Goal: Task Accomplishment & Management: Use online tool/utility

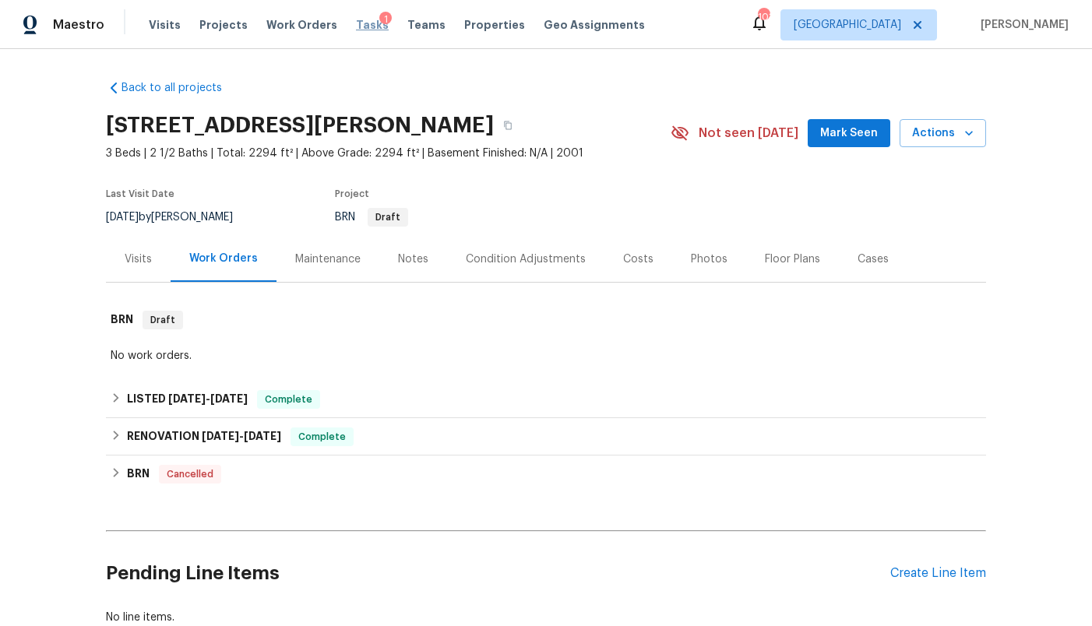
click at [356, 24] on span "Tasks" at bounding box center [372, 24] width 33 height 11
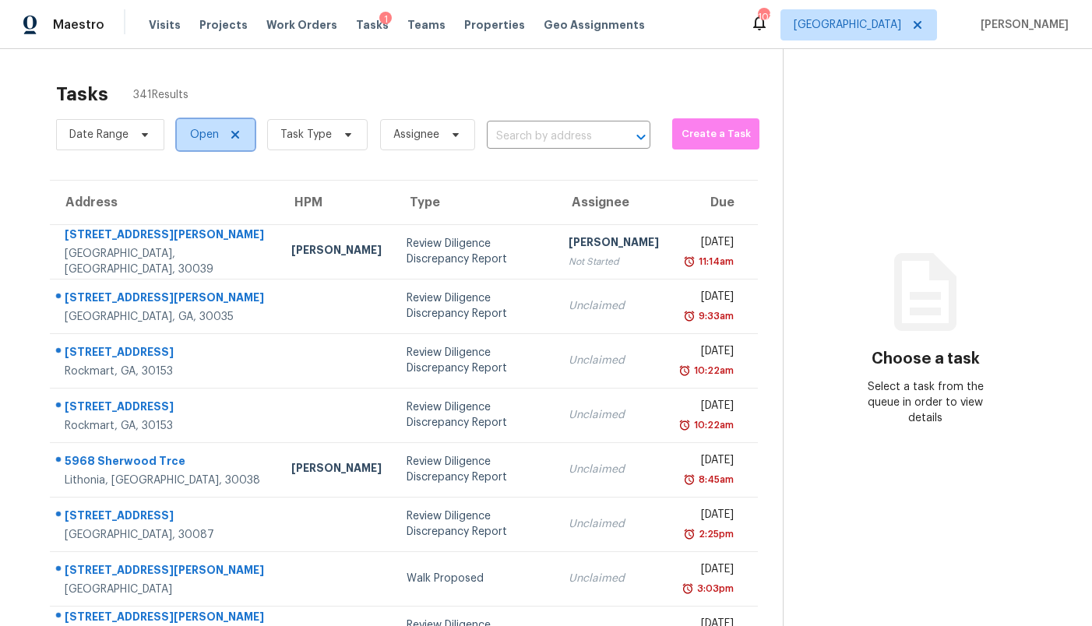
click at [207, 134] on span "Open" at bounding box center [204, 135] width 29 height 16
click at [217, 203] on label "Closed" at bounding box center [213, 201] width 56 height 16
click at [195, 203] on input "Closed" at bounding box center [190, 198] width 10 height 10
checkbox input "true"
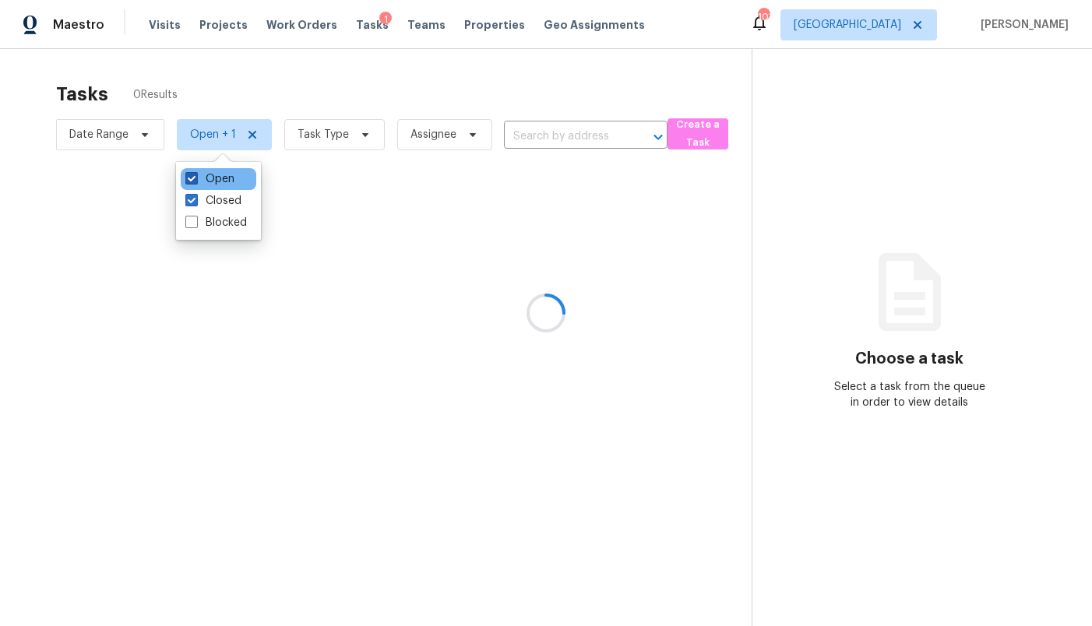
click at [210, 182] on label "Open" at bounding box center [209, 179] width 49 height 16
click at [195, 181] on input "Open" at bounding box center [190, 176] width 10 height 10
checkbox input "false"
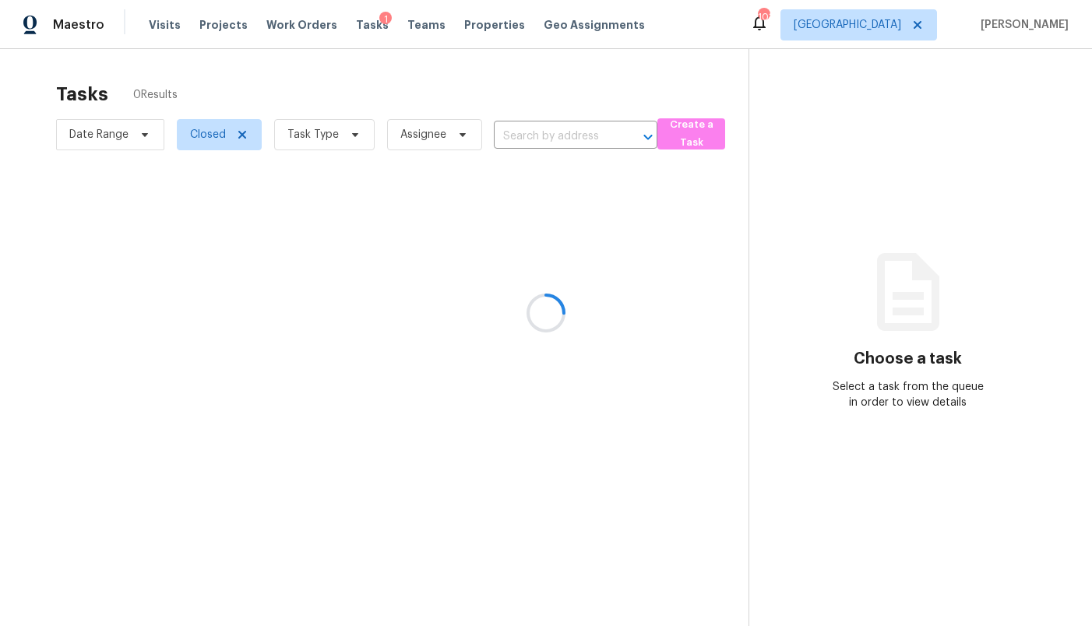
click at [326, 132] on div at bounding box center [546, 313] width 1092 height 626
click at [320, 140] on div at bounding box center [546, 313] width 1092 height 626
click at [316, 136] on div at bounding box center [546, 313] width 1092 height 626
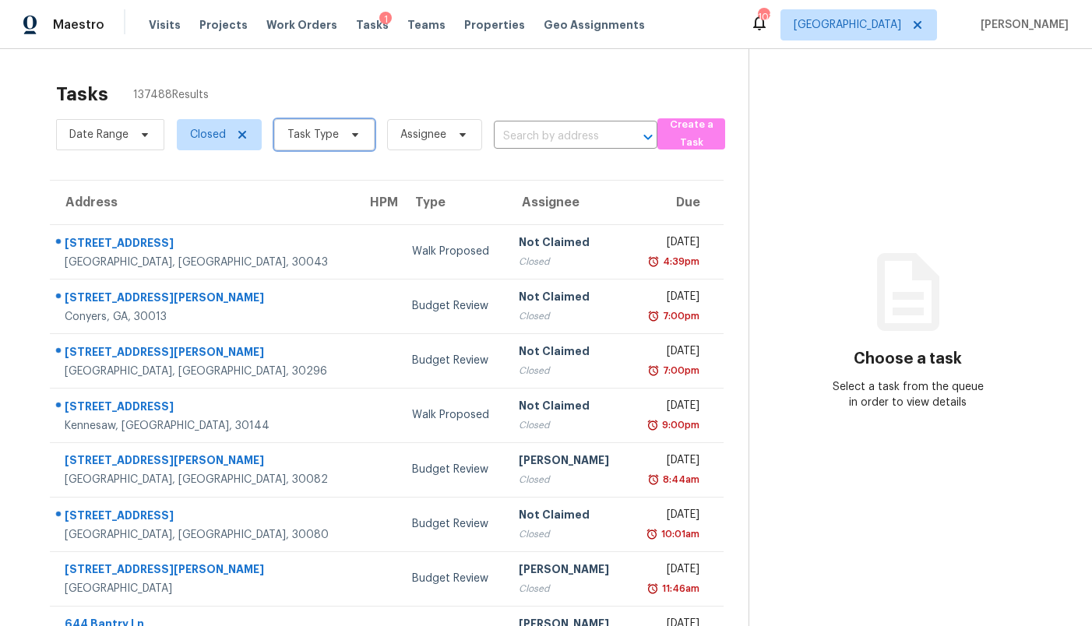
click at [316, 136] on span "Task Type" at bounding box center [312, 135] width 51 height 16
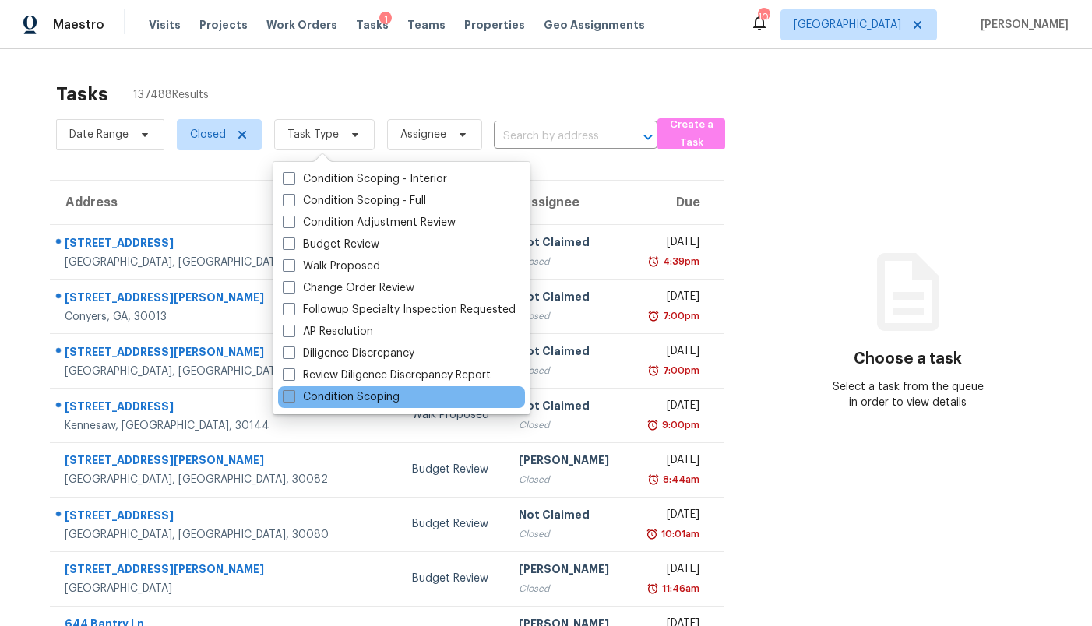
click at [319, 396] on label "Condition Scoping" at bounding box center [341, 397] width 117 height 16
click at [293, 396] on input "Condition Scoping" at bounding box center [288, 394] width 10 height 10
checkbox input "true"
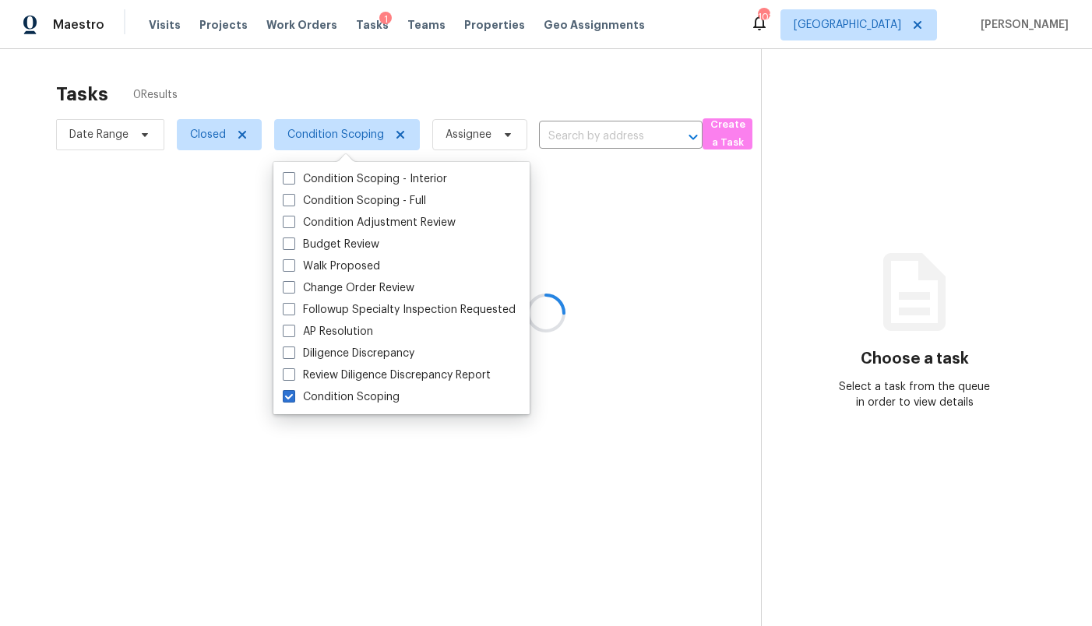
click at [408, 74] on div at bounding box center [546, 313] width 1092 height 626
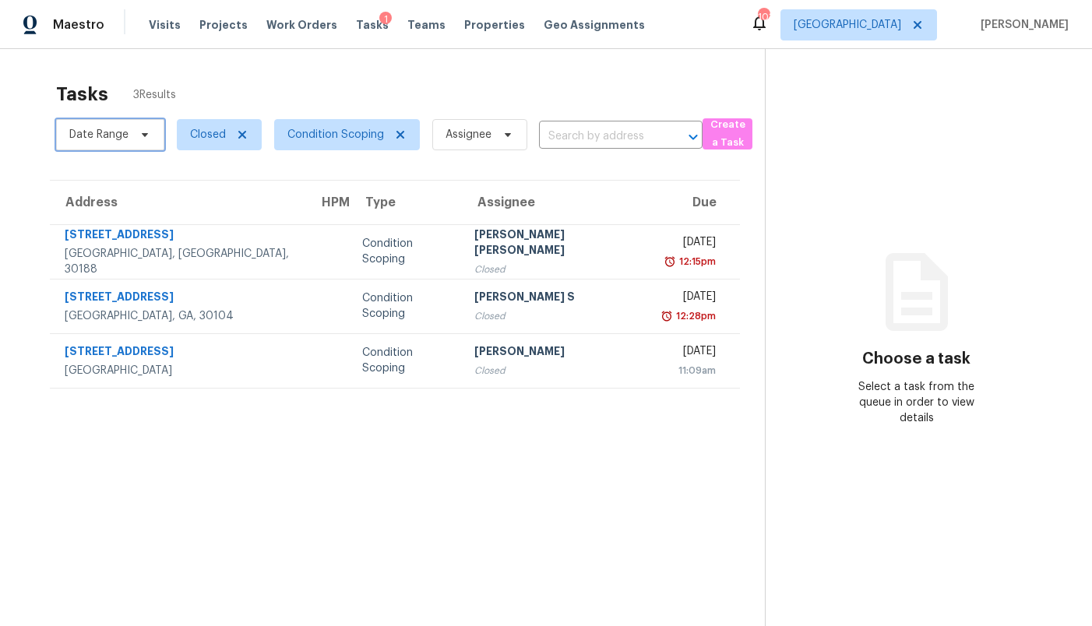
click at [106, 138] on span "Date Range" at bounding box center [98, 135] width 59 height 16
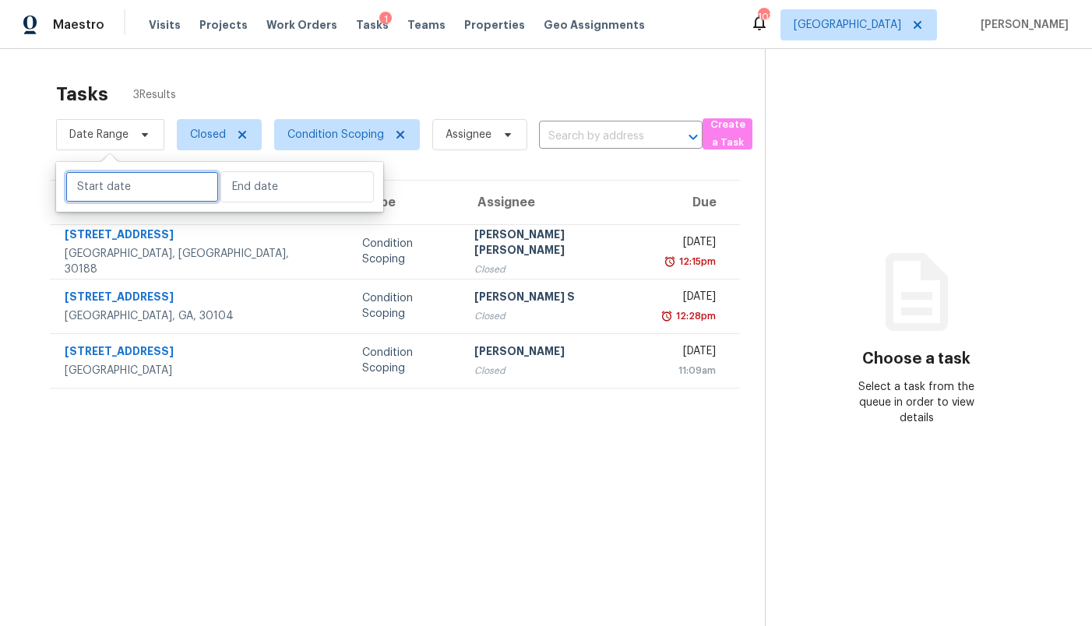
select select "8"
select select "2025"
select select "9"
select select "2025"
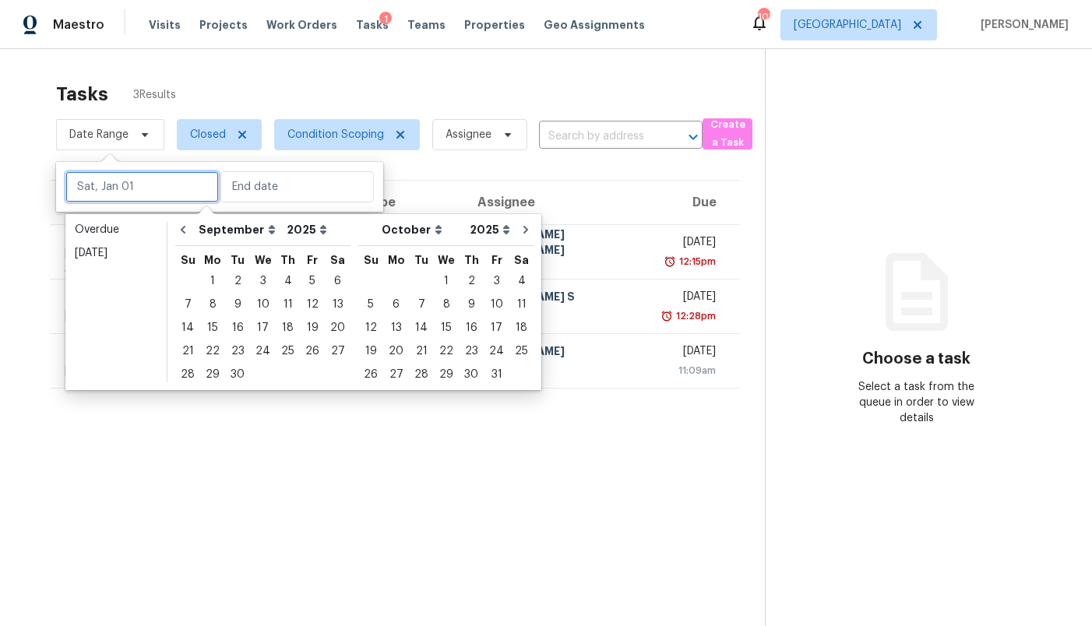
click at [100, 192] on input "text" at bounding box center [141, 186] width 153 height 31
click at [215, 276] on div "1" at bounding box center [212, 281] width 25 height 22
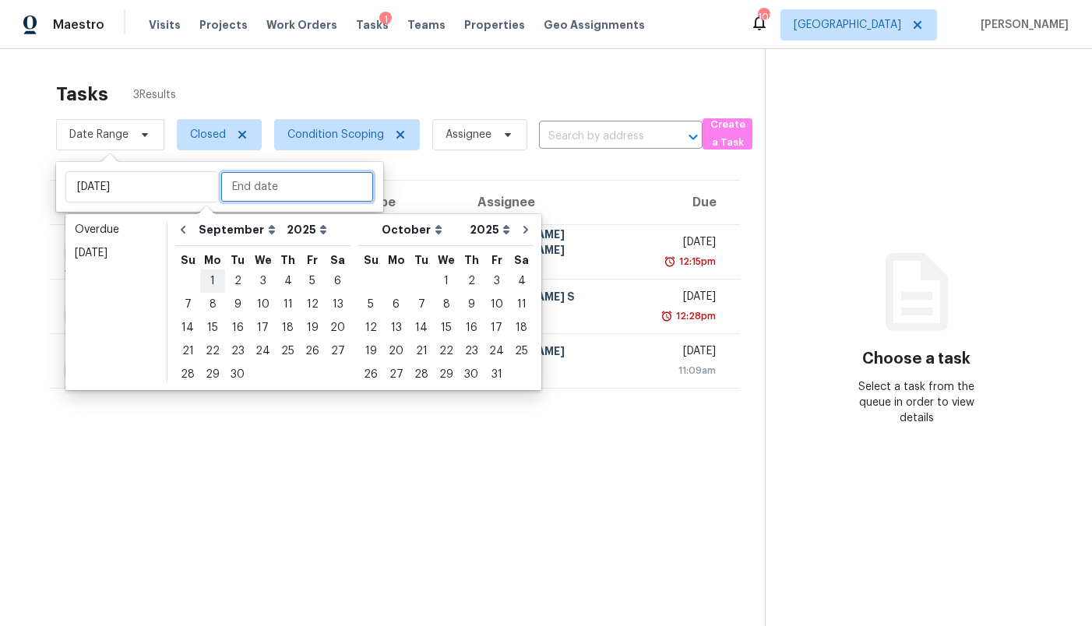
type input "Mon, Sep 01"
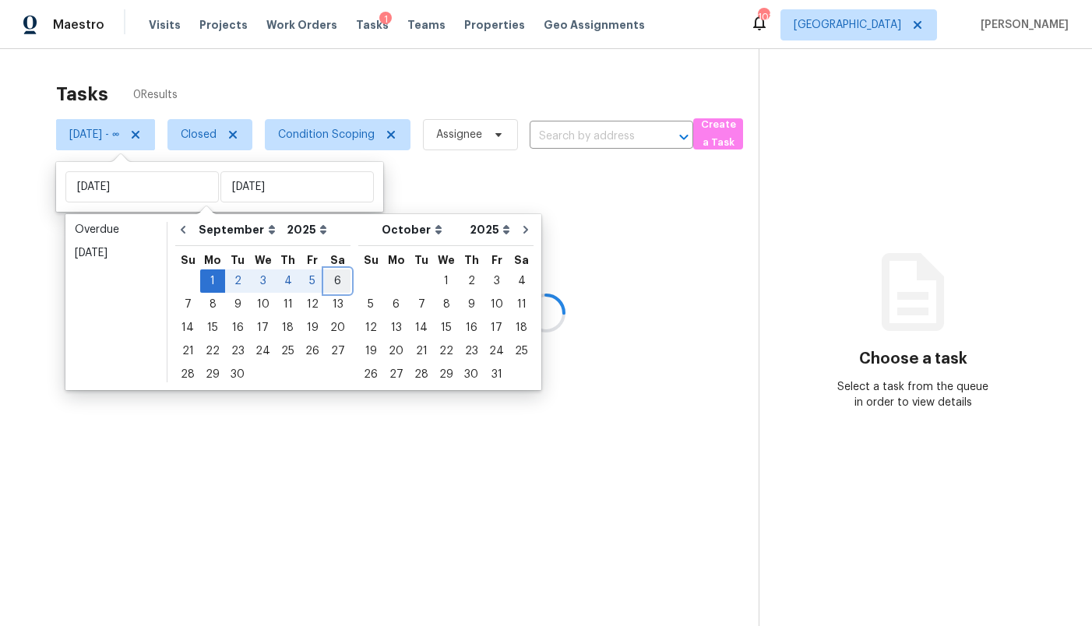
click at [335, 276] on div "6" at bounding box center [338, 281] width 26 height 22
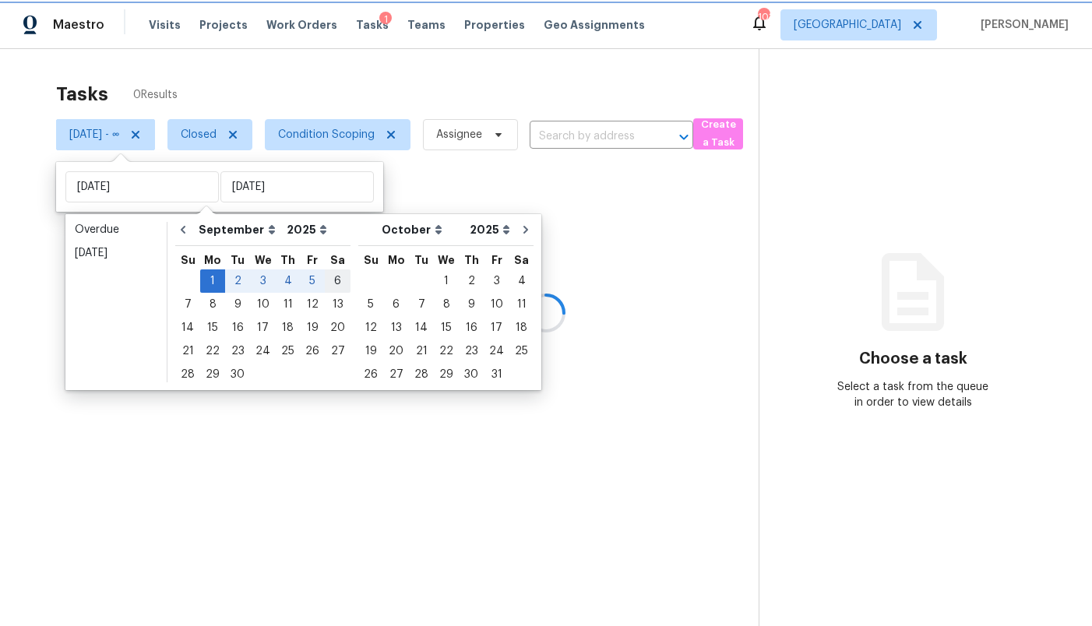
type input "Sat, Sep 06"
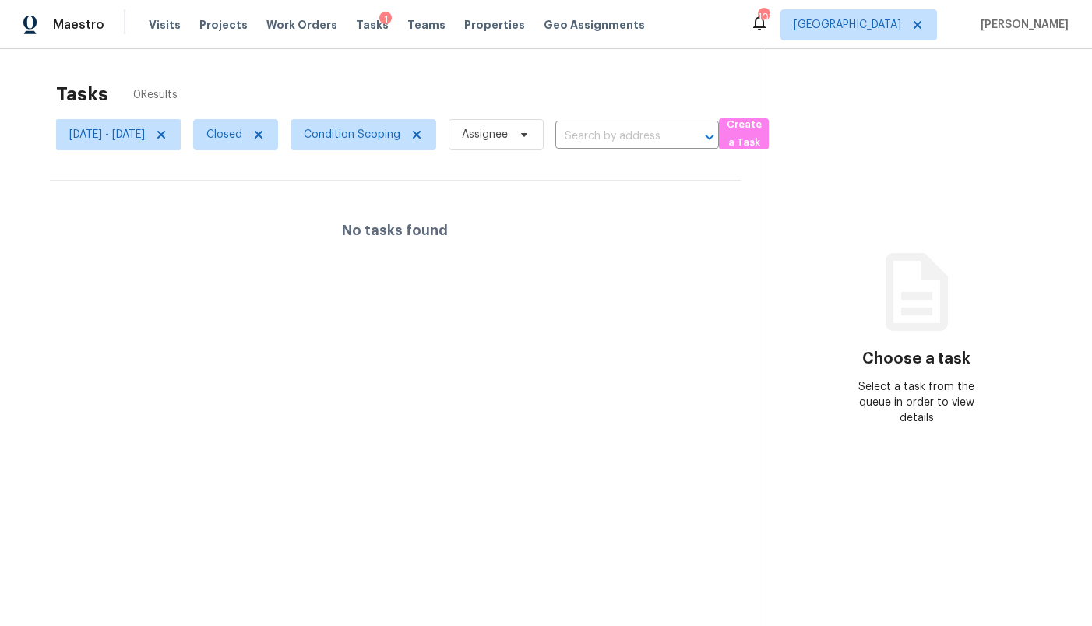
click at [516, 223] on div "No tasks found" at bounding box center [395, 231] width 691 height 100
click at [872, 33] on span "[GEOGRAPHIC_DATA]" at bounding box center [858, 24] width 157 height 31
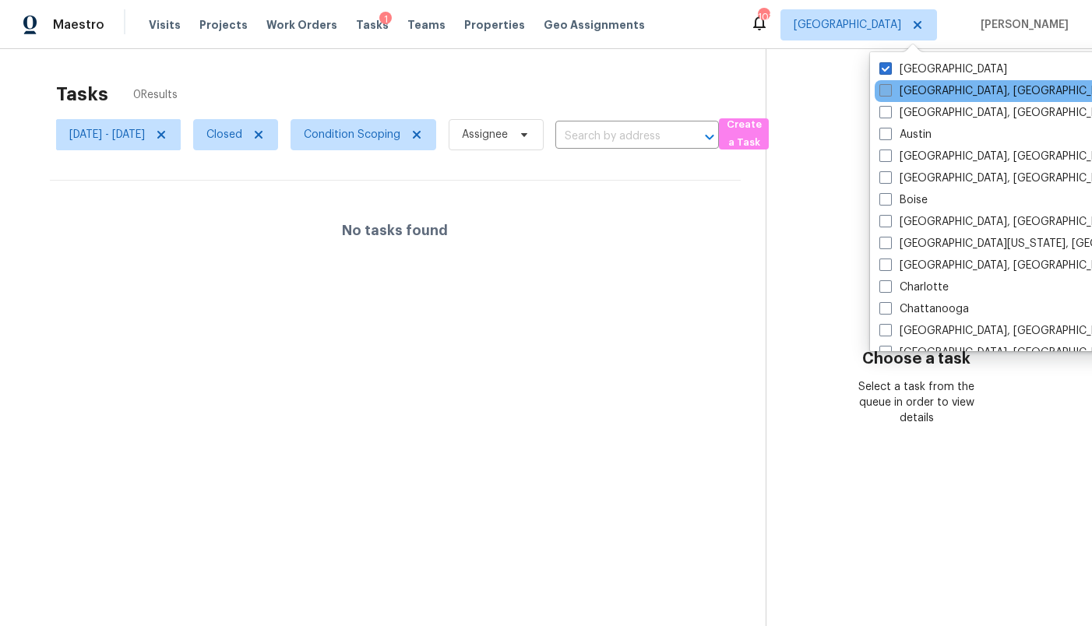
click at [884, 91] on span at bounding box center [885, 90] width 12 height 12
click at [884, 91] on input "[GEOGRAPHIC_DATA], [GEOGRAPHIC_DATA]" at bounding box center [884, 88] width 10 height 10
checkbox input "true"
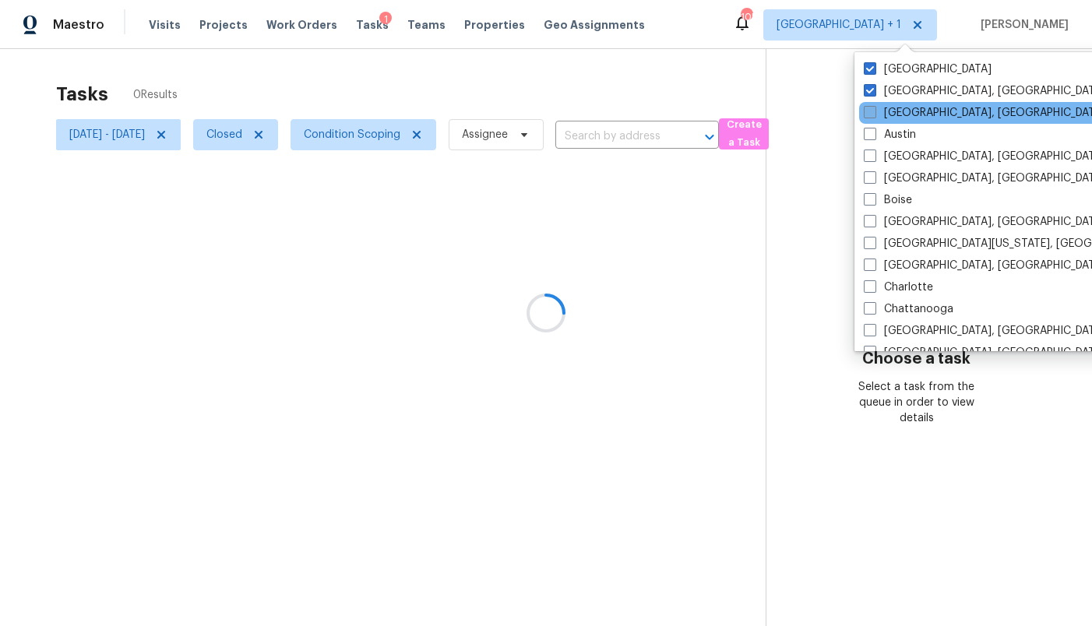
click at [875, 111] on span at bounding box center [870, 112] width 12 height 12
click at [874, 111] on input "[GEOGRAPHIC_DATA], [GEOGRAPHIC_DATA]" at bounding box center [869, 110] width 10 height 10
checkbox input "true"
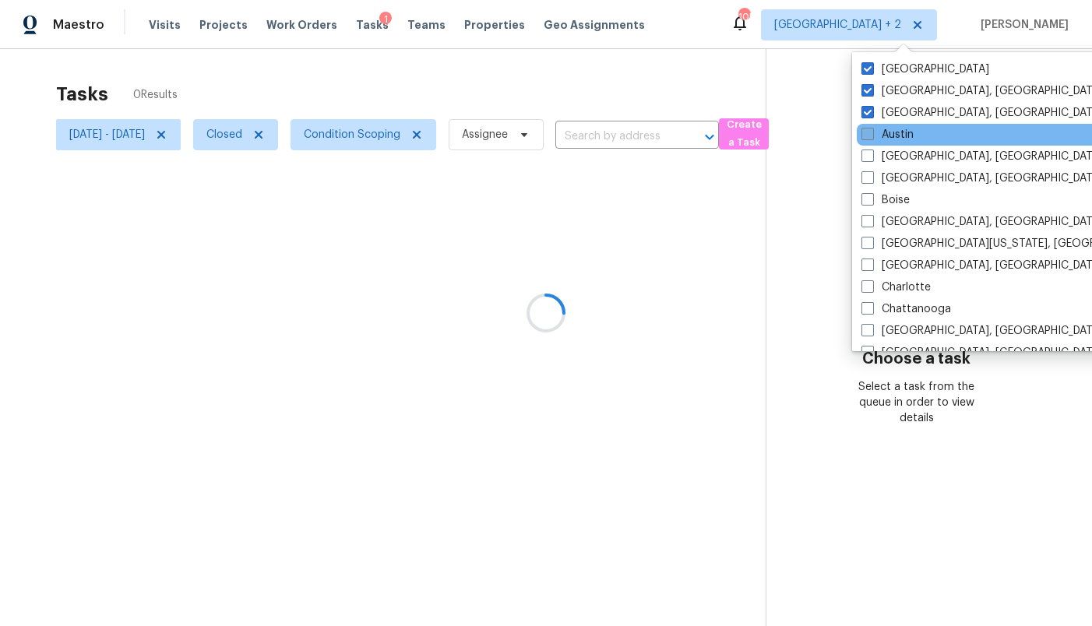
click at [873, 135] on span at bounding box center [867, 134] width 12 height 12
click at [872, 135] on input "Austin" at bounding box center [866, 132] width 10 height 10
checkbox input "true"
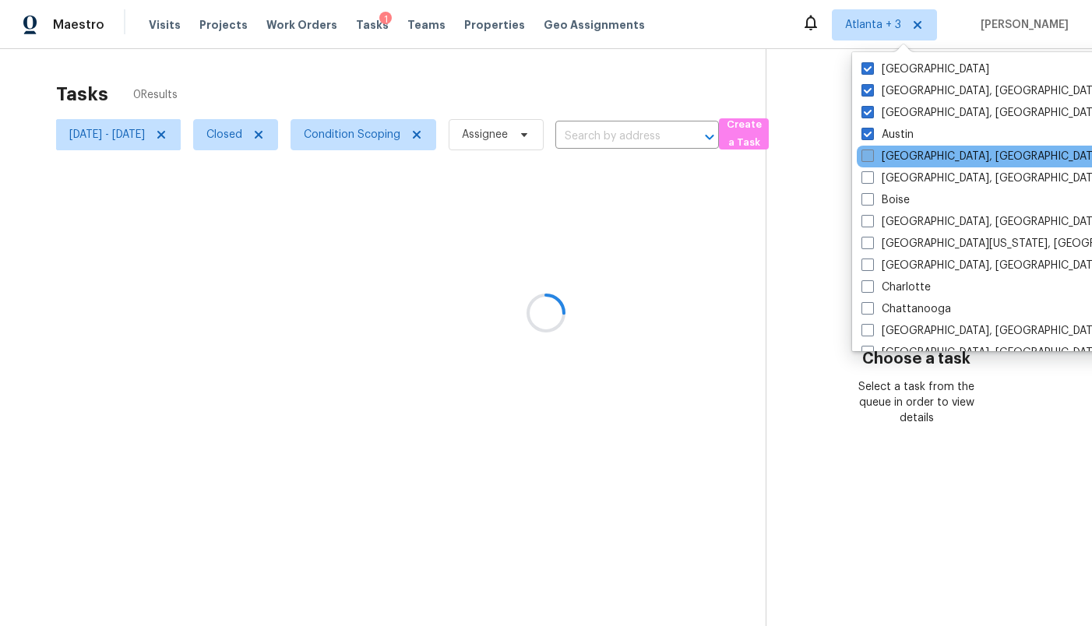
click at [872, 161] on span at bounding box center [867, 156] width 12 height 12
click at [872, 159] on input "[GEOGRAPHIC_DATA], [GEOGRAPHIC_DATA]" at bounding box center [866, 154] width 10 height 10
checkbox input "true"
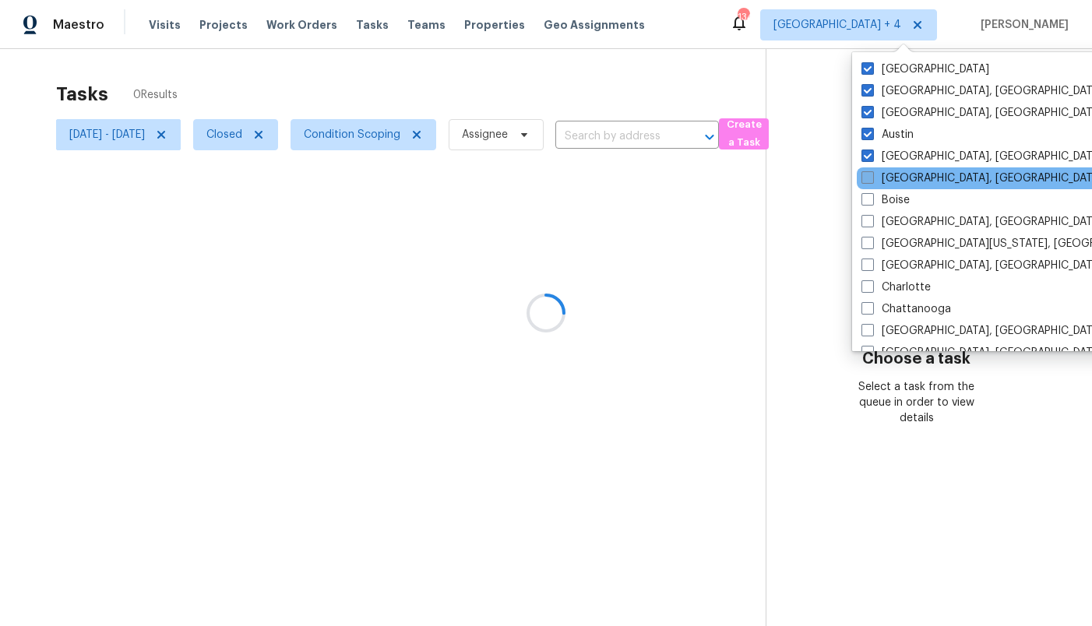
click at [872, 184] on label "[GEOGRAPHIC_DATA], [GEOGRAPHIC_DATA]" at bounding box center [981, 179] width 241 height 16
click at [872, 181] on input "[GEOGRAPHIC_DATA], [GEOGRAPHIC_DATA]" at bounding box center [866, 176] width 10 height 10
checkbox input "true"
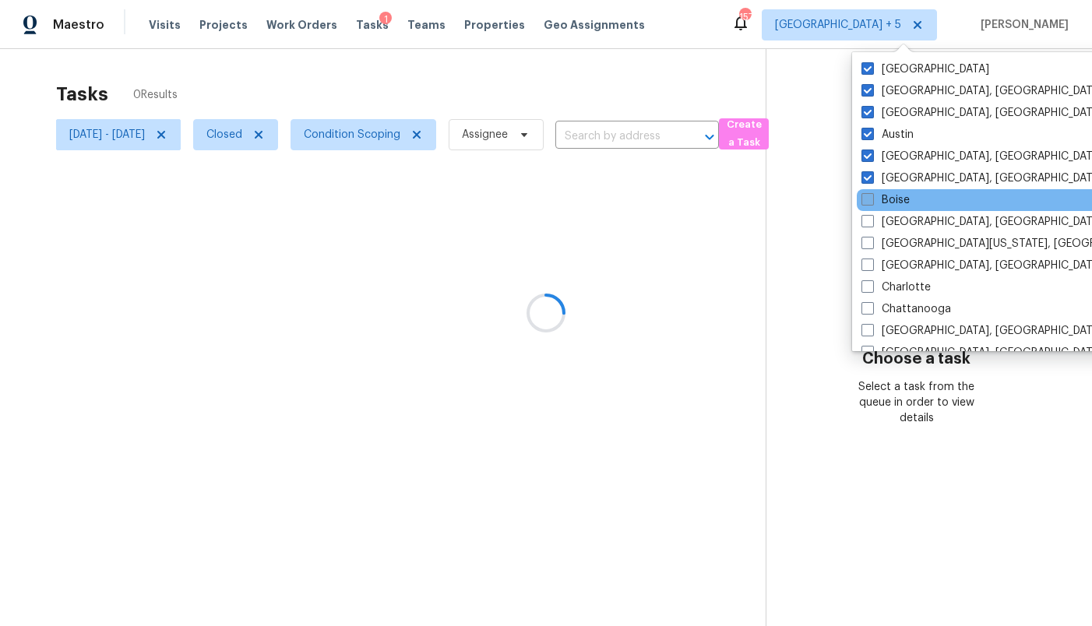
click at [872, 199] on span at bounding box center [867, 199] width 12 height 12
click at [872, 199] on input "Boise" at bounding box center [866, 197] width 10 height 10
checkbox input "true"
click at [872, 209] on div "Boise" at bounding box center [1014, 200] width 314 height 22
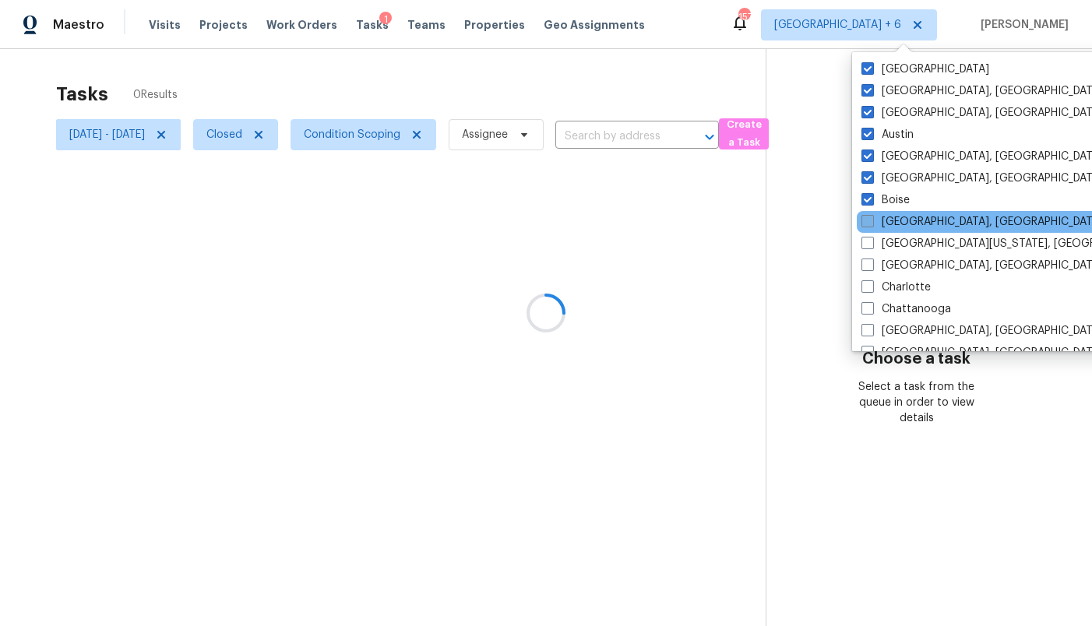
click at [872, 223] on span at bounding box center [867, 221] width 12 height 12
click at [872, 223] on input "[GEOGRAPHIC_DATA], [GEOGRAPHIC_DATA]" at bounding box center [866, 219] width 10 height 10
checkbox input "true"
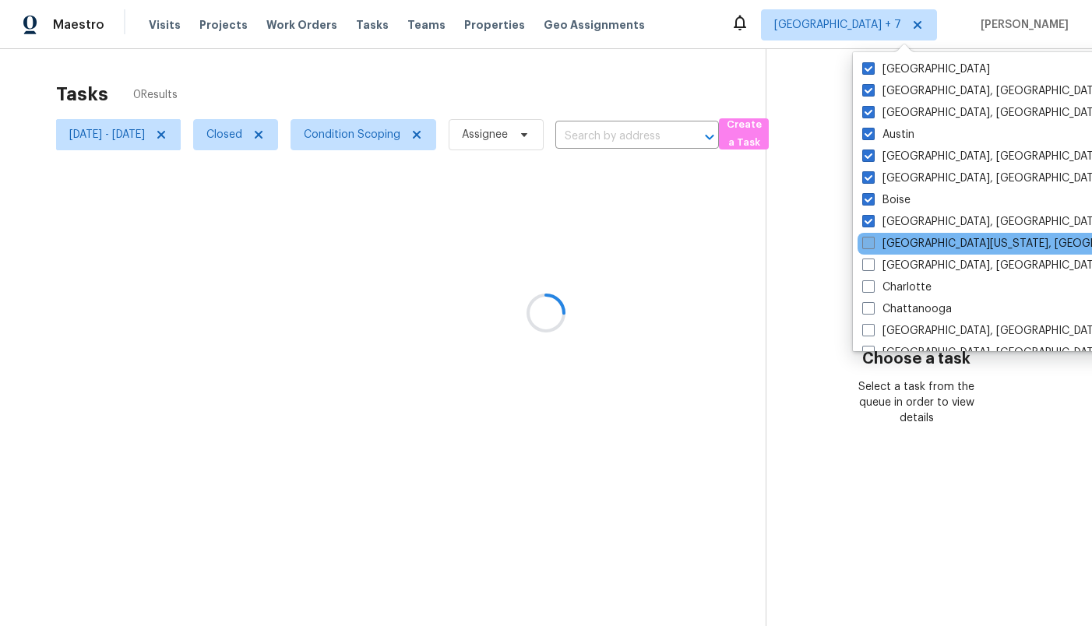
click at [875, 244] on label "[GEOGRAPHIC_DATA][US_STATE], [GEOGRAPHIC_DATA]" at bounding box center [1012, 244] width 300 height 16
click at [872, 244] on input "[GEOGRAPHIC_DATA][US_STATE], [GEOGRAPHIC_DATA]" at bounding box center [867, 241] width 10 height 10
checkbox input "true"
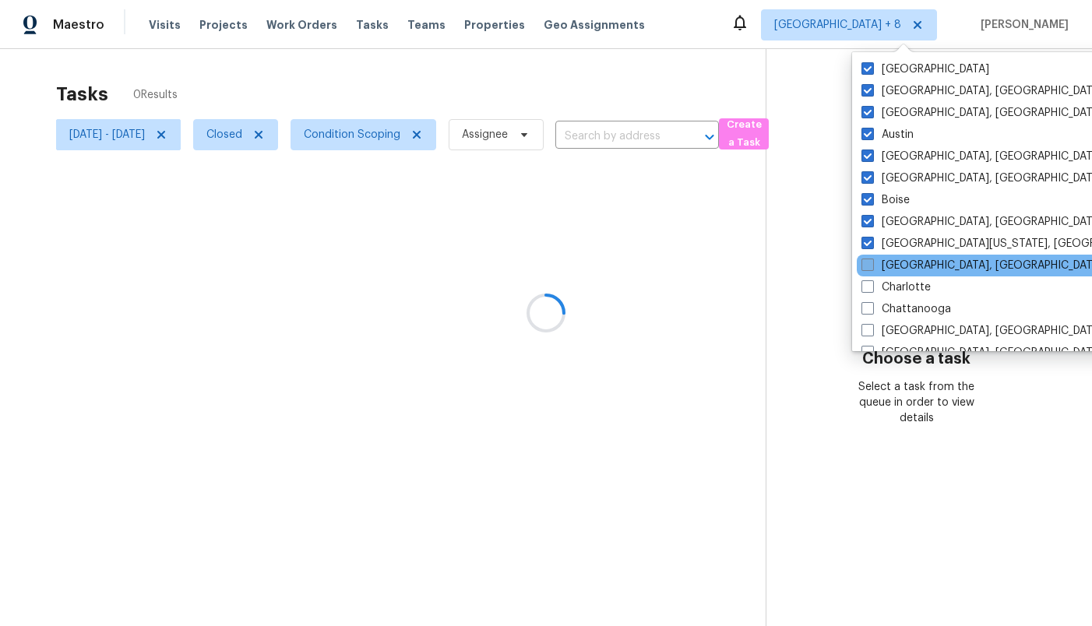
click at [875, 265] on label "[GEOGRAPHIC_DATA], [GEOGRAPHIC_DATA]" at bounding box center [981, 266] width 241 height 16
click at [872, 265] on input "[GEOGRAPHIC_DATA], [GEOGRAPHIC_DATA]" at bounding box center [866, 263] width 10 height 10
checkbox input "true"
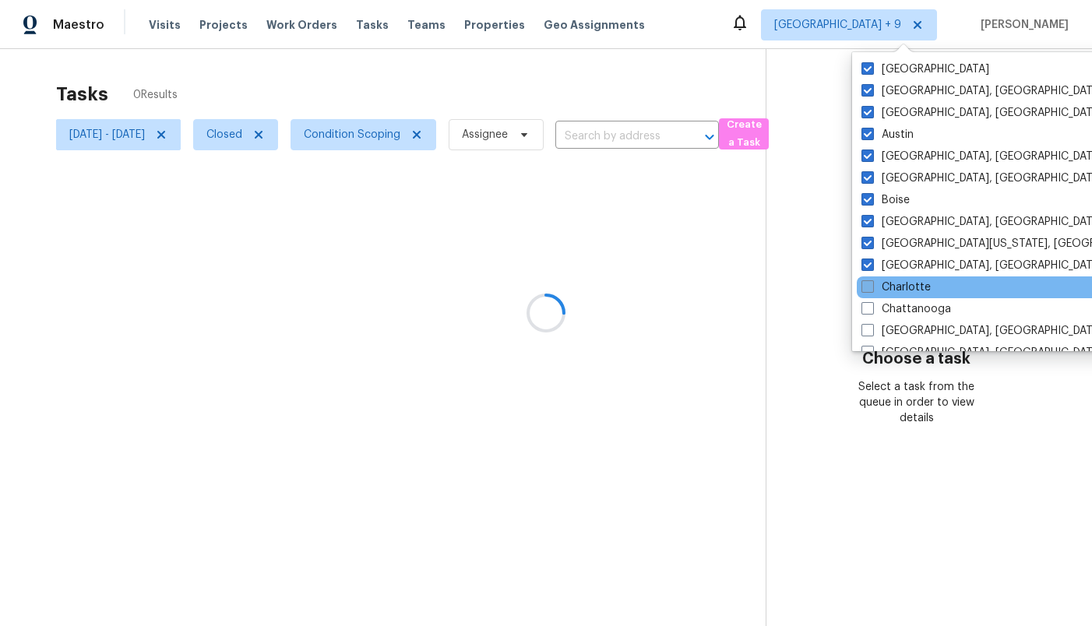
click at [873, 287] on span at bounding box center [867, 286] width 12 height 12
click at [872, 287] on input "Charlotte" at bounding box center [866, 285] width 10 height 10
checkbox input "true"
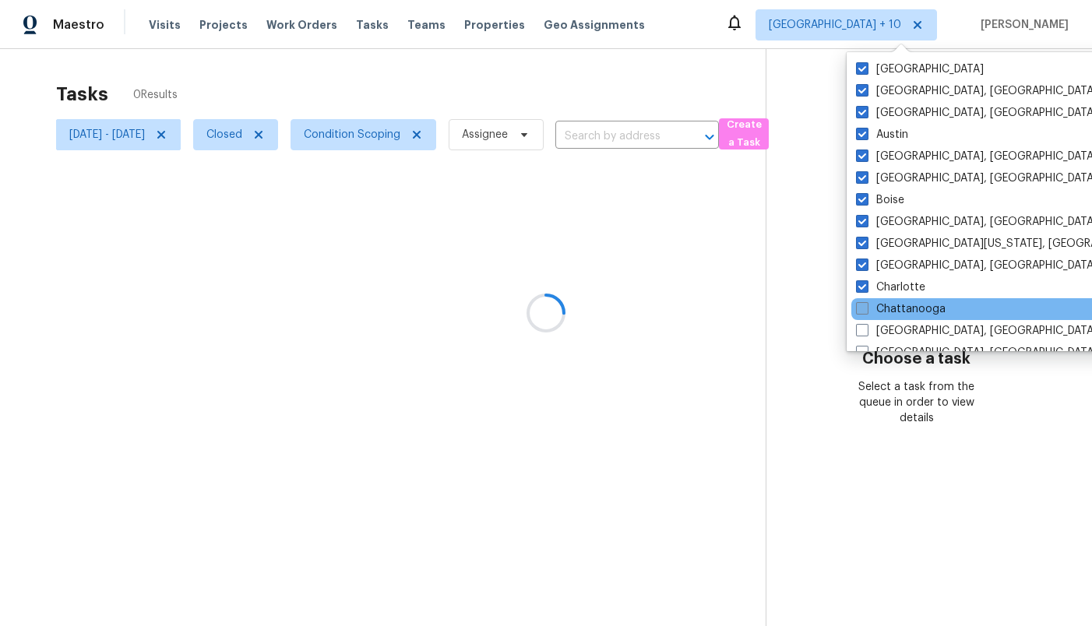
click at [874, 302] on label "Chattanooga" at bounding box center [901, 309] width 90 height 16
click at [866, 302] on input "Chattanooga" at bounding box center [861, 306] width 10 height 10
checkbox input "true"
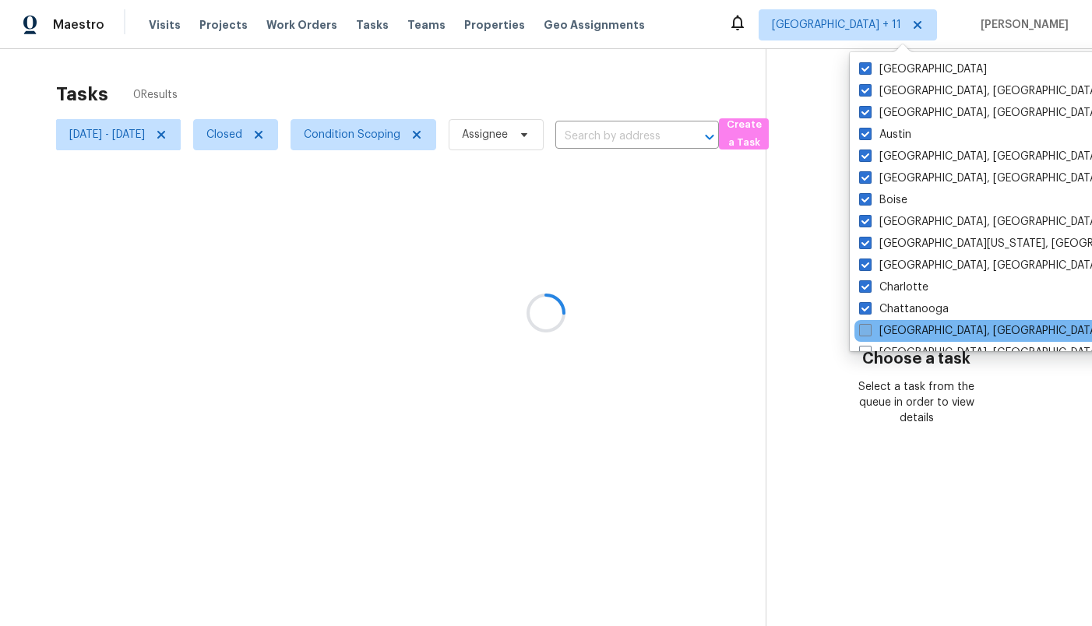
click at [874, 325] on label "[GEOGRAPHIC_DATA], [GEOGRAPHIC_DATA]" at bounding box center [979, 331] width 241 height 16
click at [869, 325] on input "[GEOGRAPHIC_DATA], [GEOGRAPHIC_DATA]" at bounding box center [864, 328] width 10 height 10
checkbox input "true"
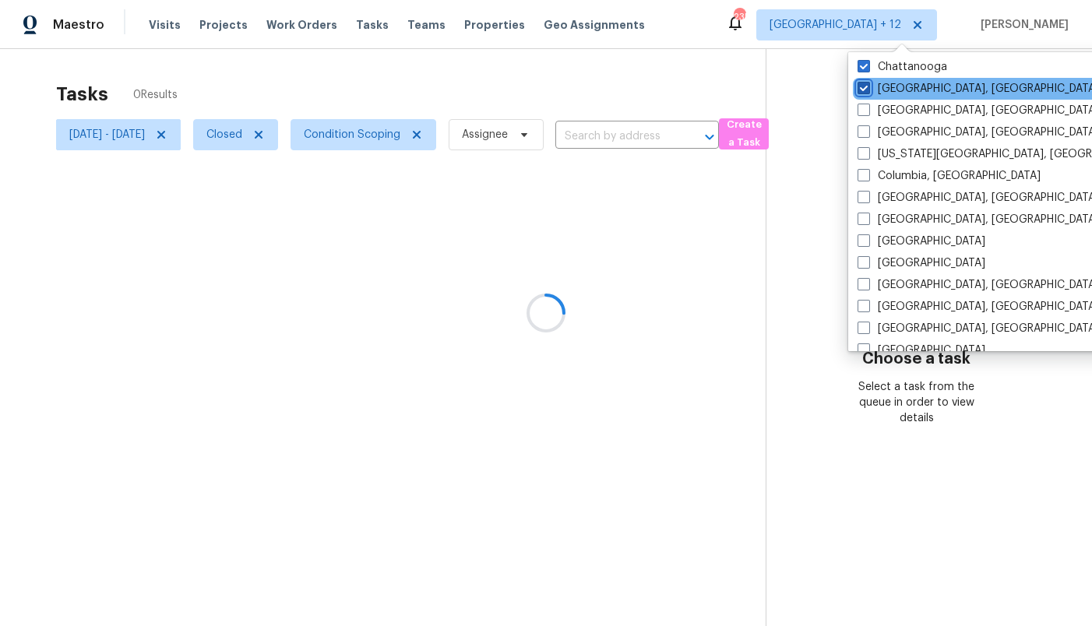
scroll to position [249, 0]
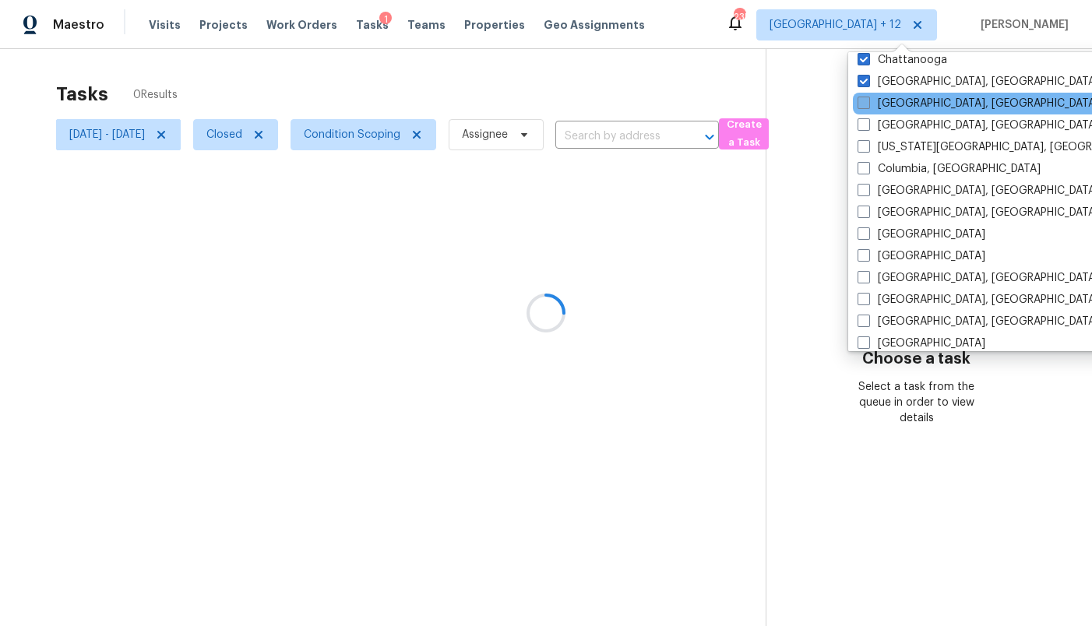
click at [868, 104] on span at bounding box center [864, 103] width 12 height 12
click at [868, 104] on input "[GEOGRAPHIC_DATA], [GEOGRAPHIC_DATA]" at bounding box center [863, 101] width 10 height 10
checkbox input "true"
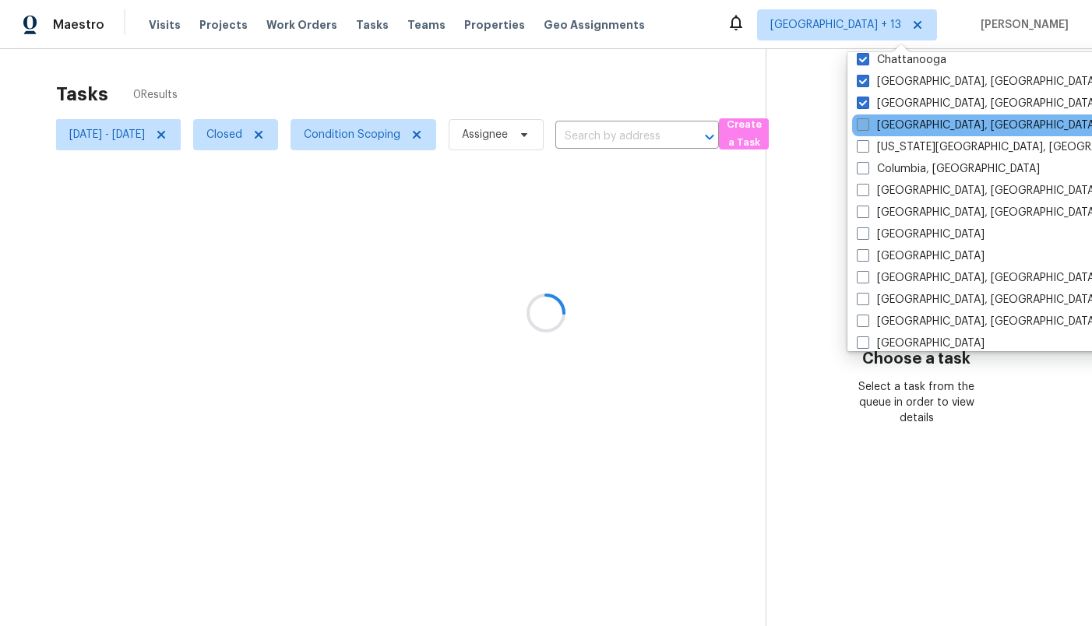
click at [868, 119] on span at bounding box center [863, 124] width 12 height 12
click at [867, 119] on input "[GEOGRAPHIC_DATA], [GEOGRAPHIC_DATA]" at bounding box center [862, 123] width 10 height 10
checkbox input "true"
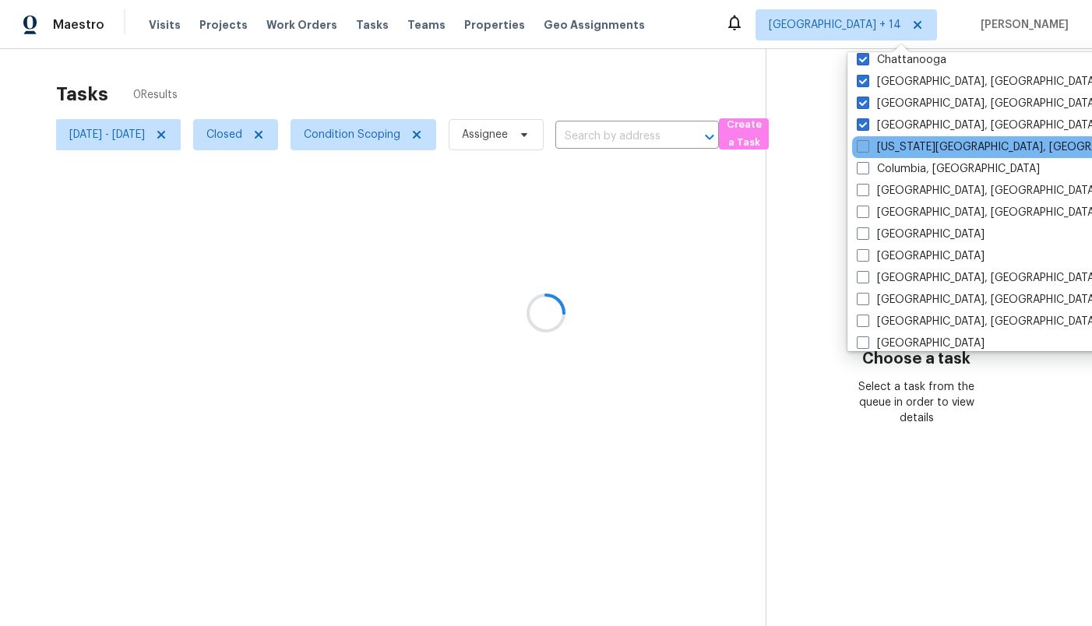
click at [868, 136] on div "[US_STATE][GEOGRAPHIC_DATA], [GEOGRAPHIC_DATA]" at bounding box center [1009, 147] width 314 height 22
click at [868, 146] on span at bounding box center [863, 146] width 12 height 12
click at [867, 146] on input "[US_STATE][GEOGRAPHIC_DATA], [GEOGRAPHIC_DATA]" at bounding box center [862, 144] width 10 height 10
checkbox input "true"
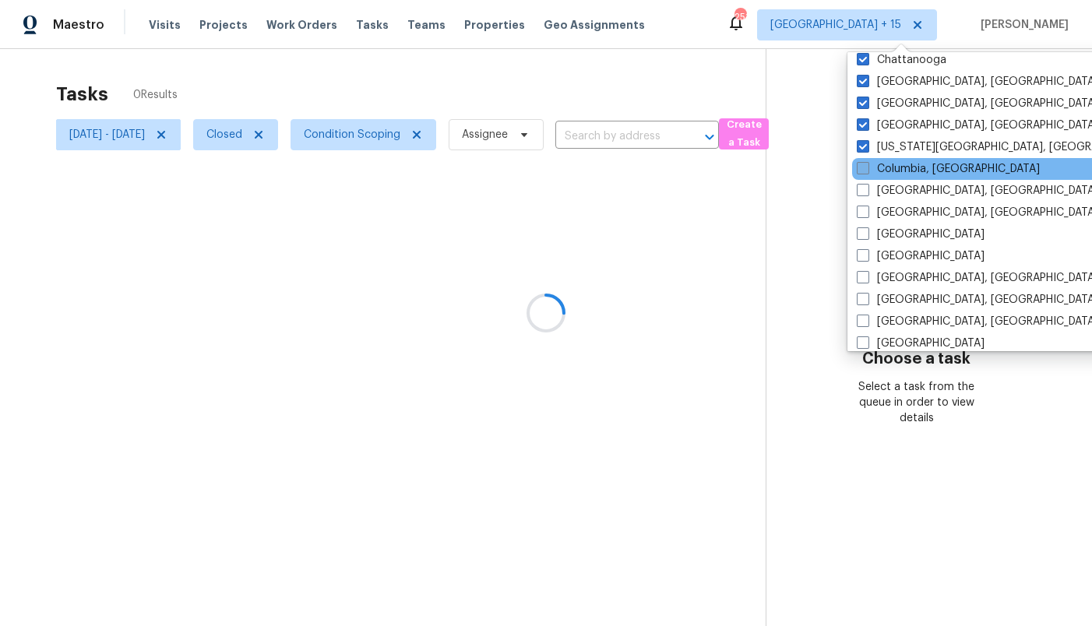
click at [867, 171] on span at bounding box center [863, 168] width 12 height 12
click at [867, 171] on input "Columbia, [GEOGRAPHIC_DATA]" at bounding box center [862, 166] width 10 height 10
checkbox input "true"
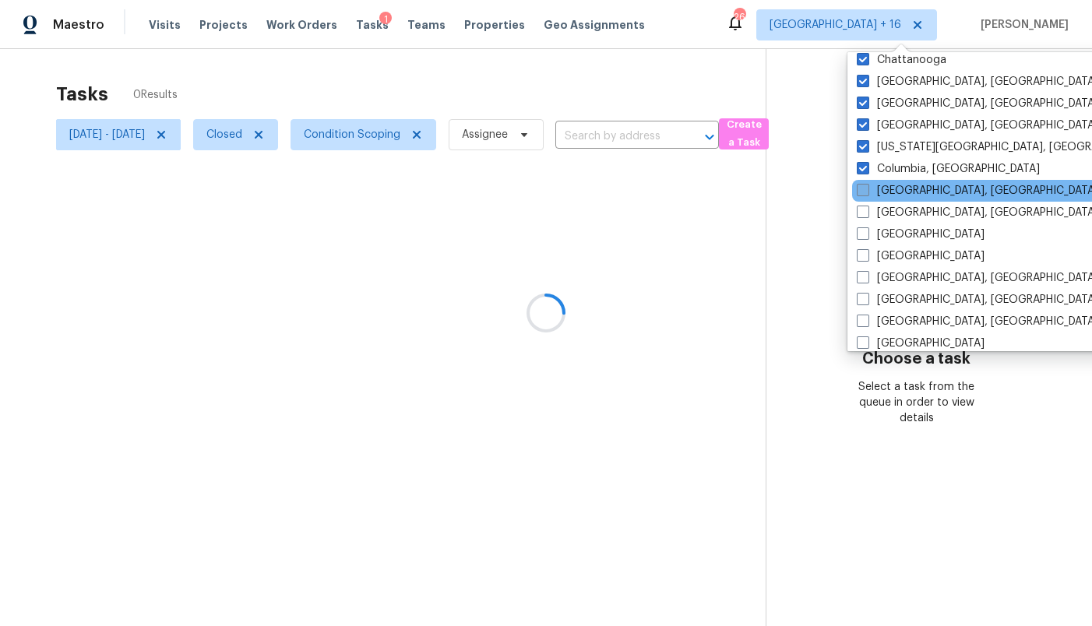
click at [867, 197] on label "[GEOGRAPHIC_DATA], [GEOGRAPHIC_DATA]" at bounding box center [977, 191] width 241 height 16
click at [867, 193] on input "[GEOGRAPHIC_DATA], [GEOGRAPHIC_DATA]" at bounding box center [862, 188] width 10 height 10
checkbox input "true"
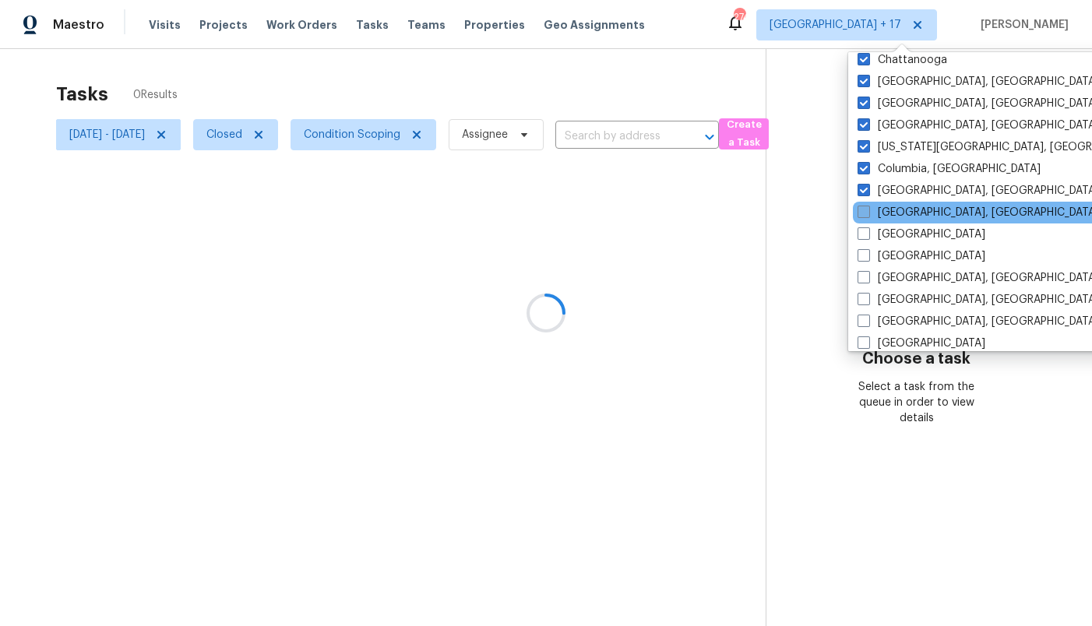
click at [866, 217] on span at bounding box center [864, 212] width 12 height 12
click at [866, 215] on input "[GEOGRAPHIC_DATA], [GEOGRAPHIC_DATA]" at bounding box center [863, 210] width 10 height 10
checkbox input "true"
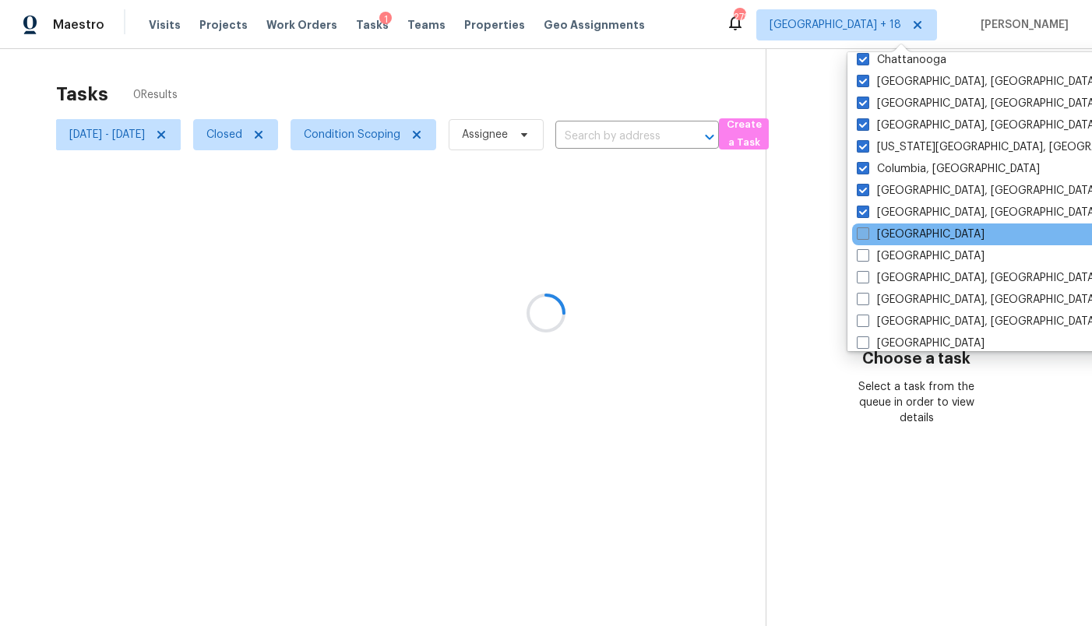
click at [866, 237] on span at bounding box center [863, 233] width 12 height 12
click at [866, 237] on input "[GEOGRAPHIC_DATA]" at bounding box center [862, 232] width 10 height 10
checkbox input "true"
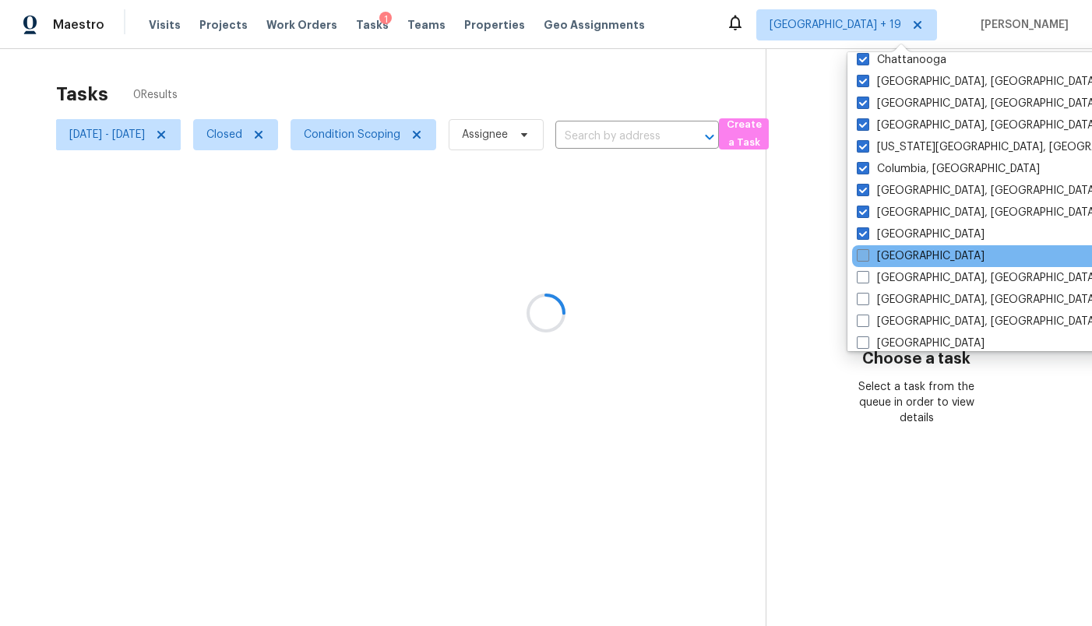
click at [867, 257] on span at bounding box center [863, 255] width 12 height 12
click at [867, 257] on input "[GEOGRAPHIC_DATA]" at bounding box center [862, 253] width 10 height 10
checkbox input "true"
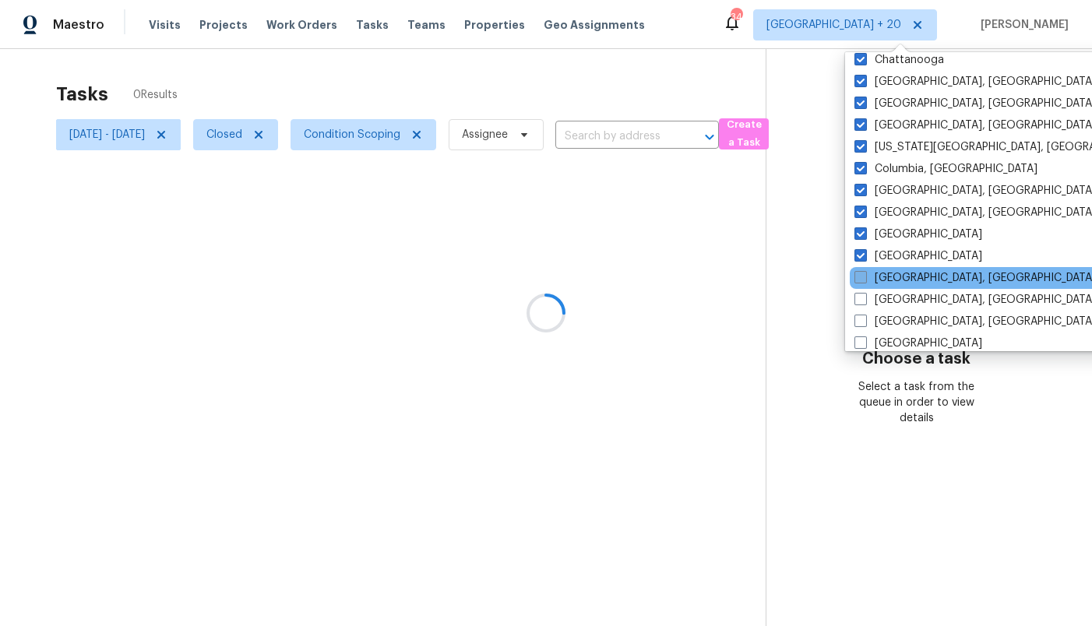
click at [865, 282] on span at bounding box center [860, 277] width 12 height 12
click at [865, 280] on input "[GEOGRAPHIC_DATA], [GEOGRAPHIC_DATA]" at bounding box center [859, 275] width 10 height 10
checkbox input "true"
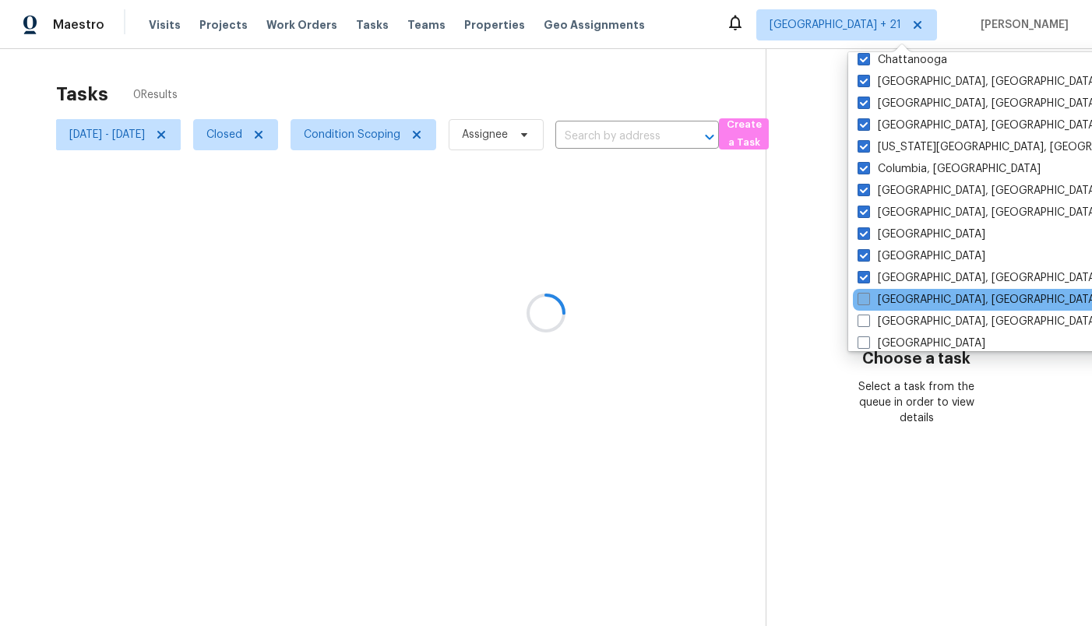
click at [865, 301] on span at bounding box center [864, 299] width 12 height 12
click at [865, 301] on input "[GEOGRAPHIC_DATA], [GEOGRAPHIC_DATA]" at bounding box center [863, 297] width 10 height 10
checkbox input "true"
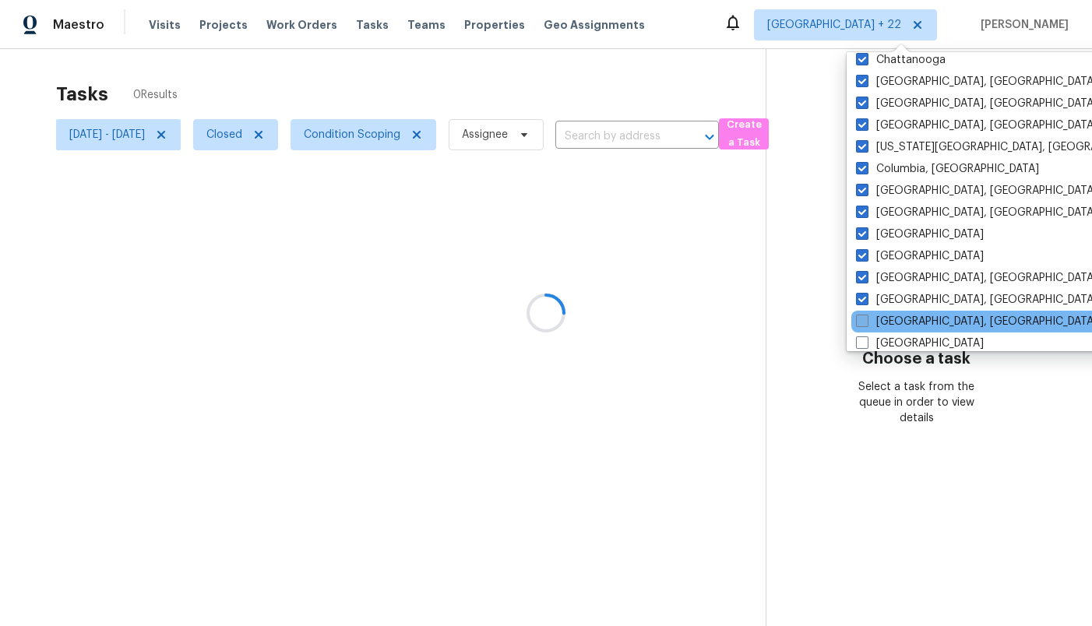
click at [865, 316] on span at bounding box center [862, 321] width 12 height 12
click at [865, 316] on input "[GEOGRAPHIC_DATA], [GEOGRAPHIC_DATA]" at bounding box center [861, 319] width 10 height 10
checkbox input "true"
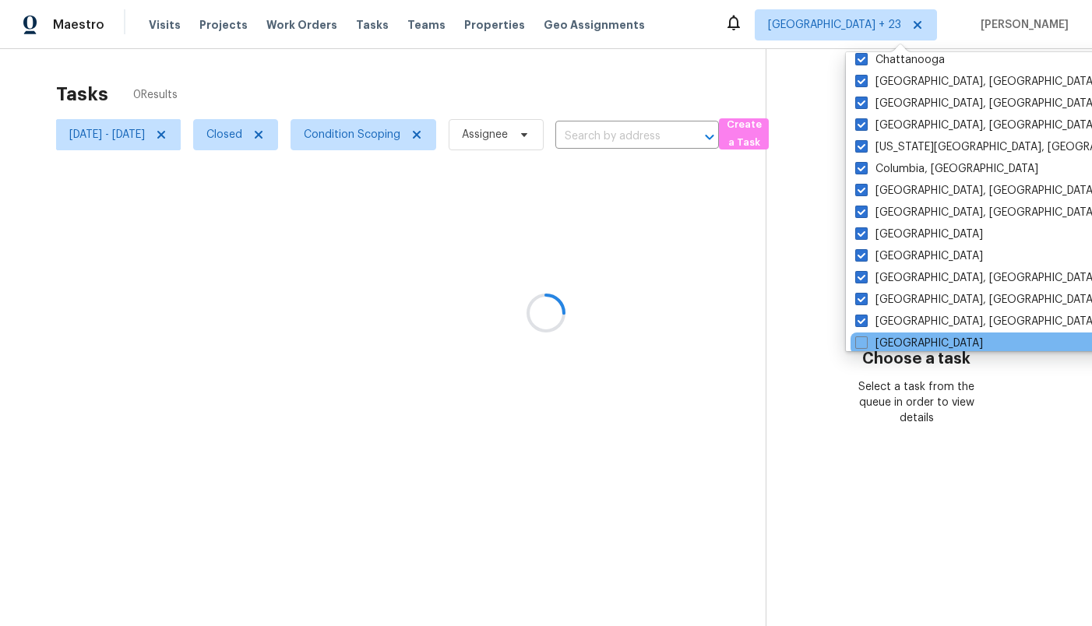
click at [865, 334] on div "[GEOGRAPHIC_DATA]" at bounding box center [1008, 344] width 314 height 22
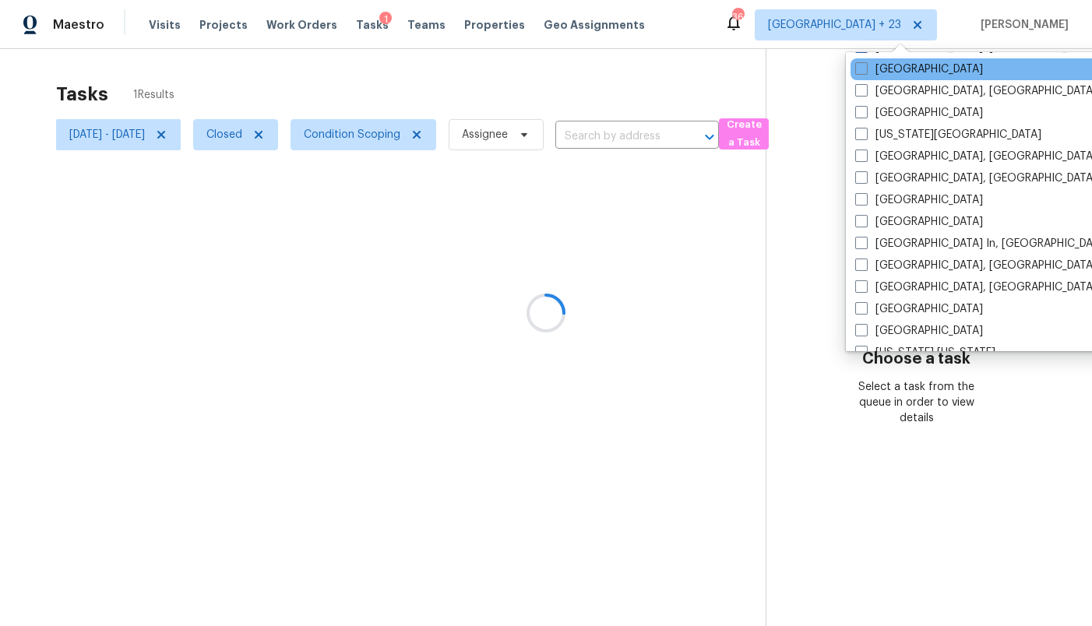
scroll to position [527, 0]
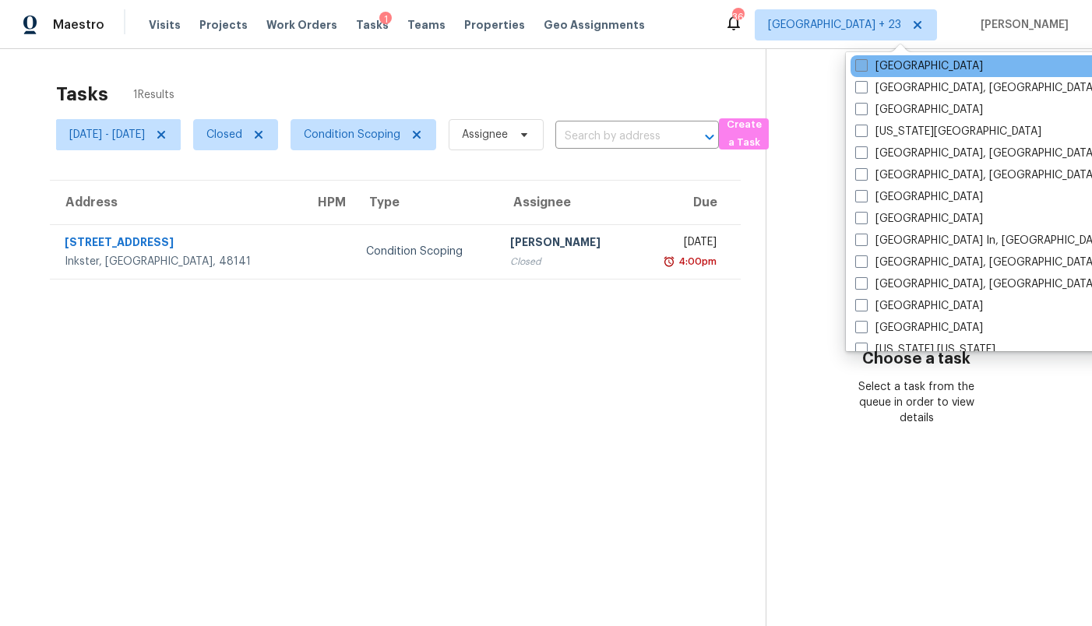
click at [858, 72] on span at bounding box center [861, 65] width 12 height 12
click at [858, 69] on input "[GEOGRAPHIC_DATA]" at bounding box center [860, 63] width 10 height 10
checkbox input "true"
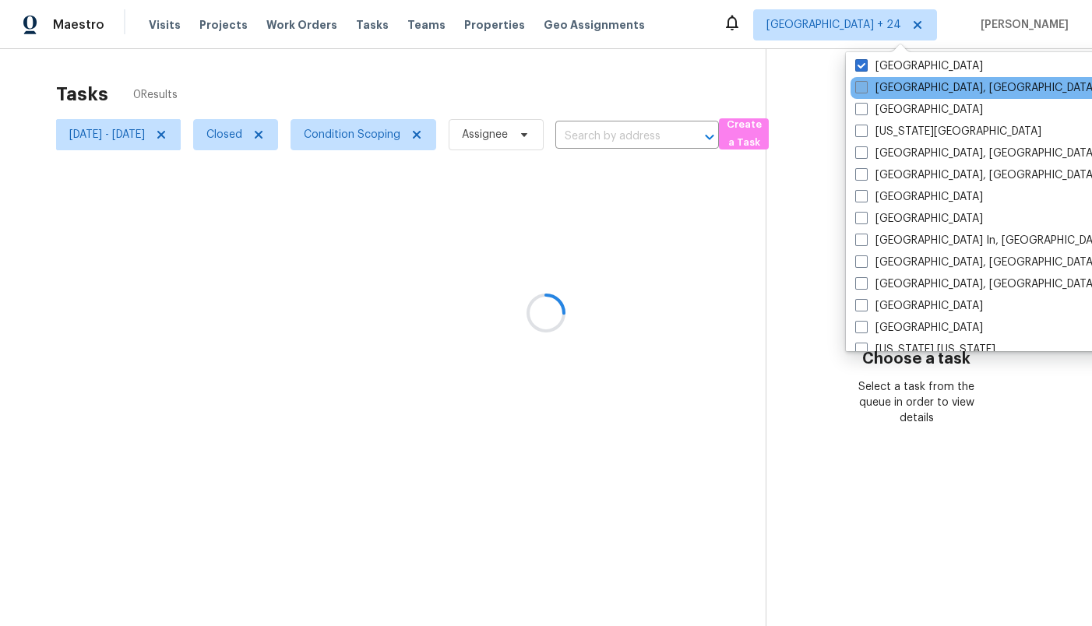
click at [864, 90] on span at bounding box center [861, 87] width 12 height 12
click at [864, 90] on input "[GEOGRAPHIC_DATA], [GEOGRAPHIC_DATA]" at bounding box center [860, 85] width 10 height 10
checkbox input "true"
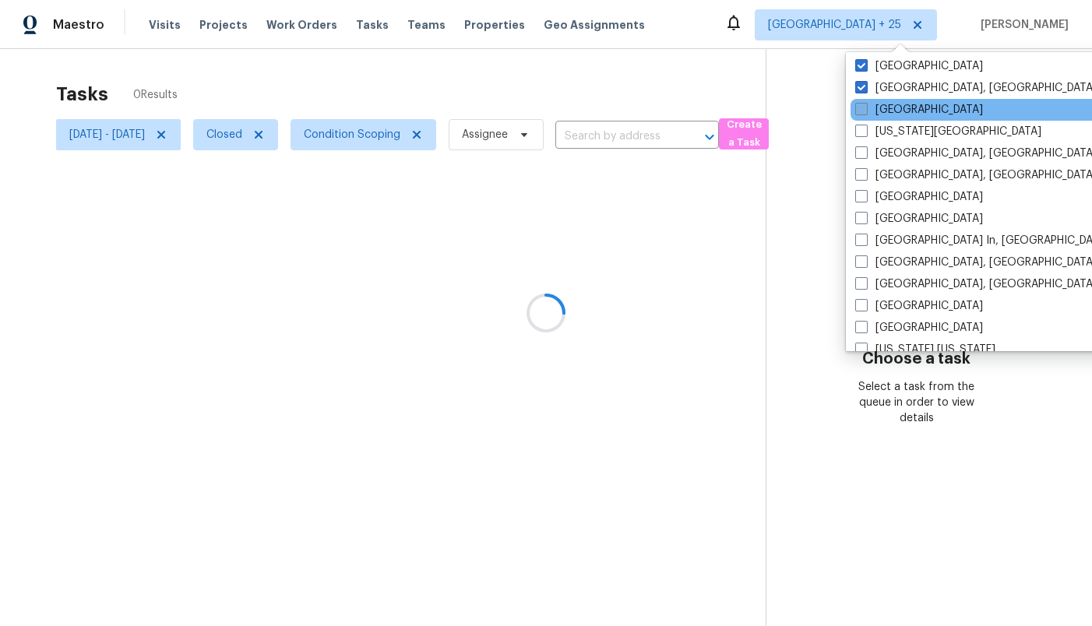
click at [864, 105] on span at bounding box center [861, 109] width 12 height 12
click at [864, 105] on input "[GEOGRAPHIC_DATA]" at bounding box center [860, 107] width 10 height 10
checkbox input "true"
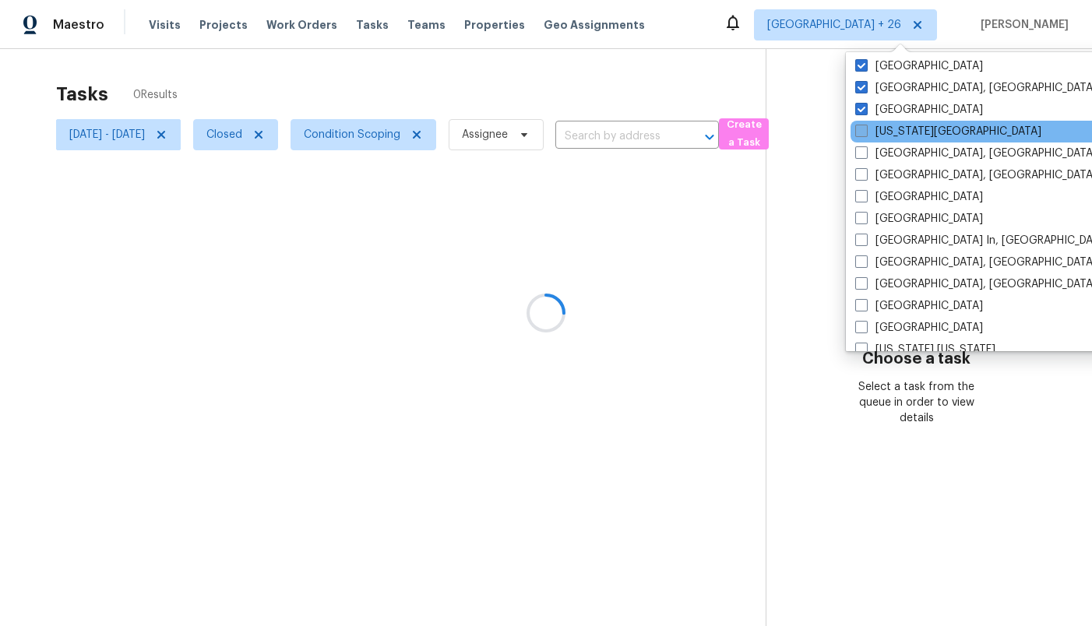
click at [864, 134] on span at bounding box center [861, 131] width 12 height 12
click at [864, 134] on input "[US_STATE][GEOGRAPHIC_DATA]" at bounding box center [860, 129] width 10 height 10
checkbox input "true"
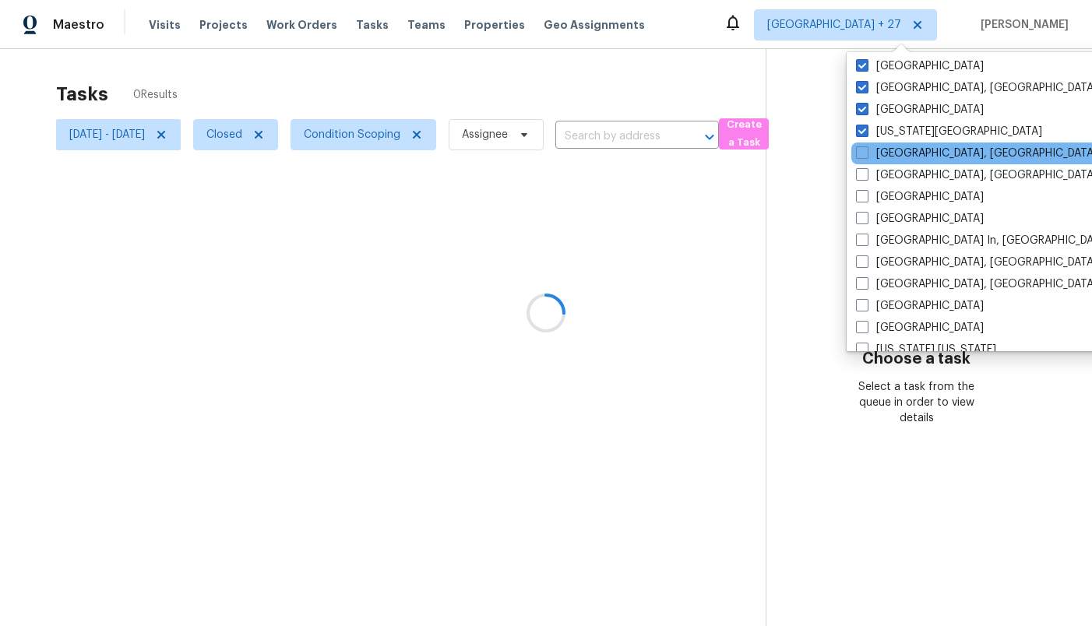
click at [865, 163] on div "[GEOGRAPHIC_DATA], [GEOGRAPHIC_DATA]" at bounding box center [1008, 154] width 314 height 22
click at [862, 156] on span at bounding box center [862, 152] width 12 height 12
click at [862, 156] on input "[GEOGRAPHIC_DATA], [GEOGRAPHIC_DATA]" at bounding box center [861, 151] width 10 height 10
checkbox input "true"
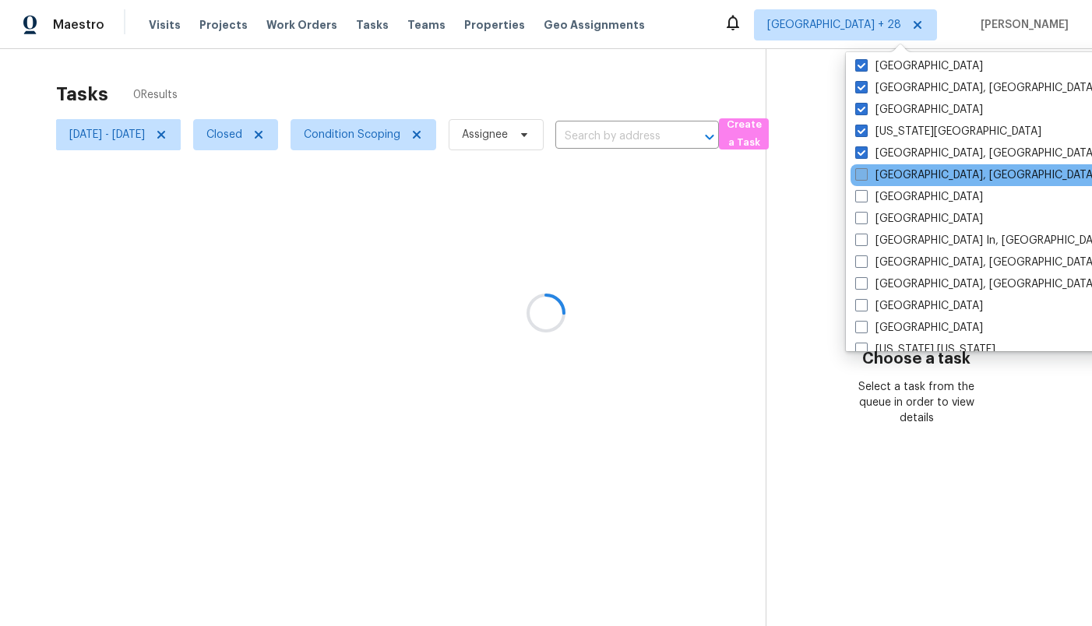
click at [862, 181] on label "[GEOGRAPHIC_DATA], [GEOGRAPHIC_DATA]" at bounding box center [975, 175] width 241 height 16
click at [862, 178] on input "[GEOGRAPHIC_DATA], [GEOGRAPHIC_DATA]" at bounding box center [860, 172] width 10 height 10
checkbox input "true"
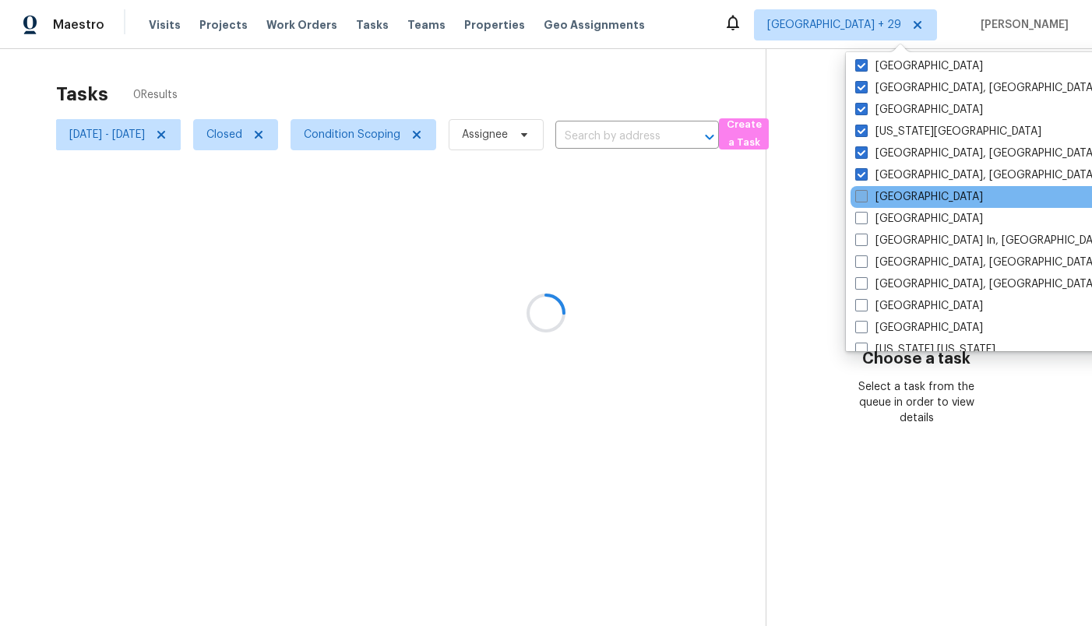
click at [862, 203] on span at bounding box center [861, 196] width 12 height 12
click at [862, 199] on input "[GEOGRAPHIC_DATA]" at bounding box center [860, 194] width 10 height 10
checkbox input "true"
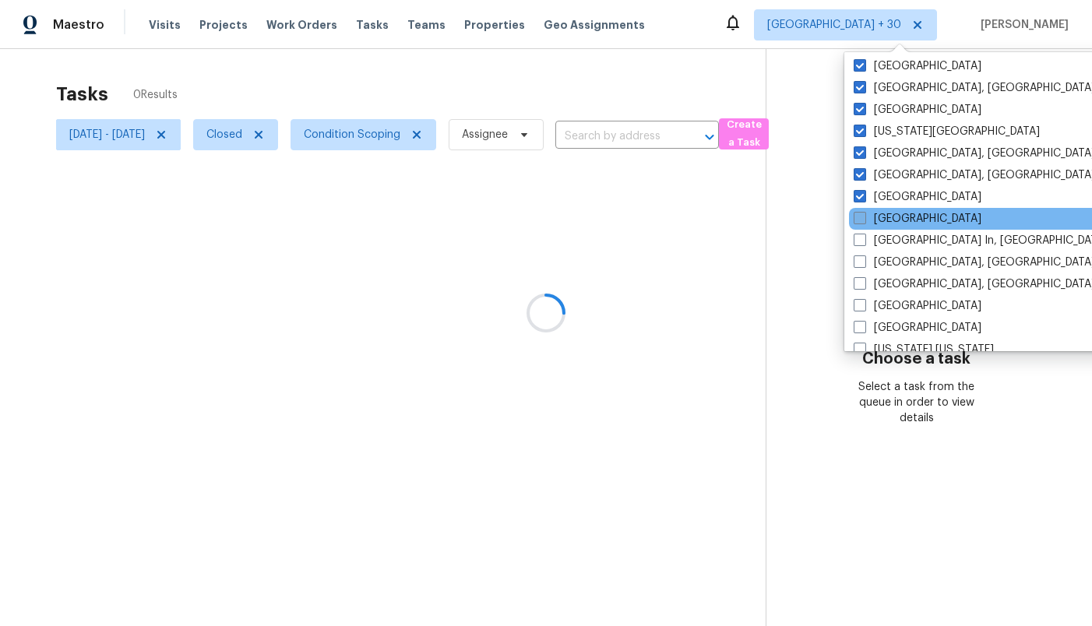
click at [862, 217] on span at bounding box center [860, 218] width 12 height 12
click at [862, 217] on input "[GEOGRAPHIC_DATA]" at bounding box center [859, 216] width 10 height 10
checkbox input "true"
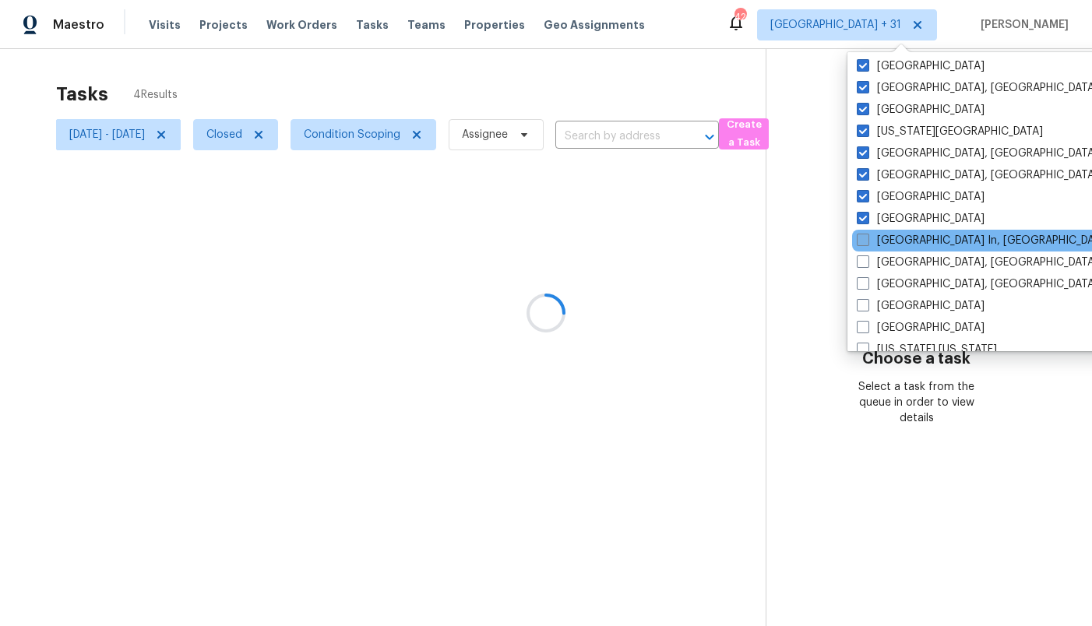
click at [862, 238] on span at bounding box center [863, 240] width 12 height 12
click at [862, 238] on input "[GEOGRAPHIC_DATA] In, [GEOGRAPHIC_DATA]" at bounding box center [862, 238] width 10 height 10
checkbox input "true"
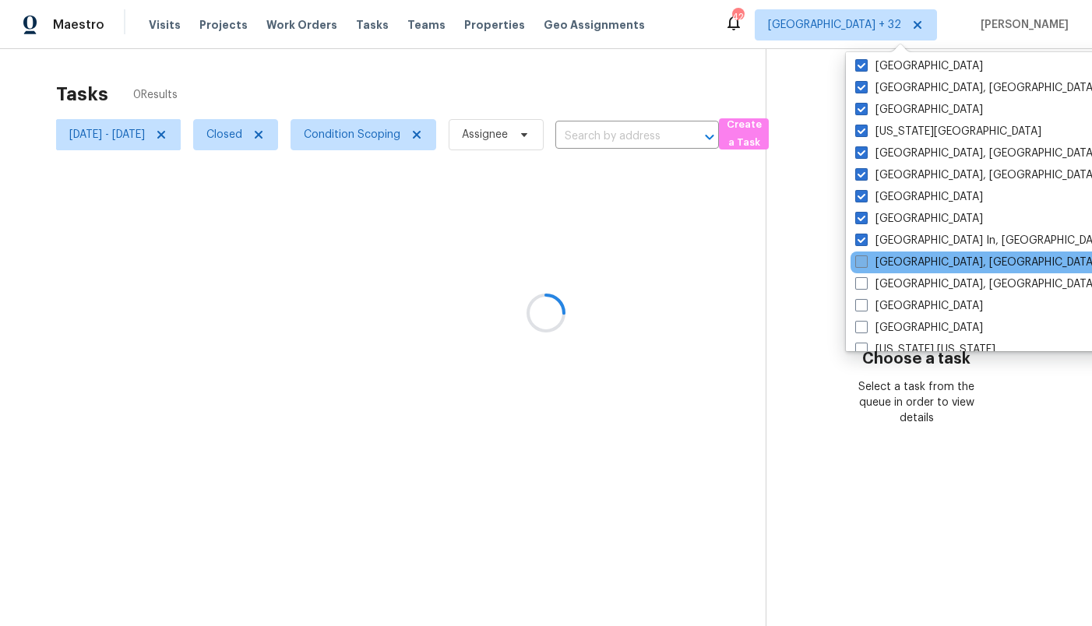
click at [862, 260] on span at bounding box center [861, 261] width 12 height 12
click at [862, 260] on input "[GEOGRAPHIC_DATA], [GEOGRAPHIC_DATA]" at bounding box center [860, 260] width 10 height 10
checkbox input "true"
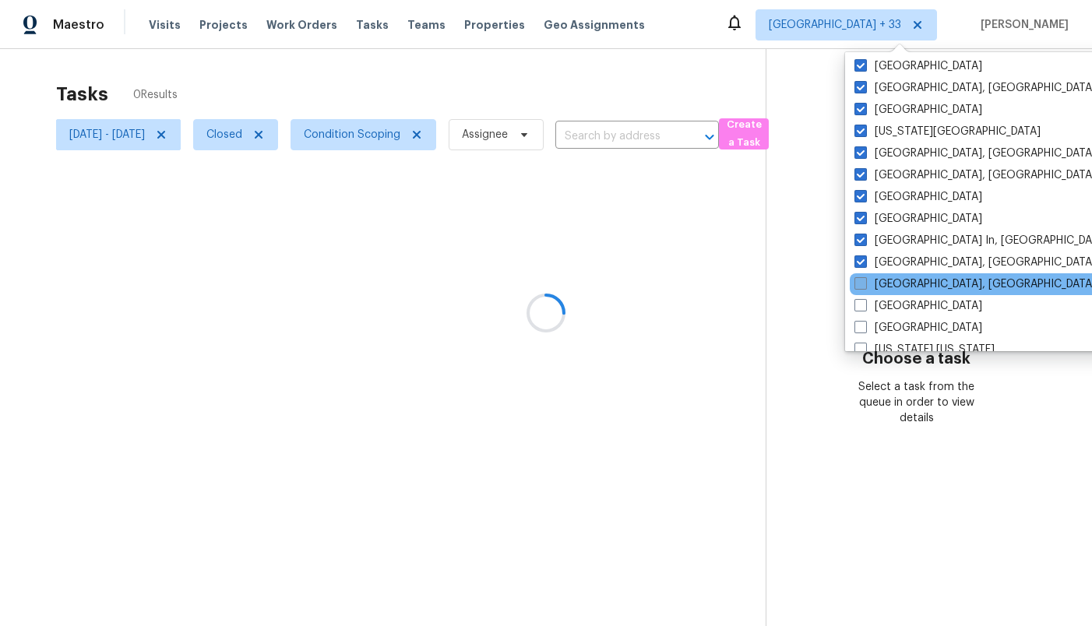
click at [862, 285] on span at bounding box center [860, 283] width 12 height 12
click at [862, 285] on input "[GEOGRAPHIC_DATA], [GEOGRAPHIC_DATA]" at bounding box center [859, 281] width 10 height 10
checkbox input "true"
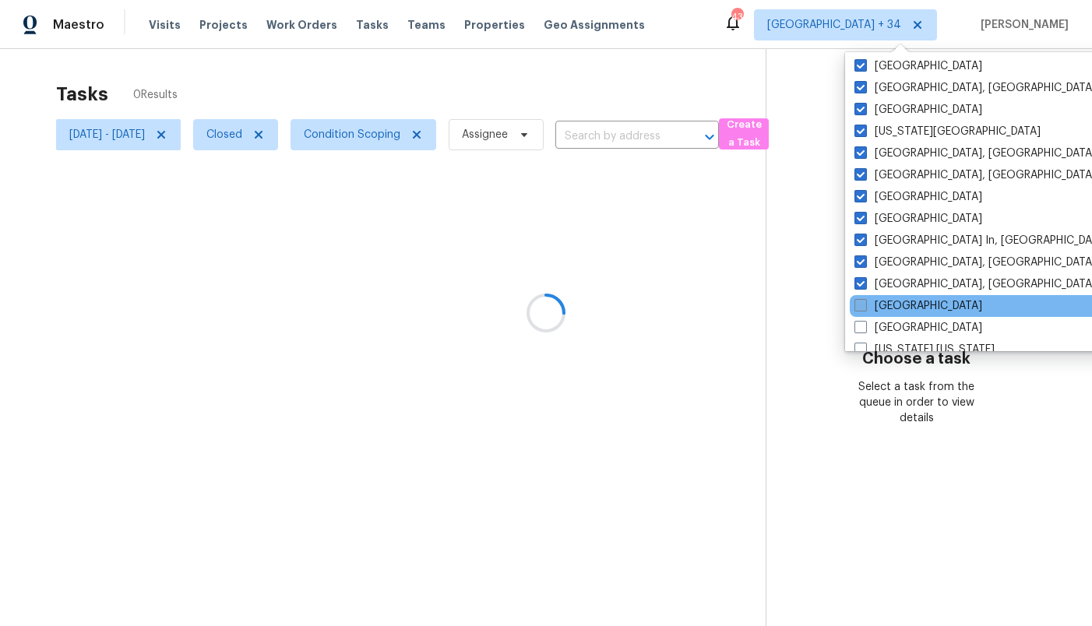
click at [862, 307] on span at bounding box center [860, 305] width 12 height 12
click at [862, 307] on input "[GEOGRAPHIC_DATA]" at bounding box center [859, 303] width 10 height 10
checkbox input "true"
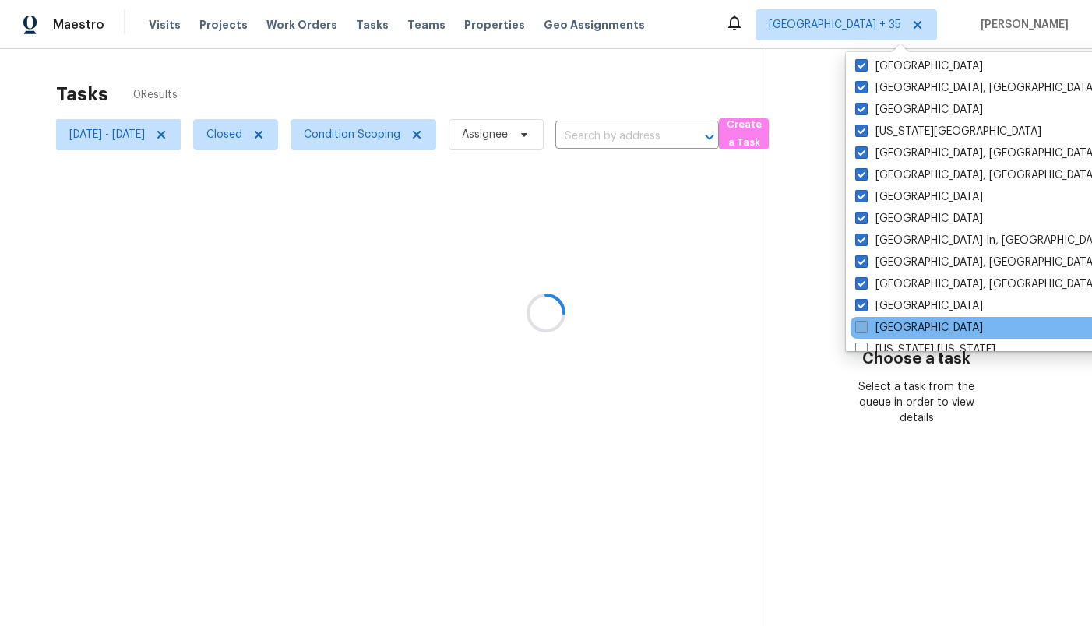
click at [862, 322] on span at bounding box center [861, 327] width 12 height 12
click at [862, 322] on input "[GEOGRAPHIC_DATA]" at bounding box center [860, 325] width 10 height 10
checkbox input "true"
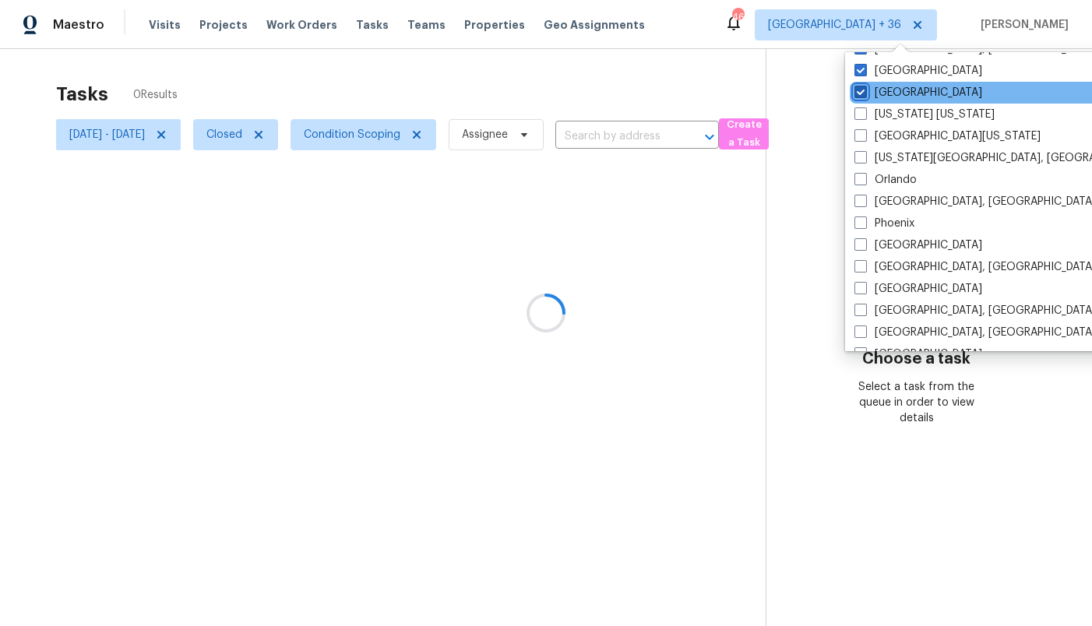
scroll to position [782, 0]
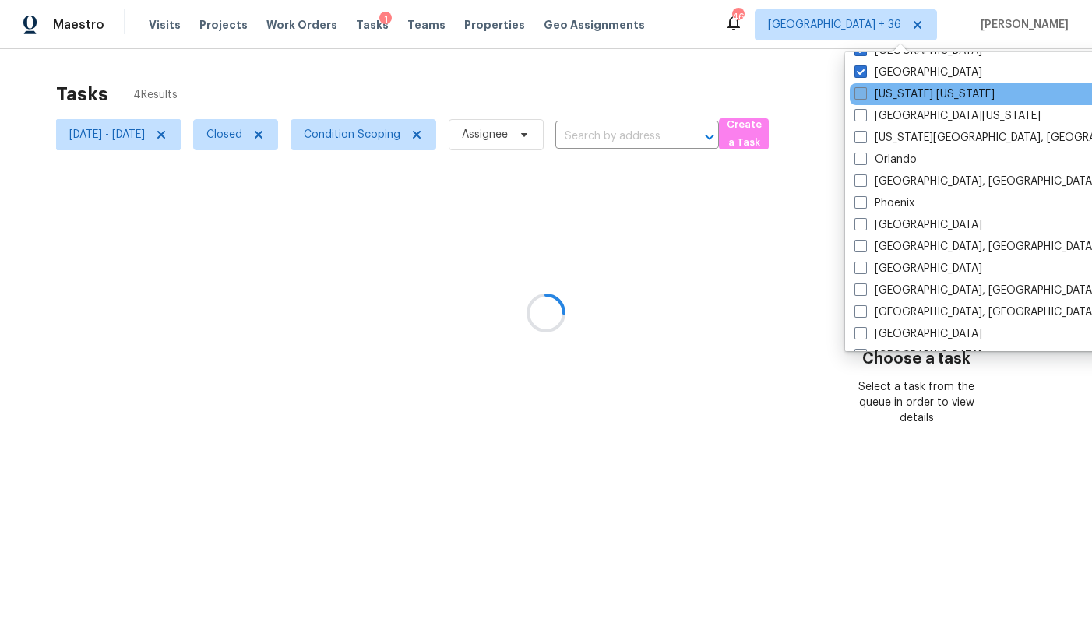
click at [892, 96] on label "[US_STATE] [US_STATE]" at bounding box center [924, 94] width 140 height 16
click at [865, 96] on input "[US_STATE] [US_STATE]" at bounding box center [859, 91] width 10 height 10
checkbox input "true"
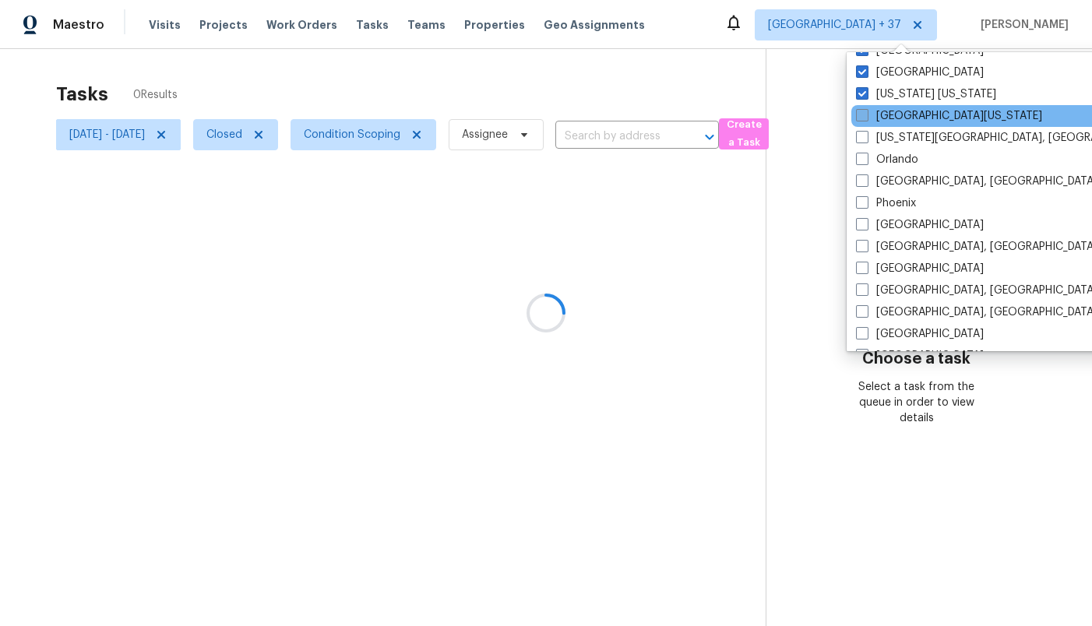
click at [896, 118] on label "[GEOGRAPHIC_DATA][US_STATE]" at bounding box center [949, 116] width 186 height 16
click at [866, 118] on input "[GEOGRAPHIC_DATA][US_STATE]" at bounding box center [861, 113] width 10 height 10
checkbox input "true"
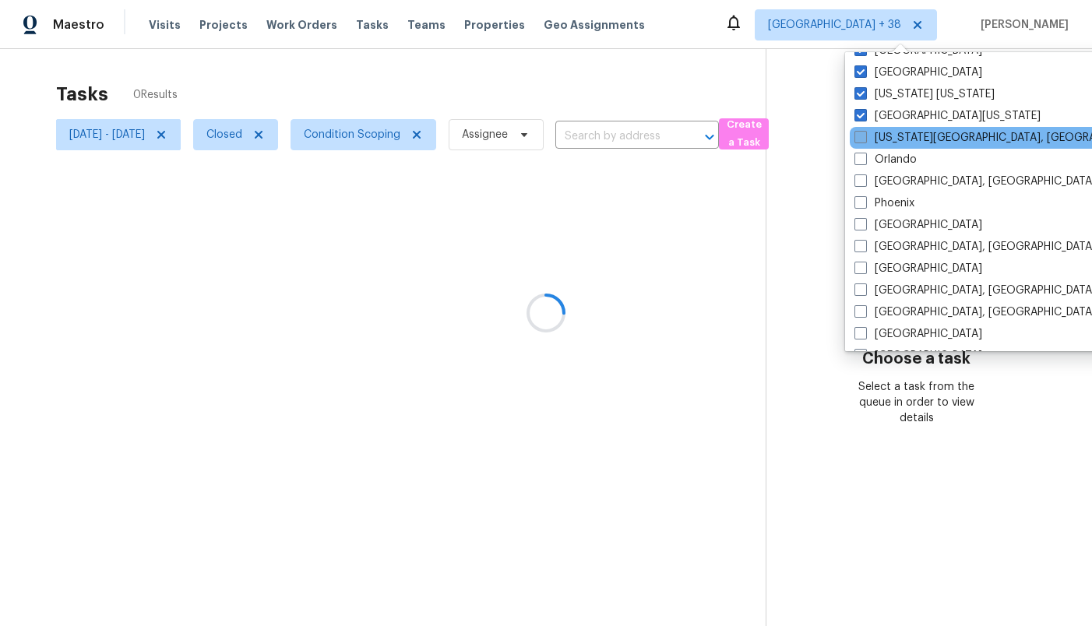
click at [896, 136] on label "[US_STATE][GEOGRAPHIC_DATA], [GEOGRAPHIC_DATA]" at bounding box center [1004, 138] width 300 height 16
click at [865, 136] on input "[US_STATE][GEOGRAPHIC_DATA], [GEOGRAPHIC_DATA]" at bounding box center [859, 135] width 10 height 10
checkbox input "true"
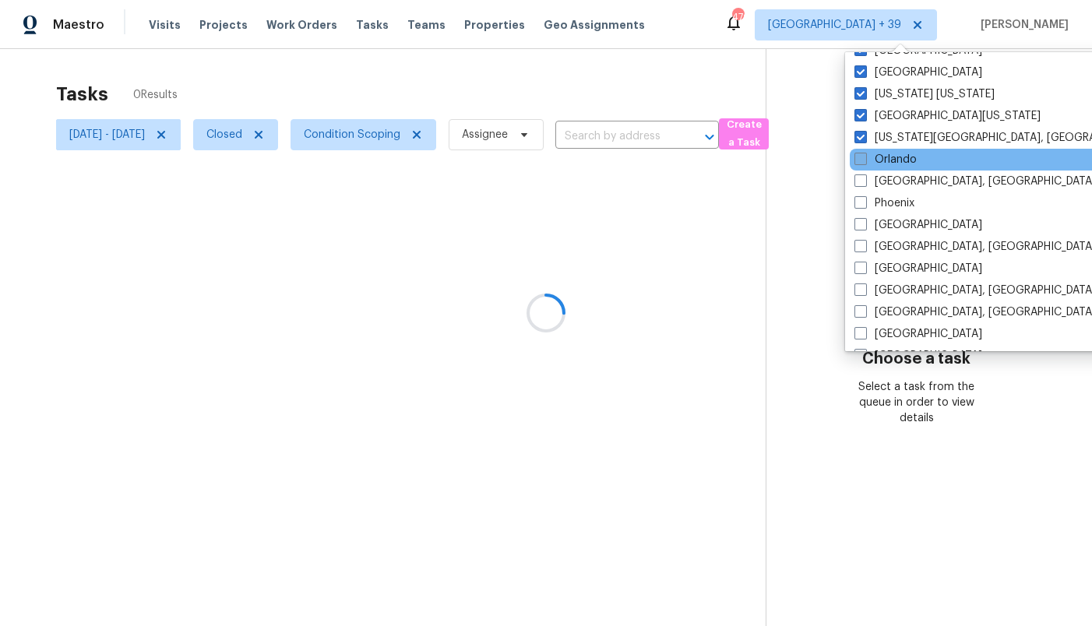
click at [896, 160] on label "Orlando" at bounding box center [885, 160] width 62 height 16
click at [865, 160] on input "Orlando" at bounding box center [859, 157] width 10 height 10
checkbox input "true"
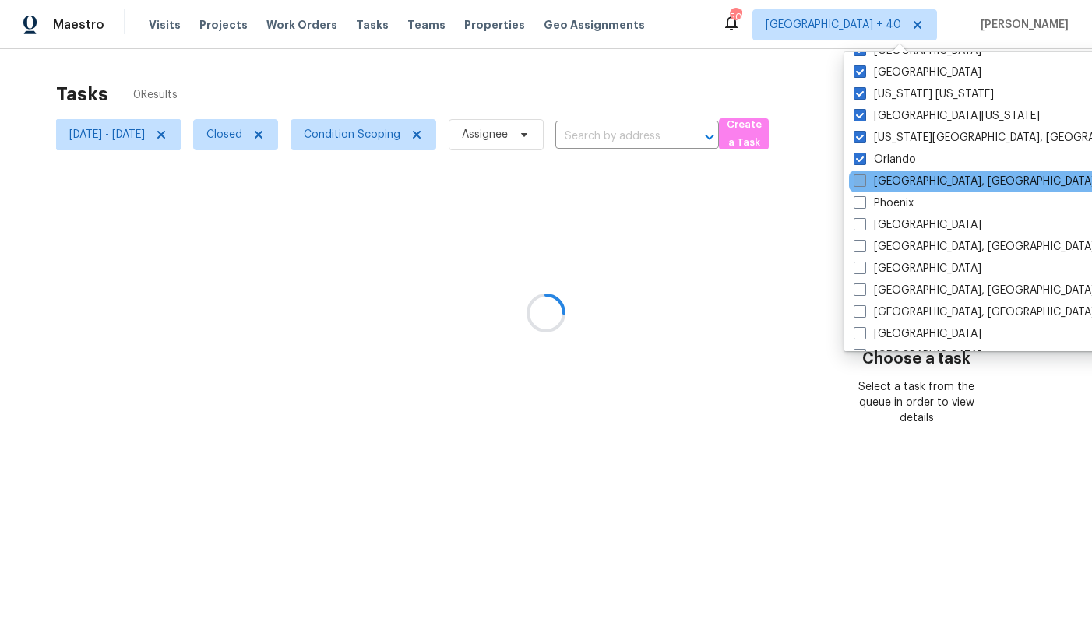
click at [896, 181] on label "[GEOGRAPHIC_DATA], [GEOGRAPHIC_DATA]" at bounding box center [974, 182] width 241 height 16
click at [864, 181] on input "[GEOGRAPHIC_DATA], [GEOGRAPHIC_DATA]" at bounding box center [859, 179] width 10 height 10
checkbox input "true"
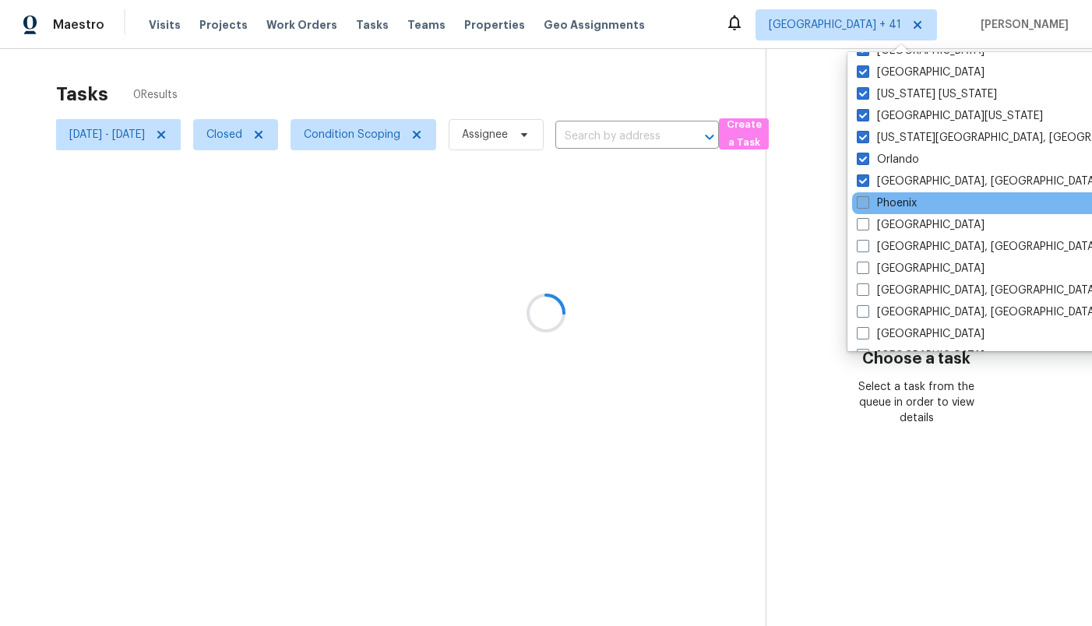
click at [894, 199] on label "Phoenix" at bounding box center [887, 203] width 60 height 16
click at [867, 199] on input "Phoenix" at bounding box center [862, 200] width 10 height 10
checkbox input "true"
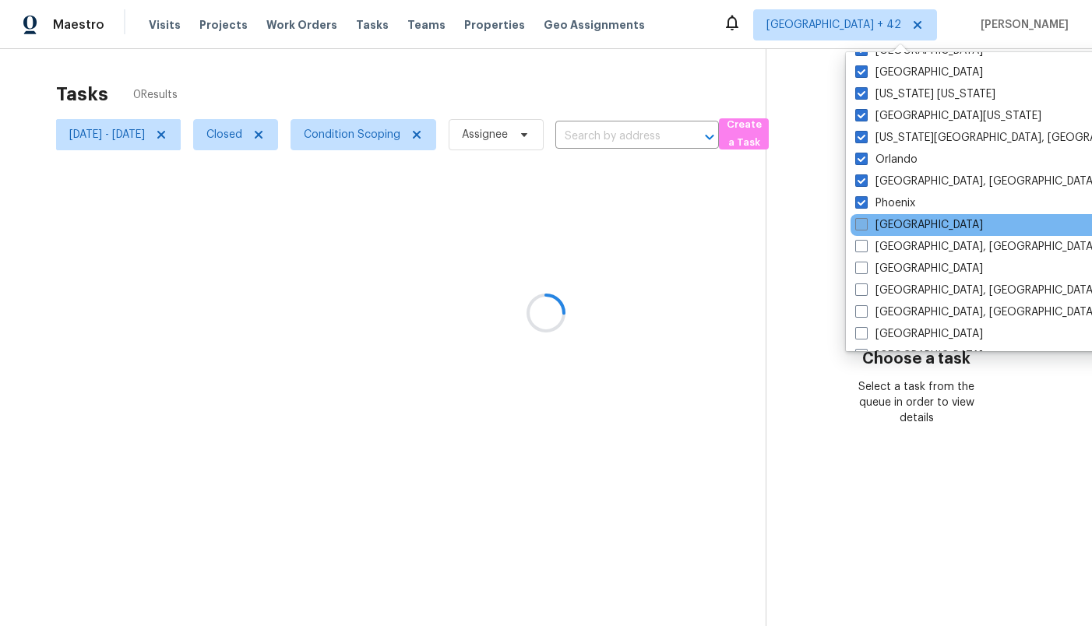
click at [893, 228] on label "[GEOGRAPHIC_DATA]" at bounding box center [919, 225] width 128 height 16
click at [865, 227] on input "[GEOGRAPHIC_DATA]" at bounding box center [860, 222] width 10 height 10
checkbox input "true"
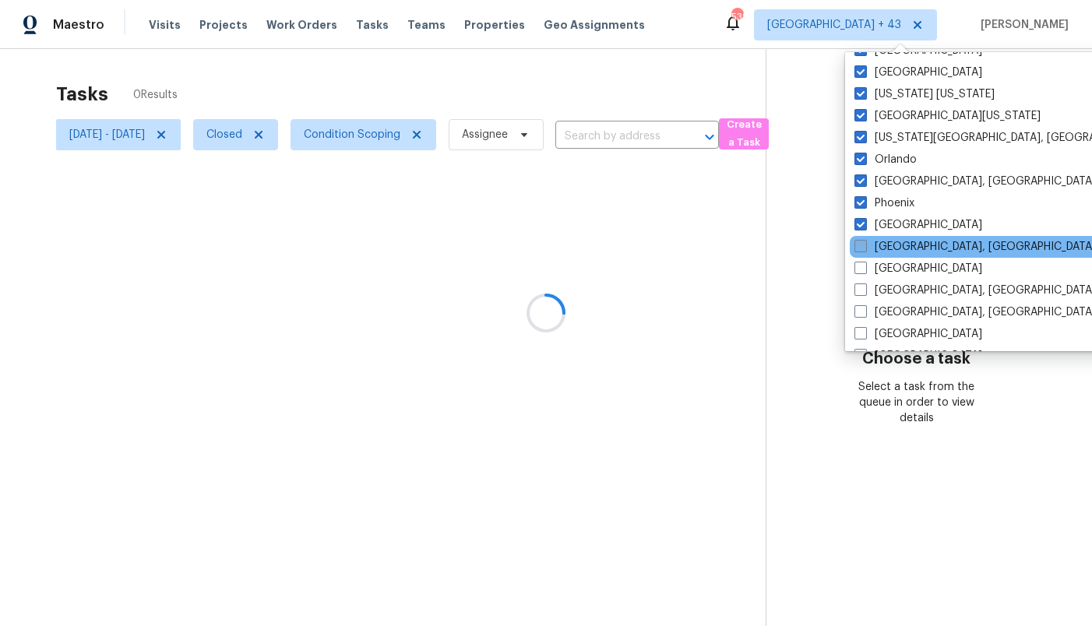
click at [894, 254] on label "[GEOGRAPHIC_DATA], [GEOGRAPHIC_DATA]" at bounding box center [974, 247] width 241 height 16
click at [865, 249] on input "[GEOGRAPHIC_DATA], [GEOGRAPHIC_DATA]" at bounding box center [859, 244] width 10 height 10
checkbox input "true"
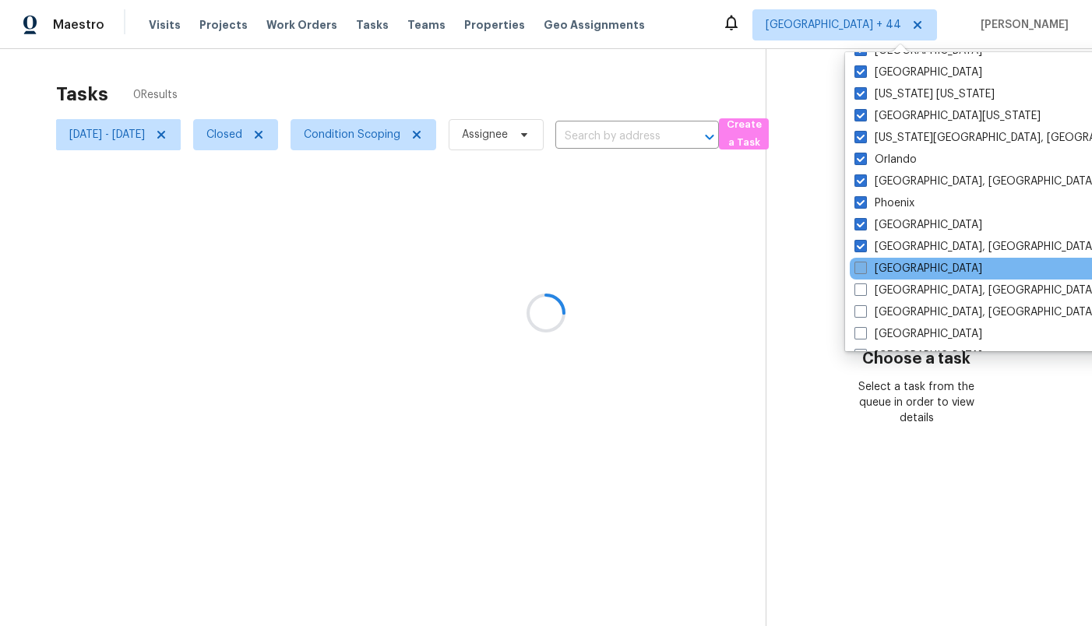
click at [893, 276] on label "[GEOGRAPHIC_DATA]" at bounding box center [918, 269] width 128 height 16
click at [865, 271] on input "[GEOGRAPHIC_DATA]" at bounding box center [859, 266] width 10 height 10
checkbox input "true"
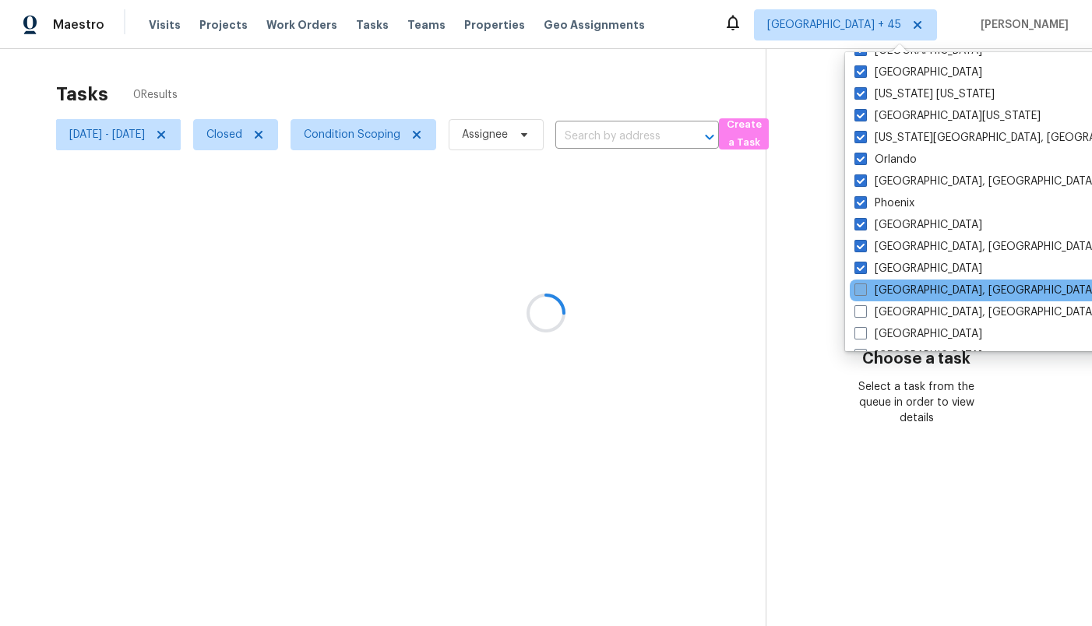
click at [893, 293] on label "[GEOGRAPHIC_DATA], [GEOGRAPHIC_DATA]" at bounding box center [974, 291] width 241 height 16
click at [865, 293] on input "[GEOGRAPHIC_DATA], [GEOGRAPHIC_DATA]" at bounding box center [859, 288] width 10 height 10
checkbox input "true"
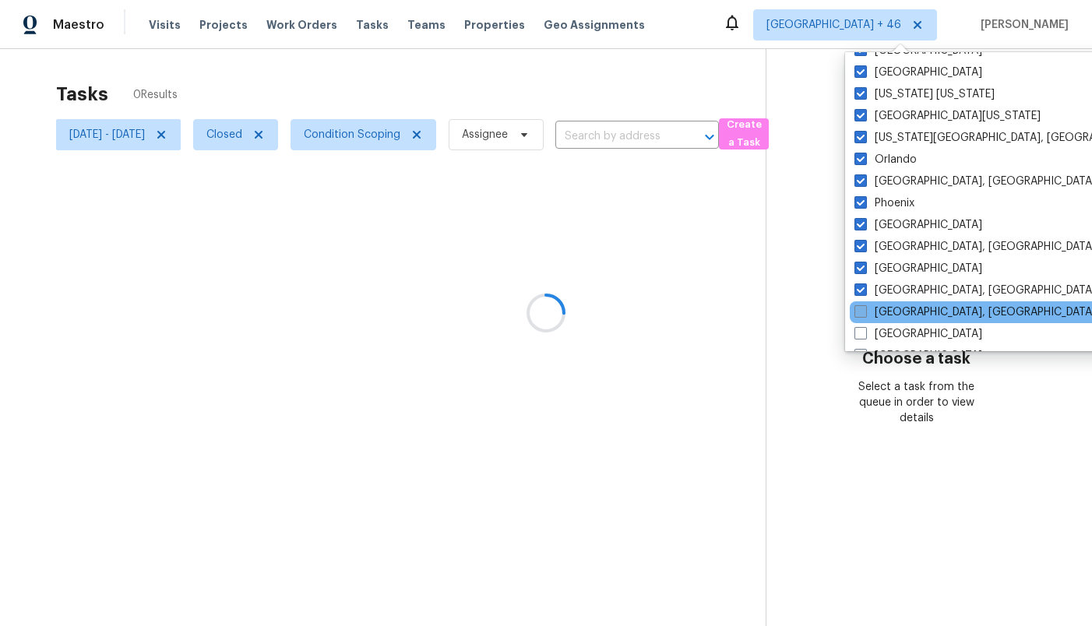
click at [893, 312] on label "[GEOGRAPHIC_DATA], [GEOGRAPHIC_DATA]" at bounding box center [974, 313] width 241 height 16
click at [865, 312] on input "[GEOGRAPHIC_DATA], [GEOGRAPHIC_DATA]" at bounding box center [859, 310] width 10 height 10
checkbox input "true"
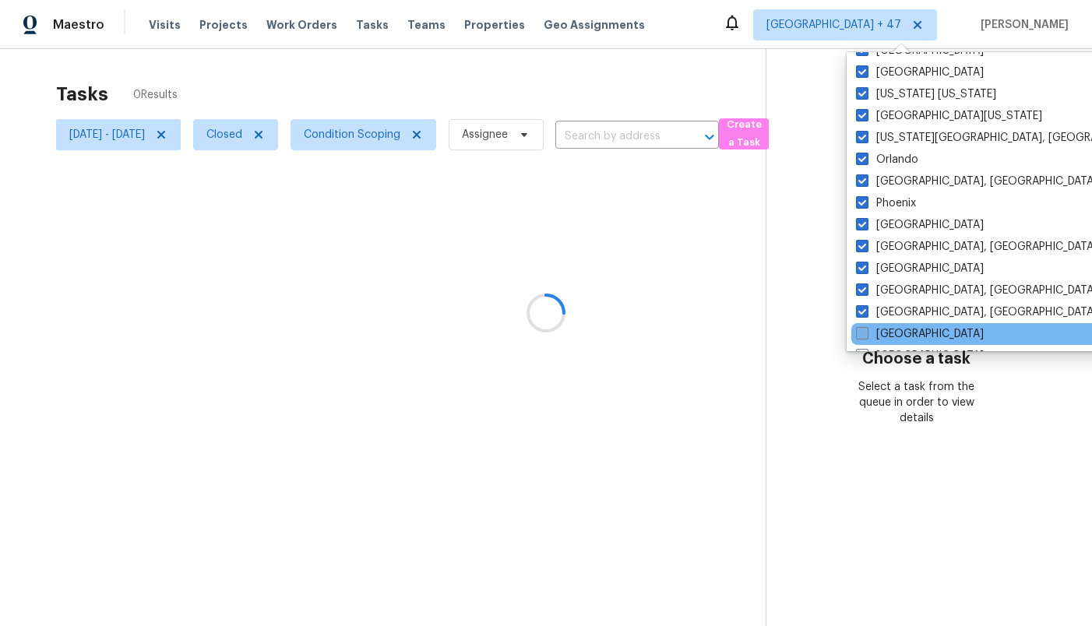
click at [893, 330] on label "[GEOGRAPHIC_DATA]" at bounding box center [920, 334] width 128 height 16
click at [866, 330] on input "[GEOGRAPHIC_DATA]" at bounding box center [861, 331] width 10 height 10
checkbox input "true"
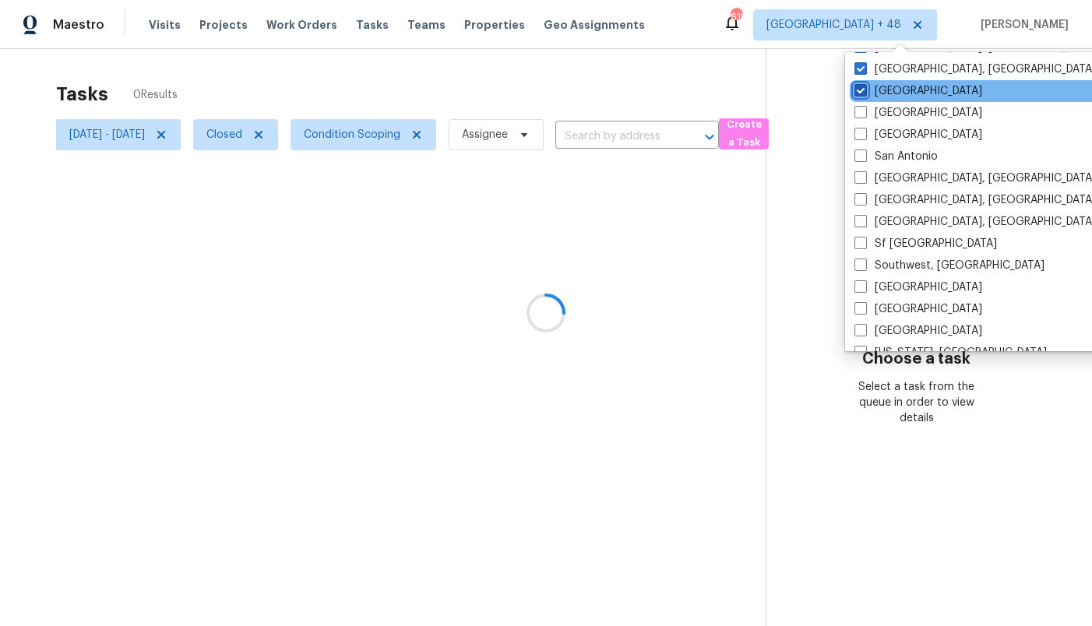
scroll to position [1042, 0]
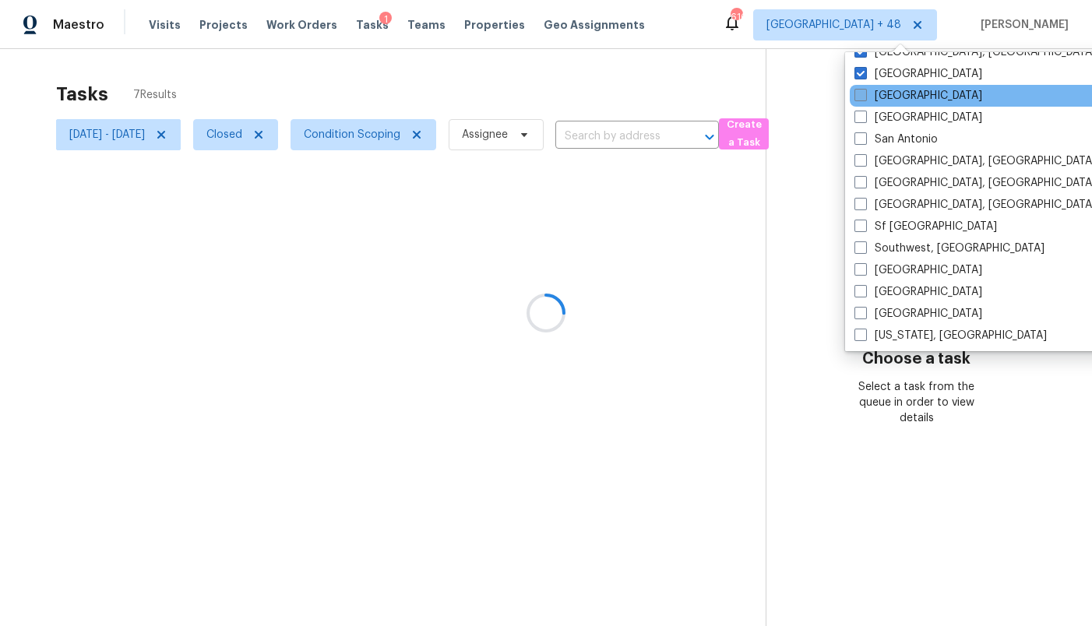
click at [893, 92] on label "[GEOGRAPHIC_DATA]" at bounding box center [918, 96] width 128 height 16
click at [865, 92] on input "[GEOGRAPHIC_DATA]" at bounding box center [859, 93] width 10 height 10
checkbox input "true"
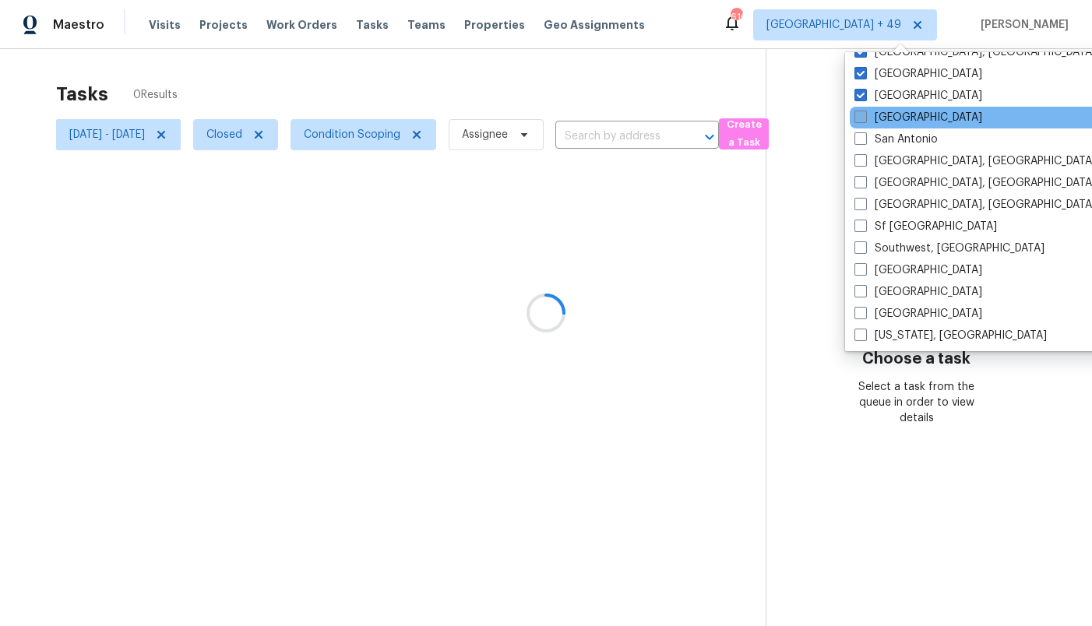
click at [893, 120] on label "[GEOGRAPHIC_DATA]" at bounding box center [918, 118] width 128 height 16
click at [865, 120] on input "[GEOGRAPHIC_DATA]" at bounding box center [859, 115] width 10 height 10
checkbox input "true"
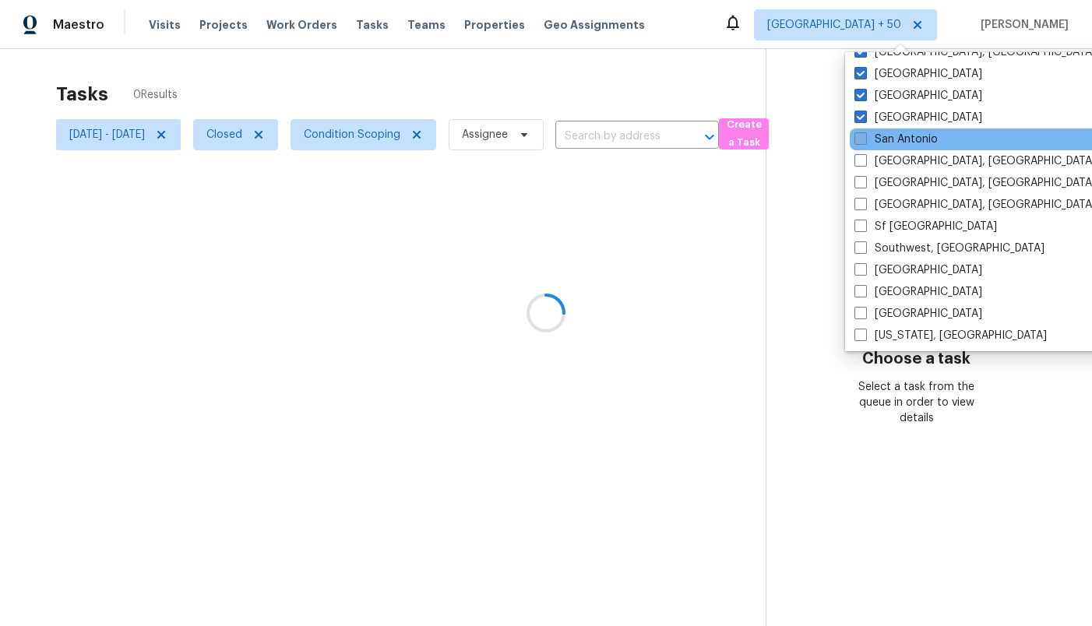
click at [895, 143] on label "San Antonio" at bounding box center [895, 140] width 83 height 16
click at [865, 142] on input "San Antonio" at bounding box center [859, 137] width 10 height 10
checkbox input "true"
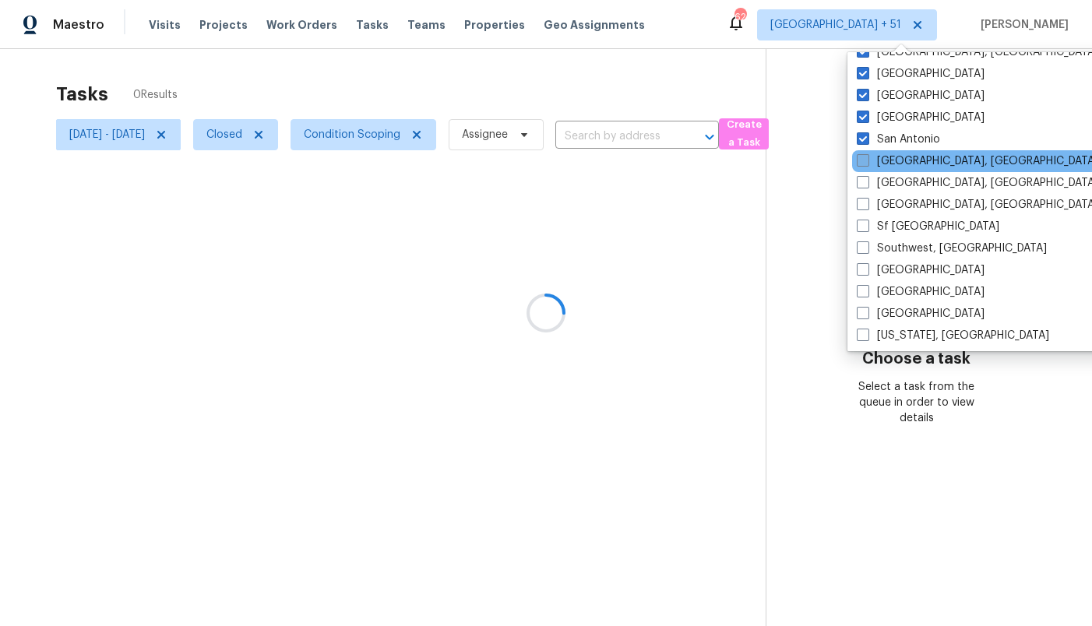
click at [897, 162] on label "[GEOGRAPHIC_DATA], [GEOGRAPHIC_DATA]" at bounding box center [977, 161] width 241 height 16
click at [867, 162] on input "[GEOGRAPHIC_DATA], [GEOGRAPHIC_DATA]" at bounding box center [862, 158] width 10 height 10
checkbox input "true"
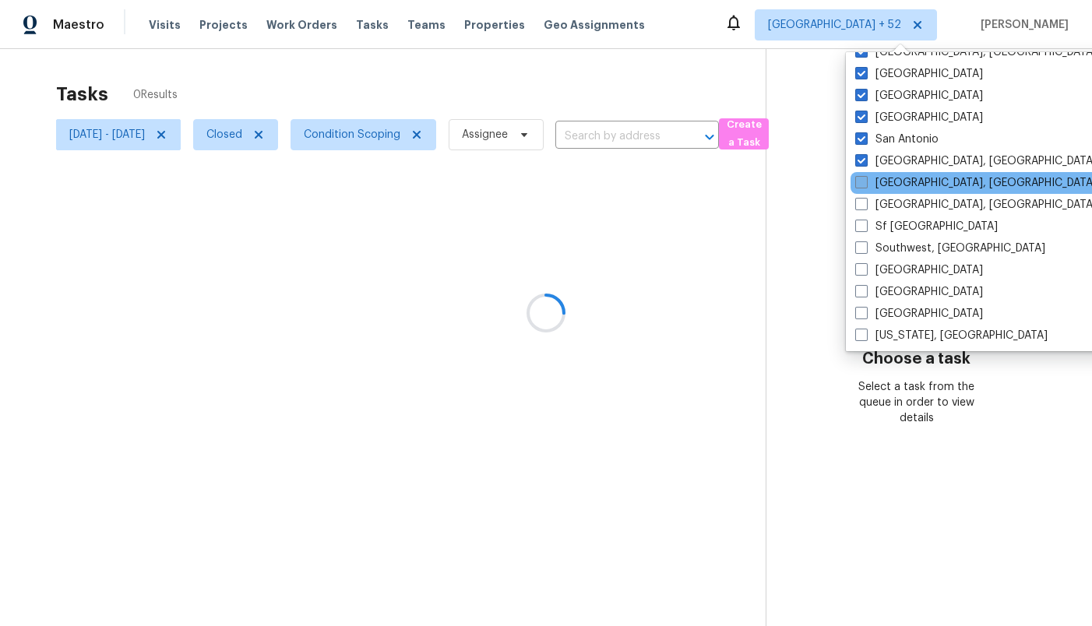
click at [898, 186] on label "[GEOGRAPHIC_DATA], [GEOGRAPHIC_DATA]" at bounding box center [975, 183] width 241 height 16
click at [865, 185] on input "[GEOGRAPHIC_DATA], [GEOGRAPHIC_DATA]" at bounding box center [860, 180] width 10 height 10
checkbox input "true"
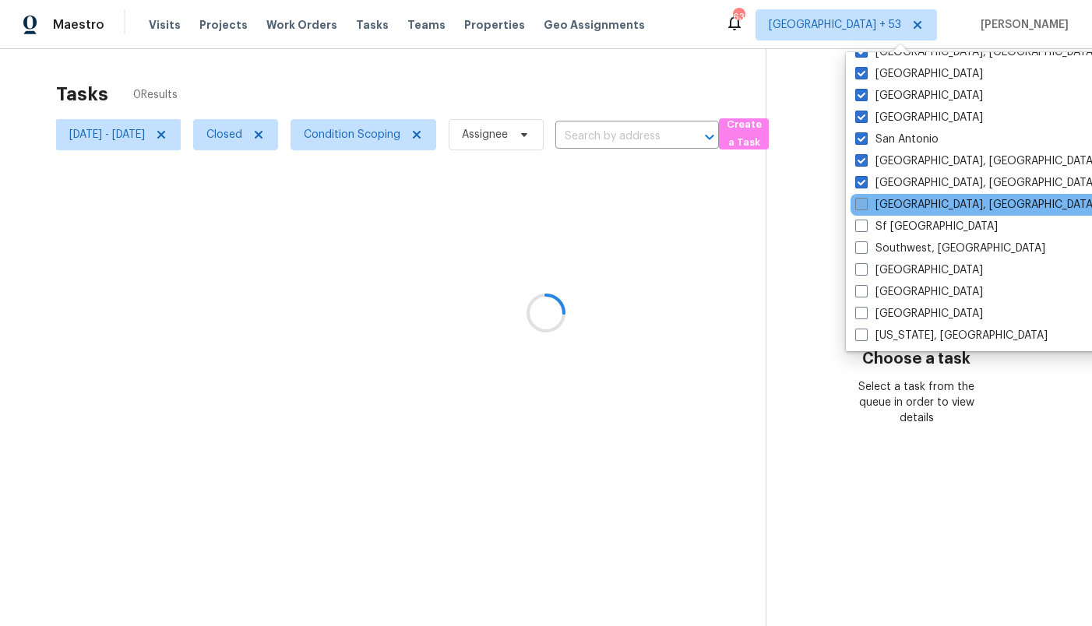
click at [898, 205] on label "[GEOGRAPHIC_DATA], [GEOGRAPHIC_DATA]" at bounding box center [975, 205] width 241 height 16
click at [865, 205] on input "[GEOGRAPHIC_DATA], [GEOGRAPHIC_DATA]" at bounding box center [860, 202] width 10 height 10
checkbox input "true"
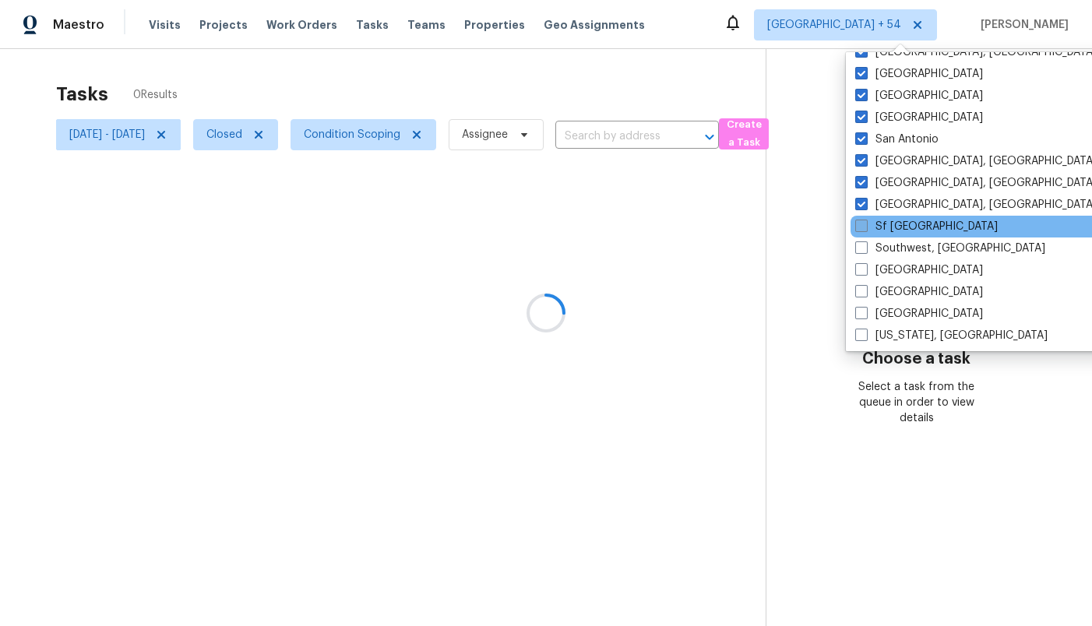
click at [898, 222] on label "Sf [GEOGRAPHIC_DATA]" at bounding box center [926, 227] width 143 height 16
click at [865, 222] on input "Sf [GEOGRAPHIC_DATA]" at bounding box center [860, 224] width 10 height 10
checkbox input "true"
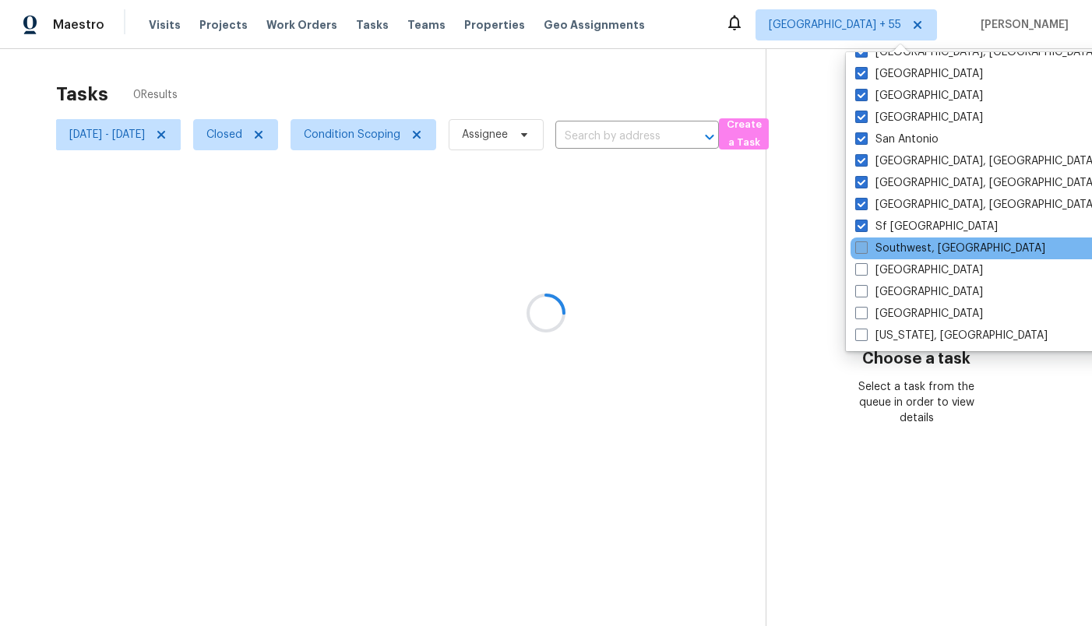
click at [897, 252] on label "Southwest, [GEOGRAPHIC_DATA]" at bounding box center [950, 249] width 190 height 16
click at [865, 251] on input "Southwest, [GEOGRAPHIC_DATA]" at bounding box center [860, 246] width 10 height 10
checkbox input "true"
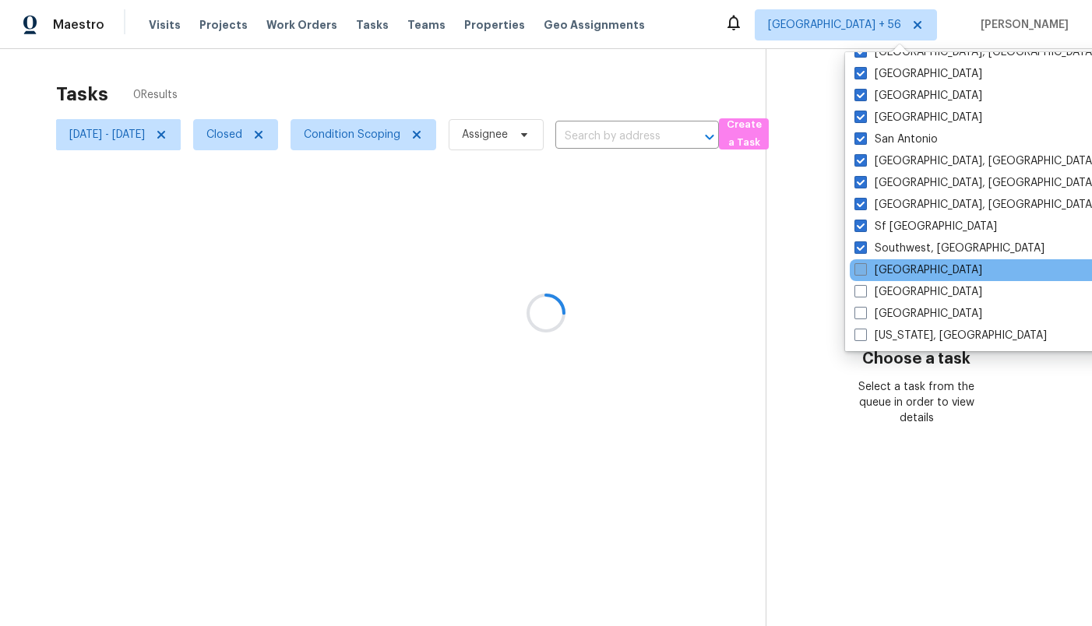
click at [896, 277] on label "[GEOGRAPHIC_DATA]" at bounding box center [918, 270] width 128 height 16
click at [865, 273] on input "[GEOGRAPHIC_DATA]" at bounding box center [859, 267] width 10 height 10
checkbox input "true"
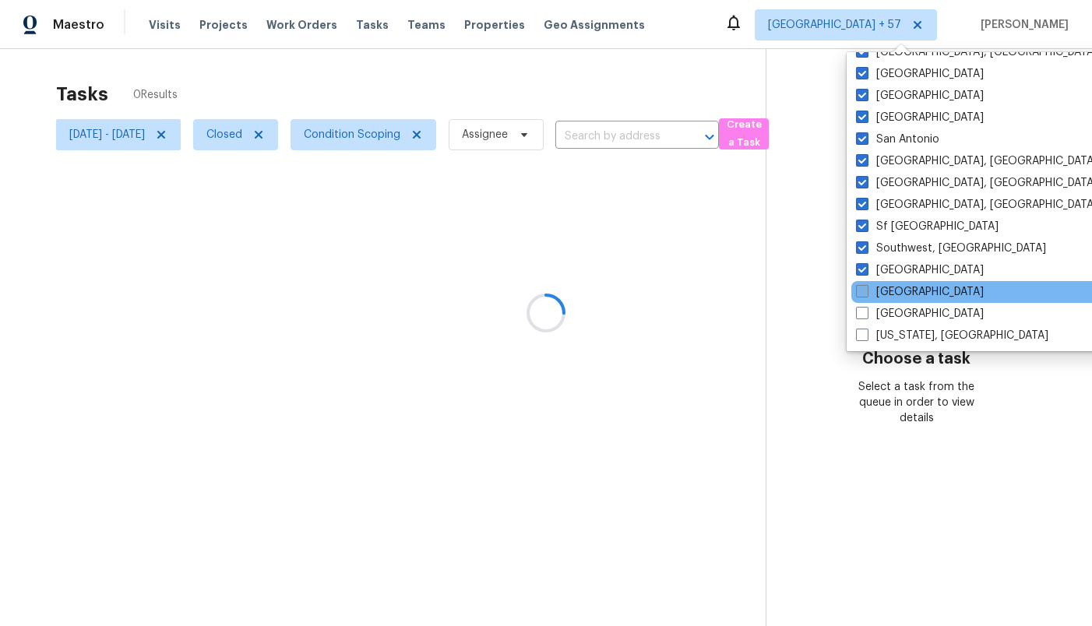
click at [895, 290] on label "[GEOGRAPHIC_DATA]" at bounding box center [920, 292] width 128 height 16
click at [866, 290] on input "[GEOGRAPHIC_DATA]" at bounding box center [861, 289] width 10 height 10
checkbox input "true"
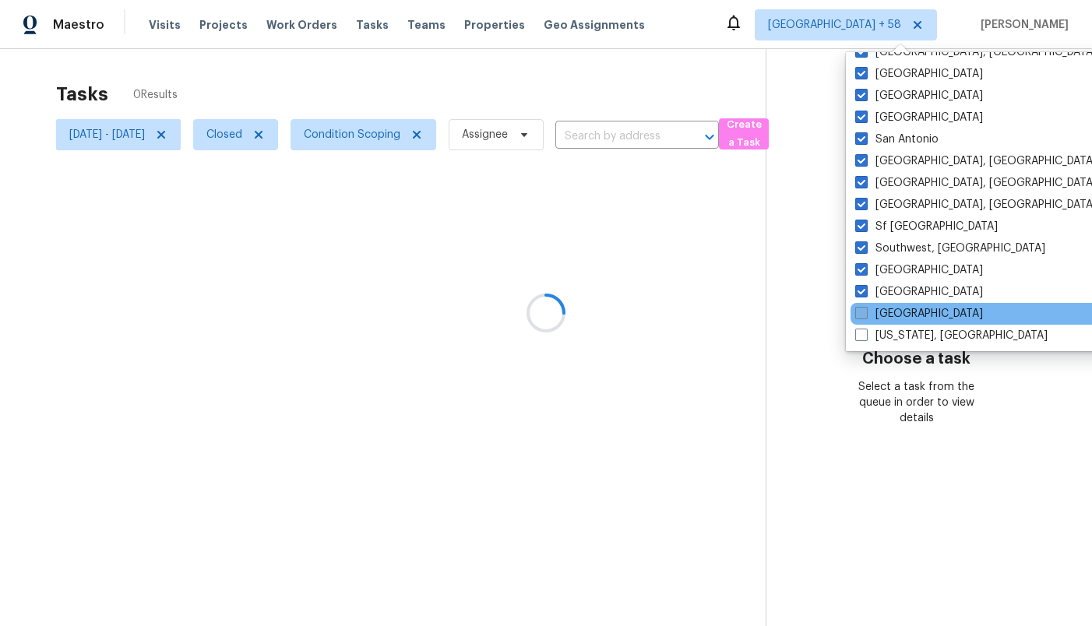
click at [893, 309] on label "[GEOGRAPHIC_DATA]" at bounding box center [919, 314] width 128 height 16
click at [865, 309] on input "[GEOGRAPHIC_DATA]" at bounding box center [860, 311] width 10 height 10
checkbox input "true"
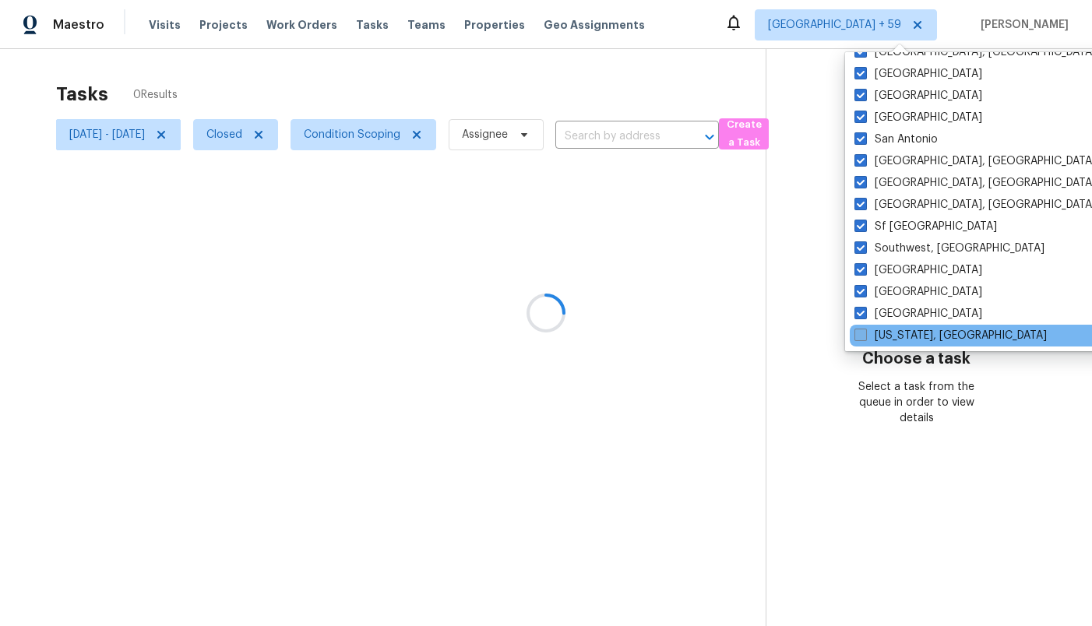
click at [893, 331] on label "[US_STATE], [GEOGRAPHIC_DATA]" at bounding box center [950, 336] width 192 height 16
click at [865, 331] on input "[US_STATE], [GEOGRAPHIC_DATA]" at bounding box center [859, 333] width 10 height 10
checkbox input "true"
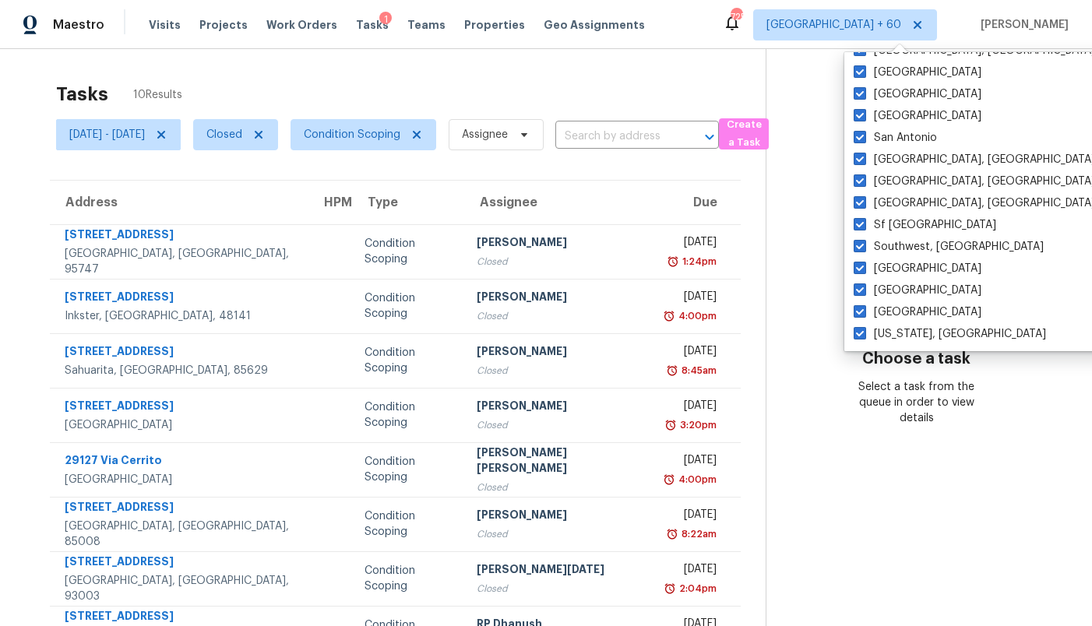
click at [740, 252] on div "Mon, Sep 1st 2025 1:24pm" at bounding box center [702, 251] width 75 height 35
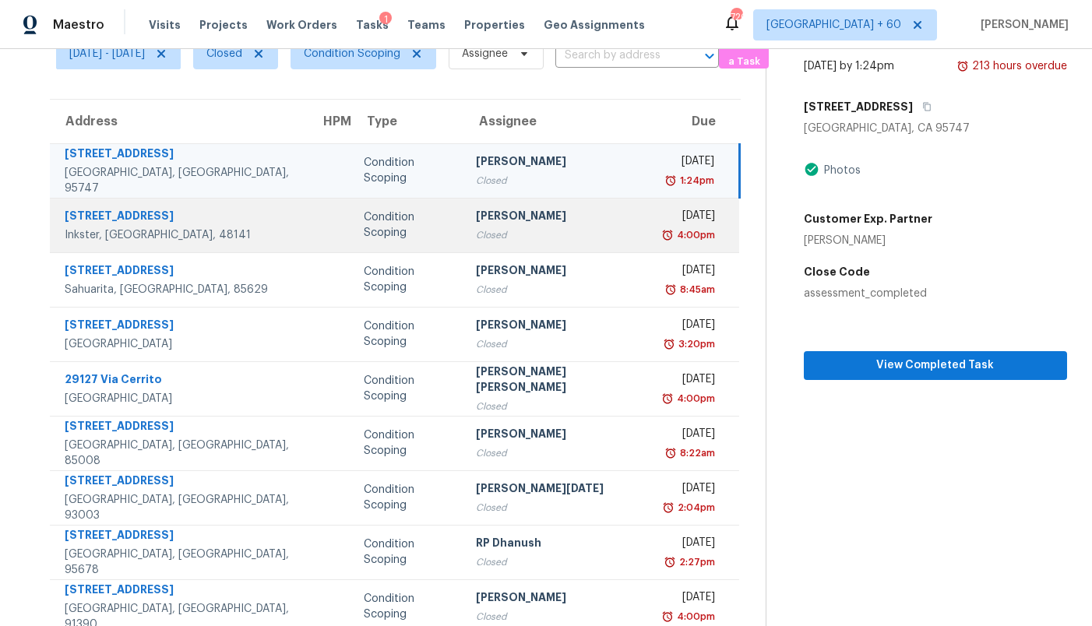
scroll to position [97, 0]
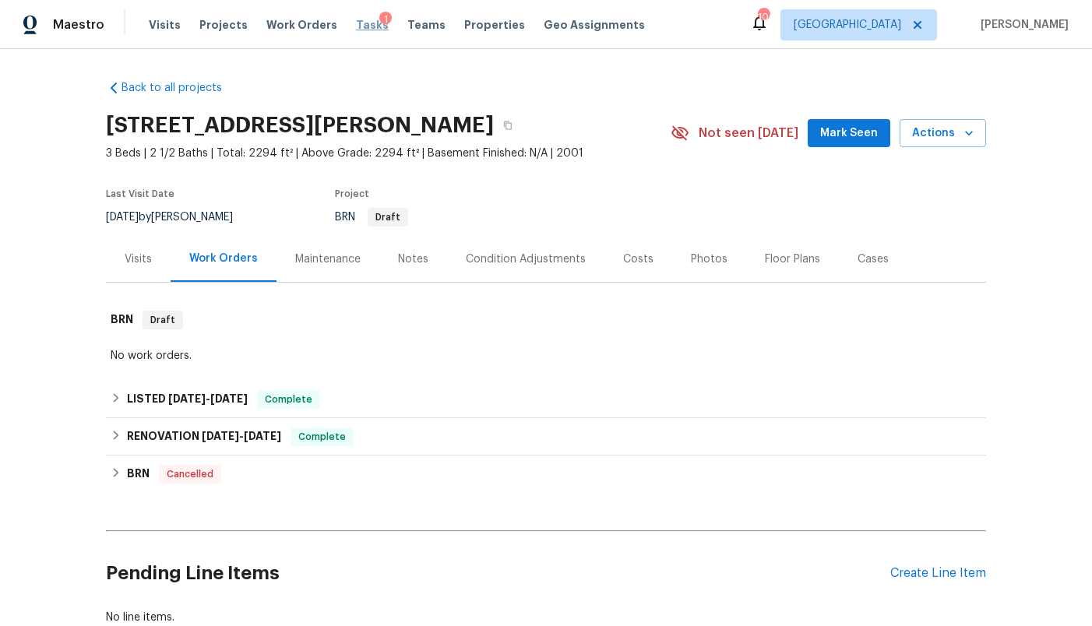
click at [361, 23] on span "Tasks" at bounding box center [372, 24] width 33 height 11
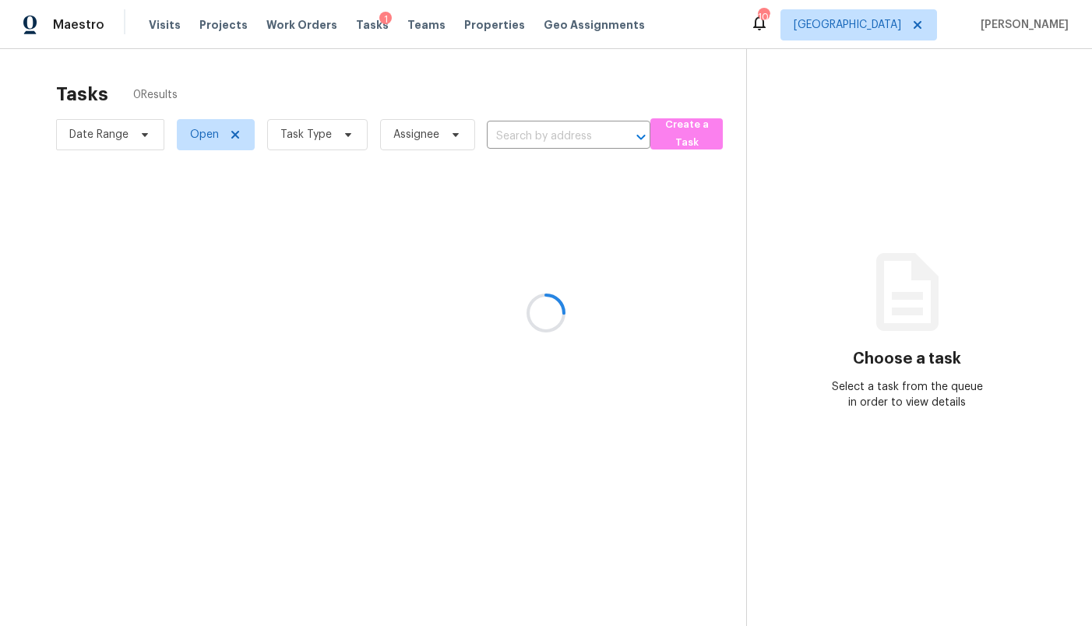
click at [920, 17] on div at bounding box center [546, 313] width 1092 height 626
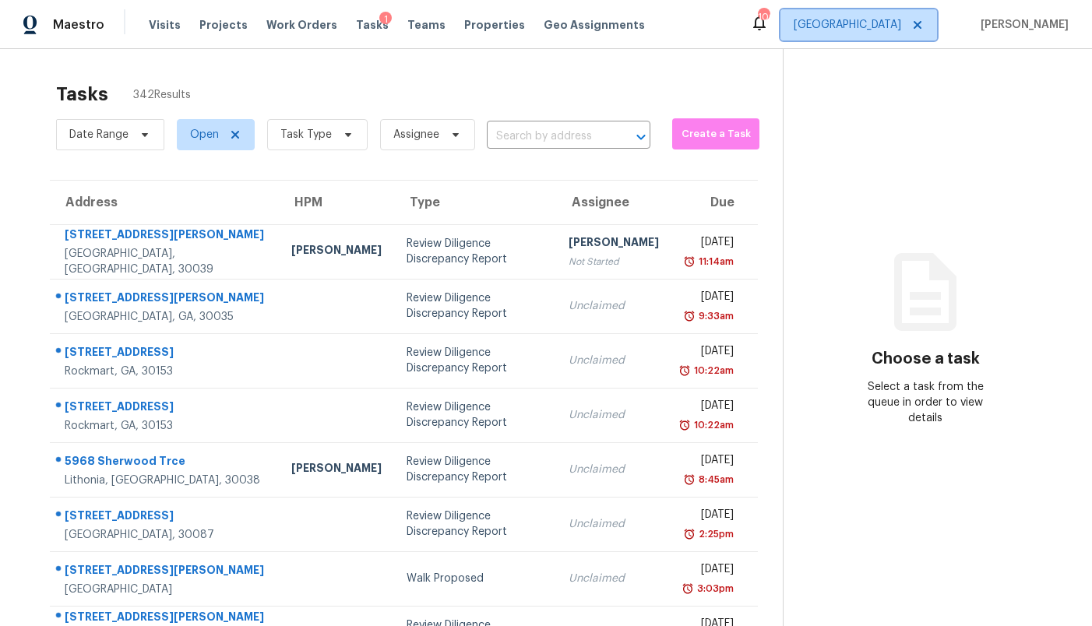
click at [901, 31] on span "[GEOGRAPHIC_DATA]" at bounding box center [847, 25] width 107 height 16
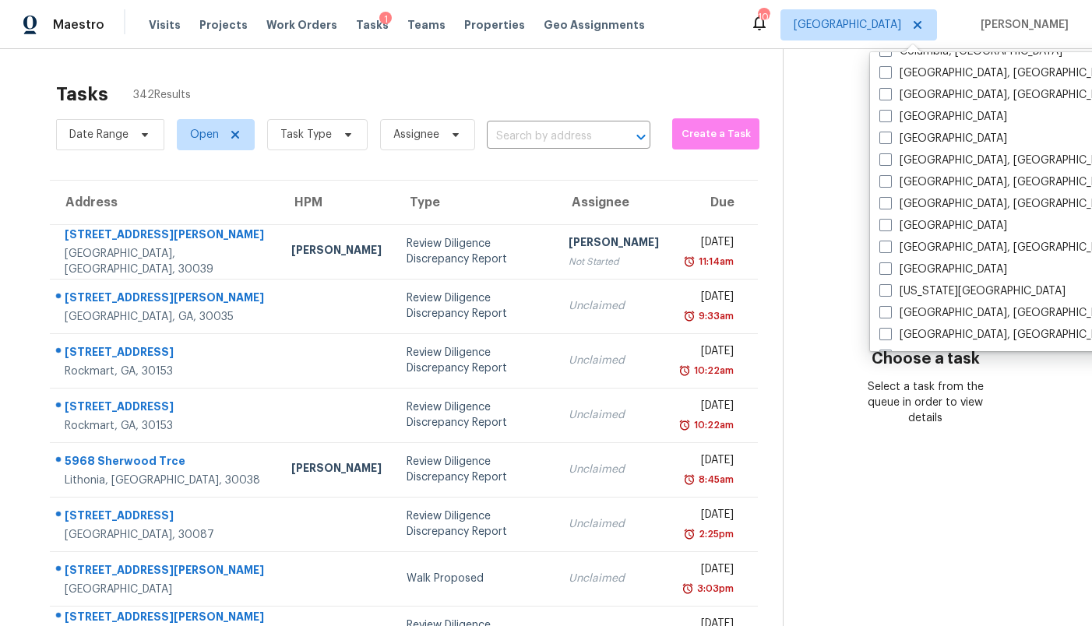
scroll to position [375, 0]
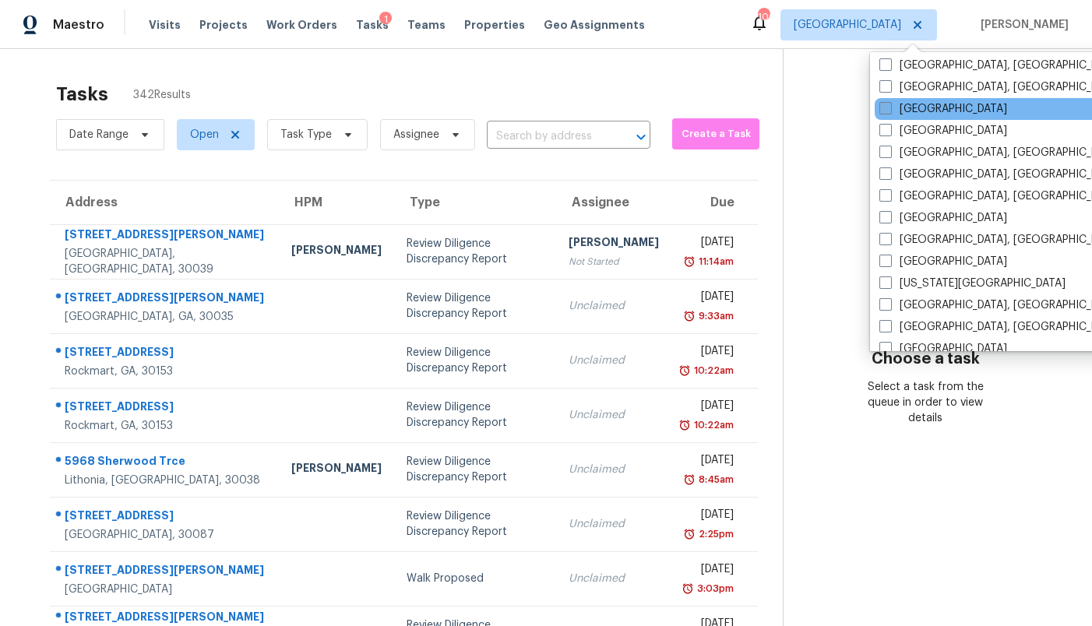
click at [913, 116] on label "[GEOGRAPHIC_DATA]" at bounding box center [943, 109] width 128 height 16
click at [889, 111] on input "[GEOGRAPHIC_DATA]" at bounding box center [884, 106] width 10 height 10
checkbox input "true"
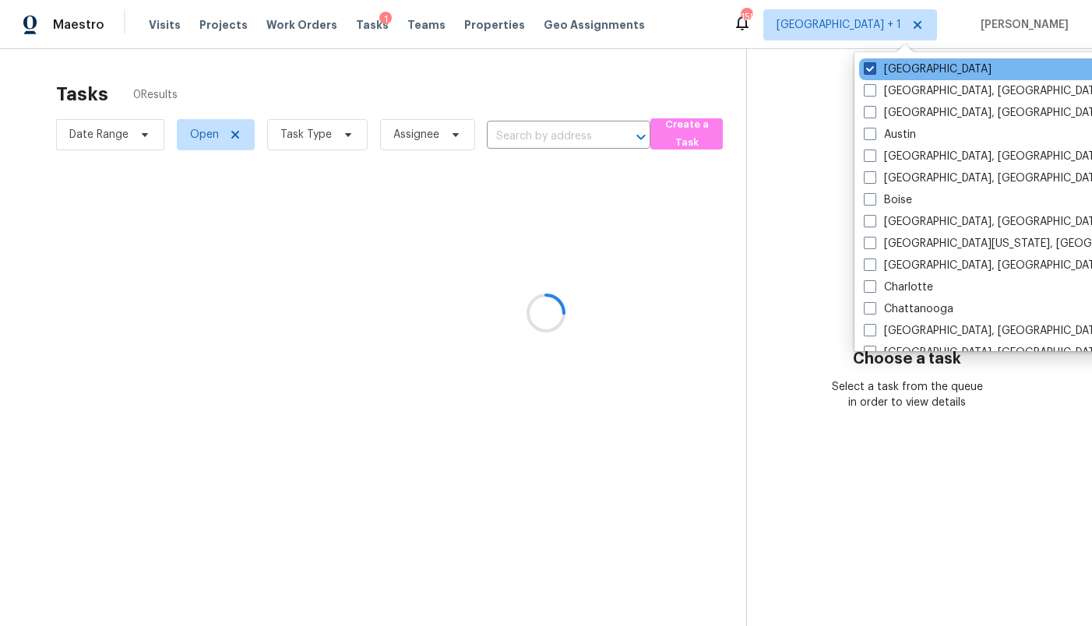
click at [905, 65] on label "[GEOGRAPHIC_DATA]" at bounding box center [928, 70] width 128 height 16
click at [874, 65] on input "[GEOGRAPHIC_DATA]" at bounding box center [869, 67] width 10 height 10
checkbox input "false"
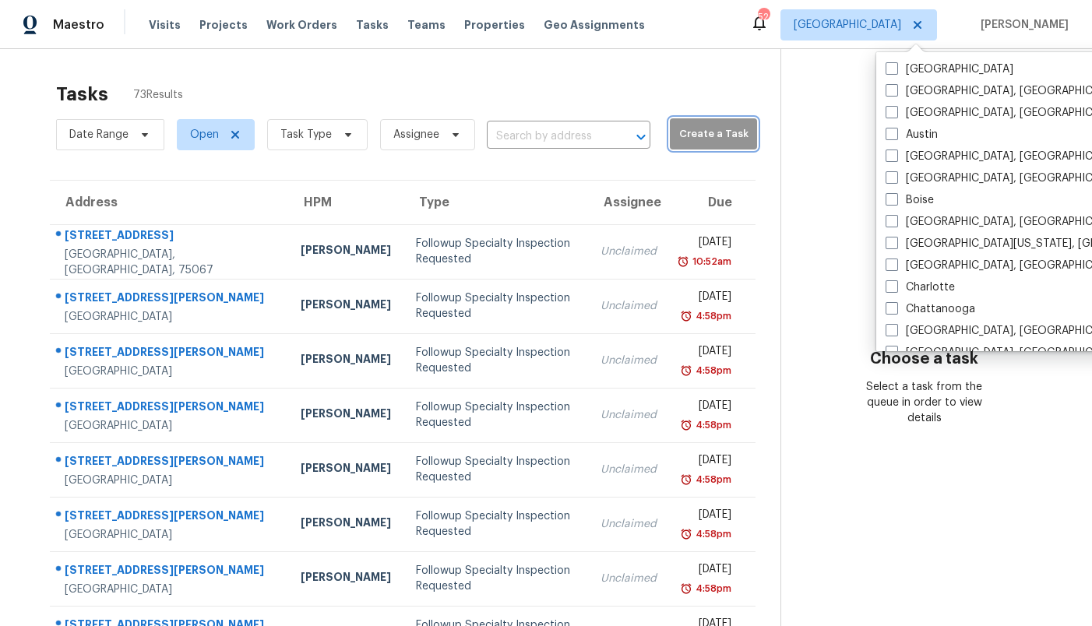
click at [685, 143] on span "Create a Task" at bounding box center [714, 134] width 72 height 18
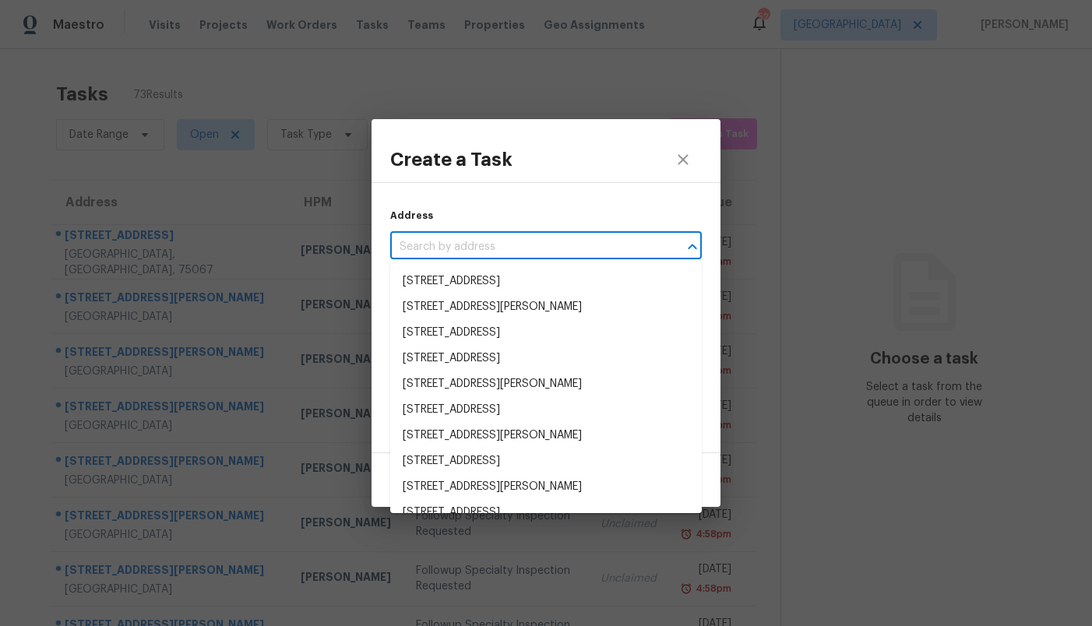
click at [574, 243] on input "text" at bounding box center [524, 247] width 268 height 24
paste input "[STREET_ADDRESS]"
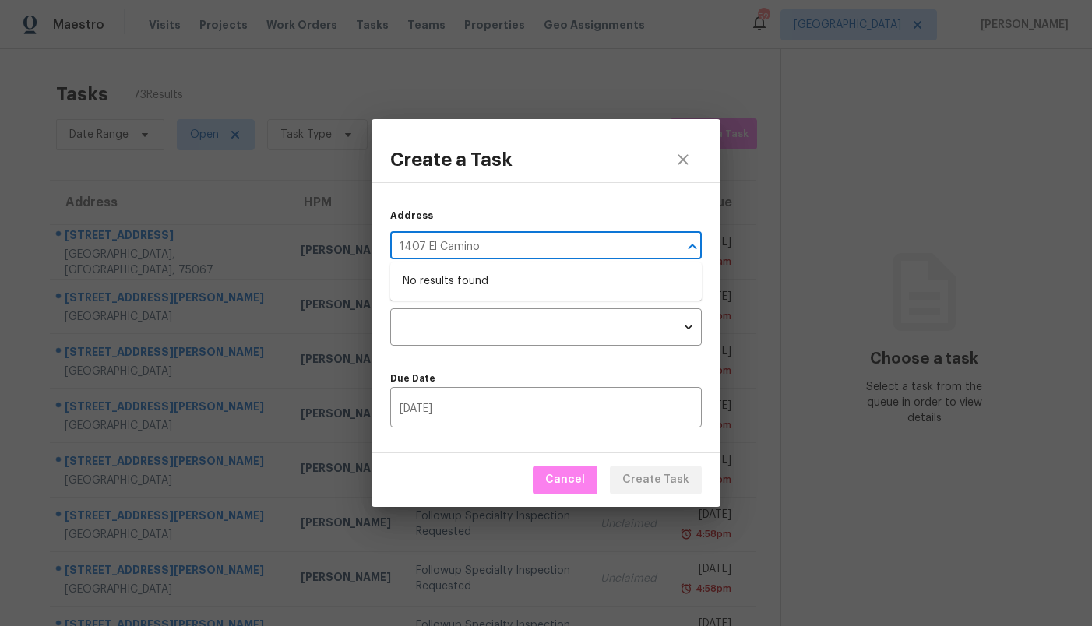
type input "1407 El Camino"
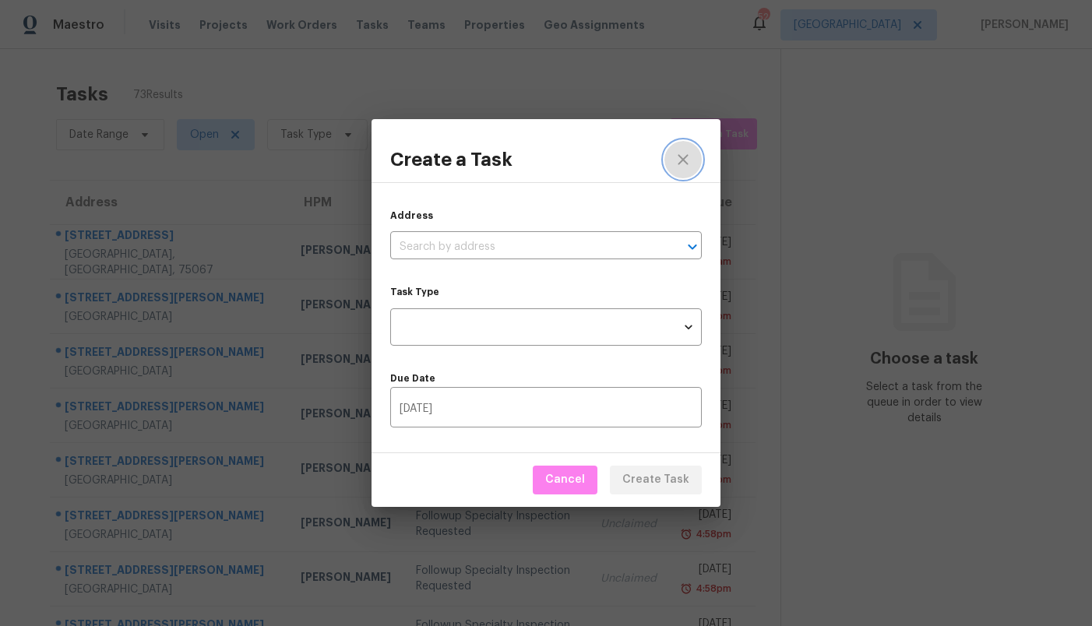
click at [696, 154] on button "close" at bounding box center [682, 159] width 37 height 37
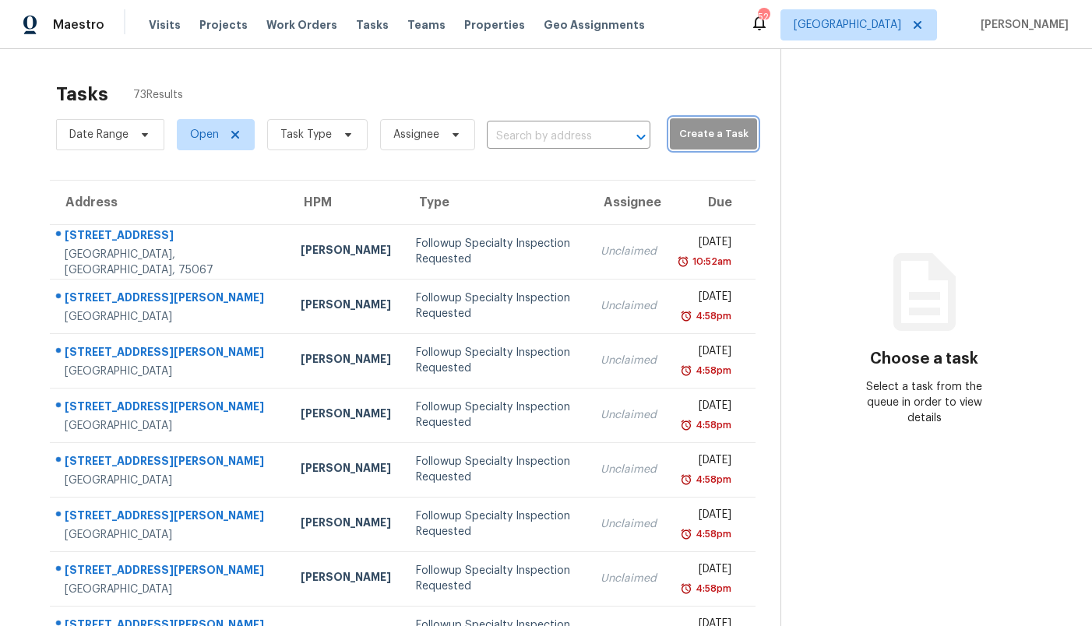
click at [678, 143] on span "Create a Task" at bounding box center [714, 134] width 72 height 18
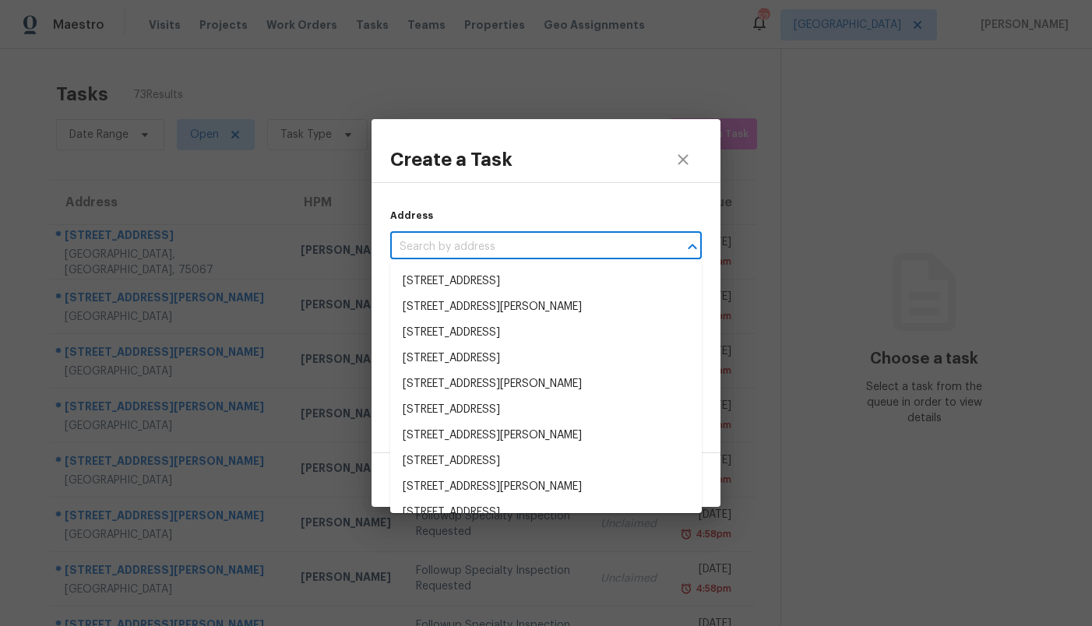
click at [525, 248] on input "text" at bounding box center [524, 247] width 268 height 24
paste input "[STREET_ADDRESS]"
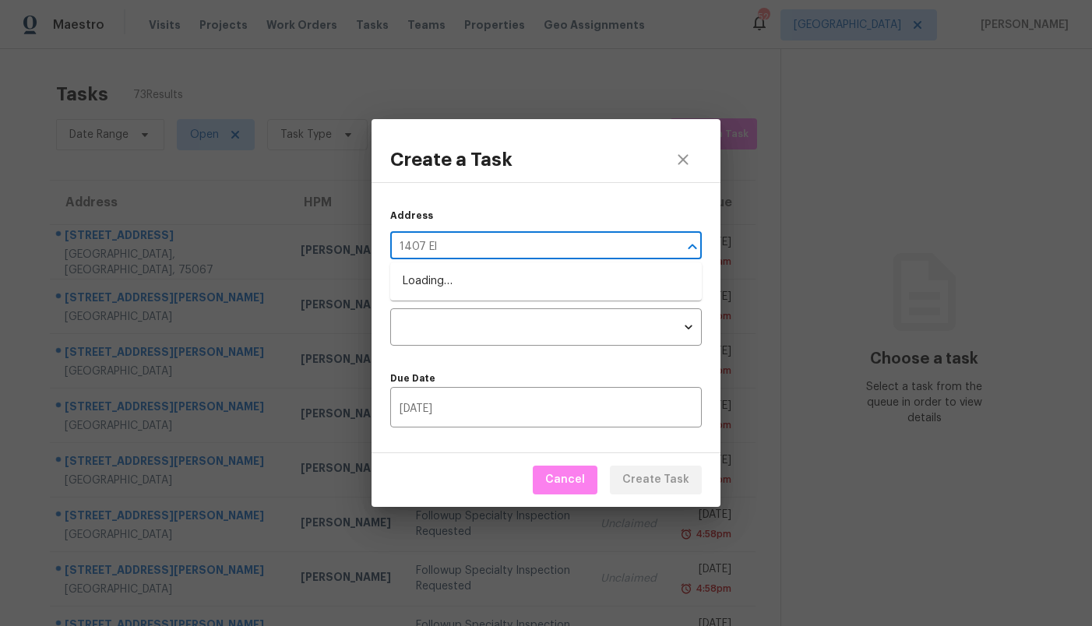
type input "1407 El"
click at [555, 289] on li "[STREET_ADDRESS]" at bounding box center [546, 282] width 312 height 26
click at [530, 321] on body "Maestro Visits Projects Work Orders Tasks Teams Properties Geo Assignments 52 D…" at bounding box center [546, 313] width 1092 height 626
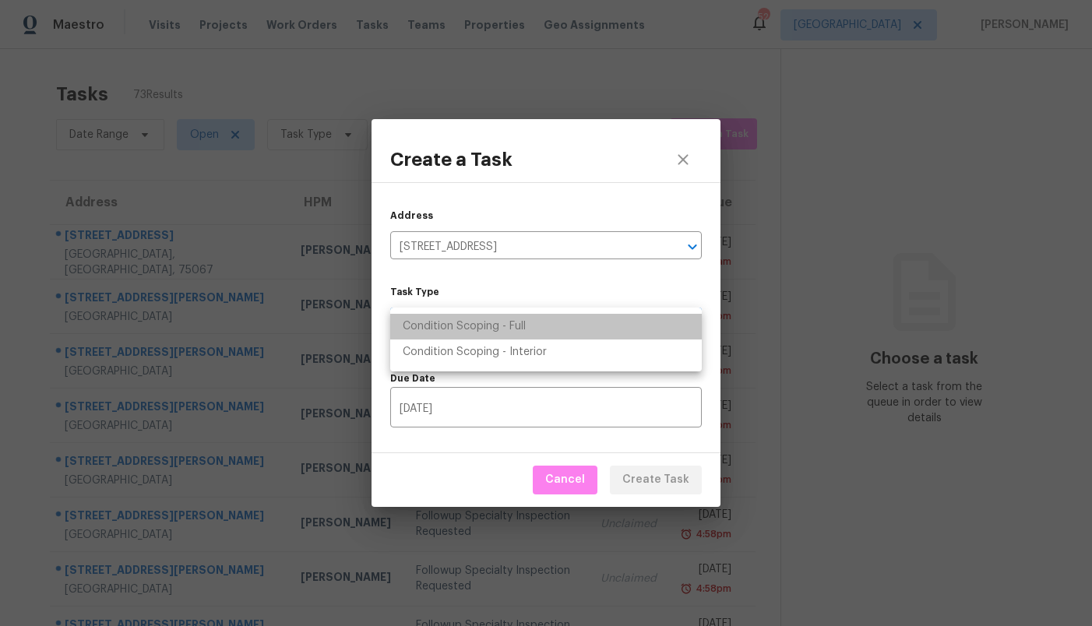
click at [530, 321] on li "Condition Scoping - Full" at bounding box center [546, 327] width 312 height 26
type input "virtual_full_assessment"
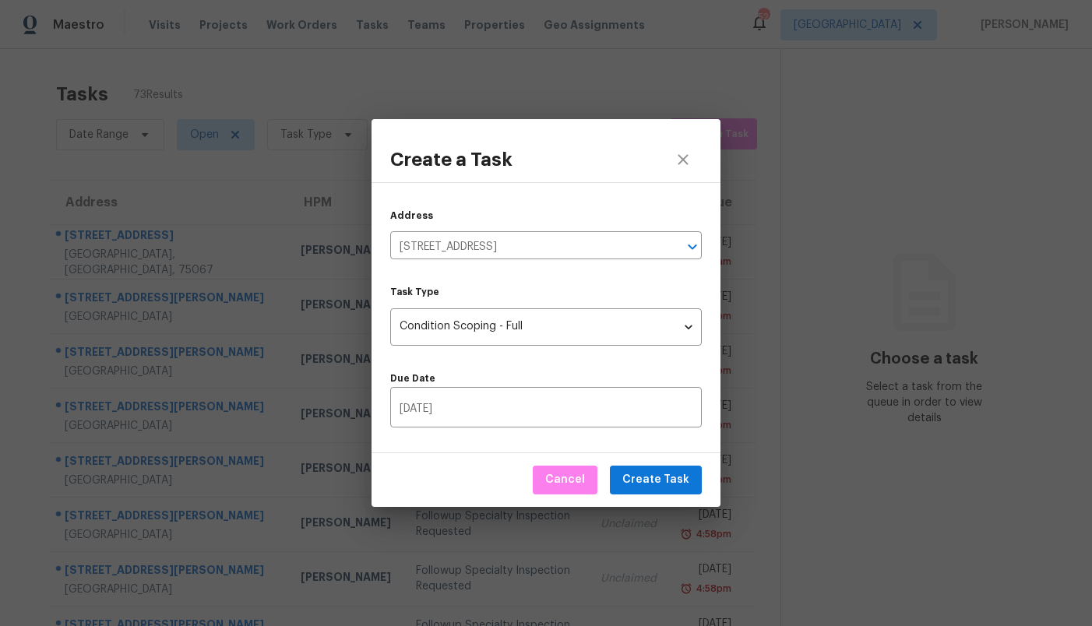
click at [588, 357] on div "Address [STREET_ADDRESS] ​ Task Type Condition Scoping - Full virtual_full_asse…" at bounding box center [546, 318] width 349 height 272
click at [655, 474] on span "Create Task" at bounding box center [655, 479] width 67 height 19
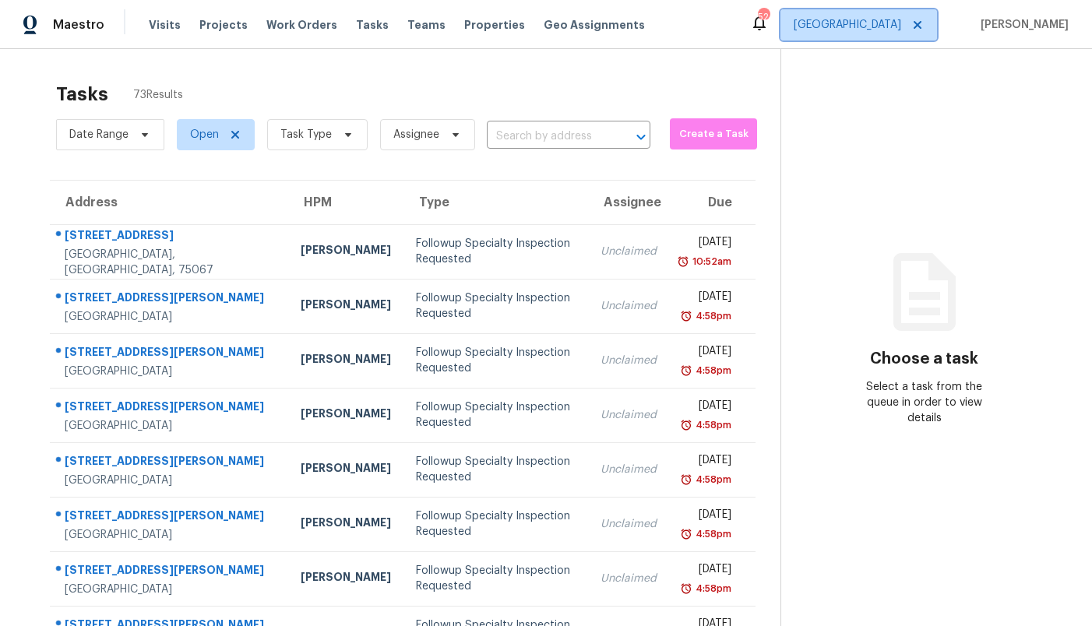
click at [893, 23] on span "[GEOGRAPHIC_DATA]" at bounding box center [847, 25] width 107 height 16
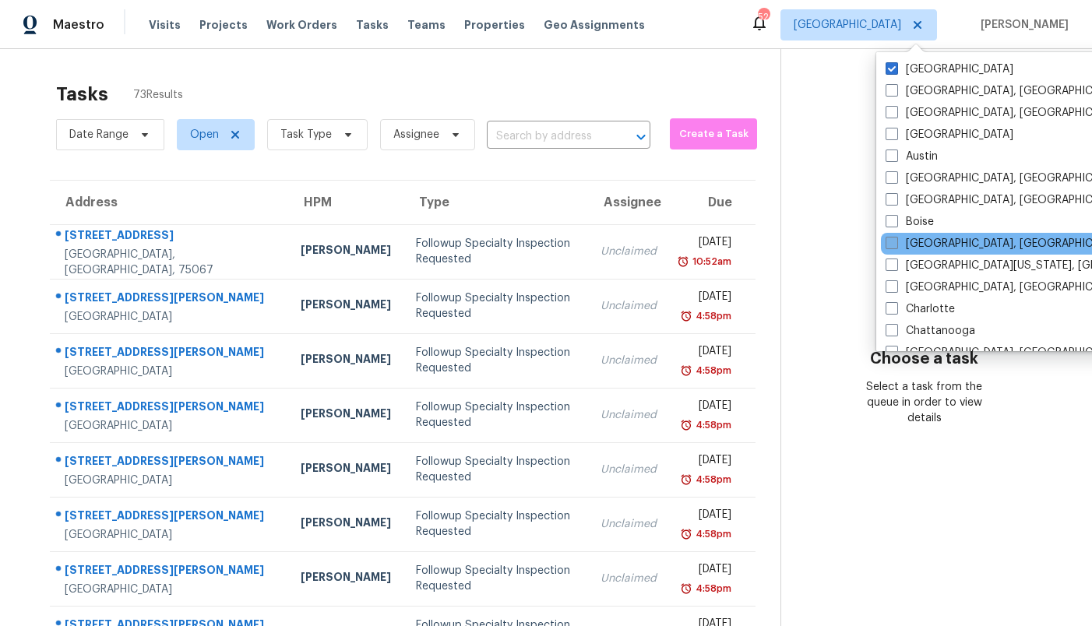
click at [928, 245] on label "[GEOGRAPHIC_DATA], [GEOGRAPHIC_DATA]" at bounding box center [1006, 244] width 241 height 16
click at [896, 245] on input "[GEOGRAPHIC_DATA], [GEOGRAPHIC_DATA]" at bounding box center [891, 241] width 10 height 10
checkbox input "true"
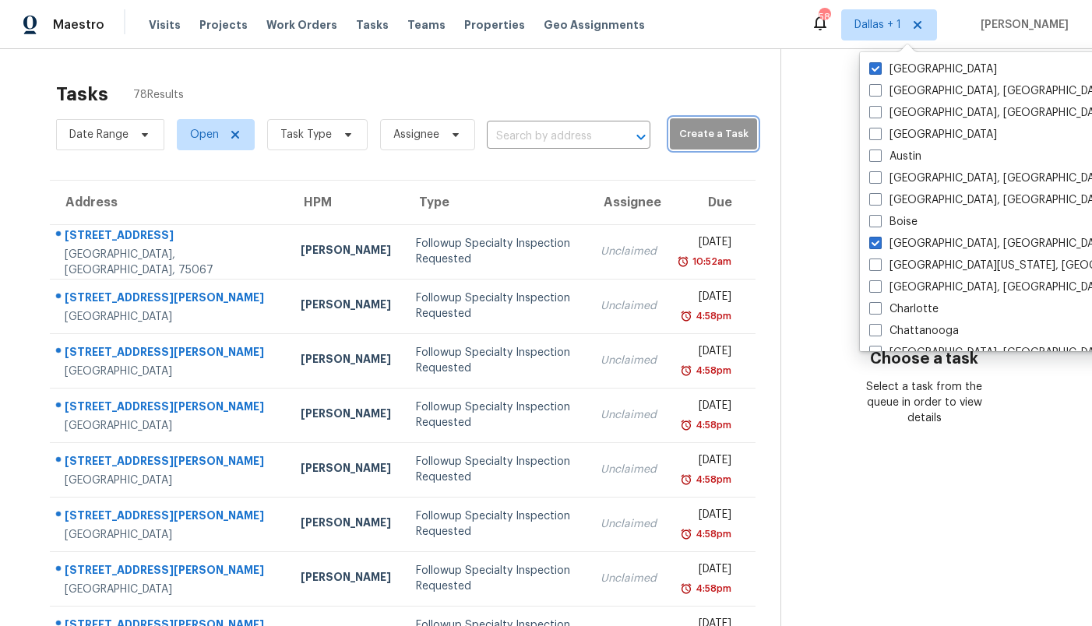
click at [689, 143] on span "Create a Task" at bounding box center [714, 134] width 72 height 18
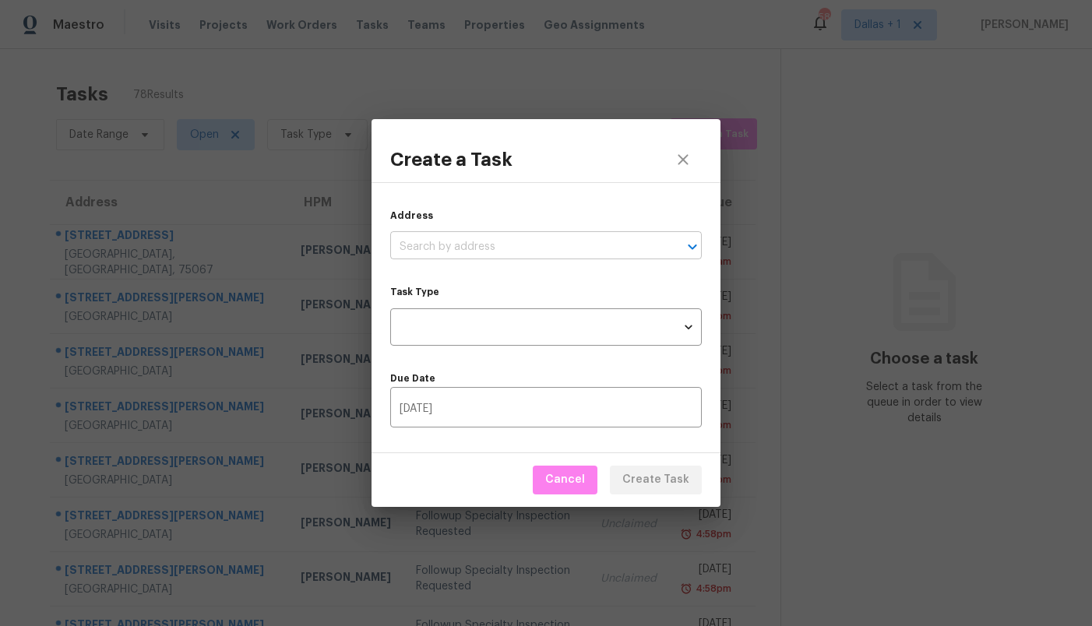
click at [562, 245] on input "text" at bounding box center [524, 247] width 268 height 24
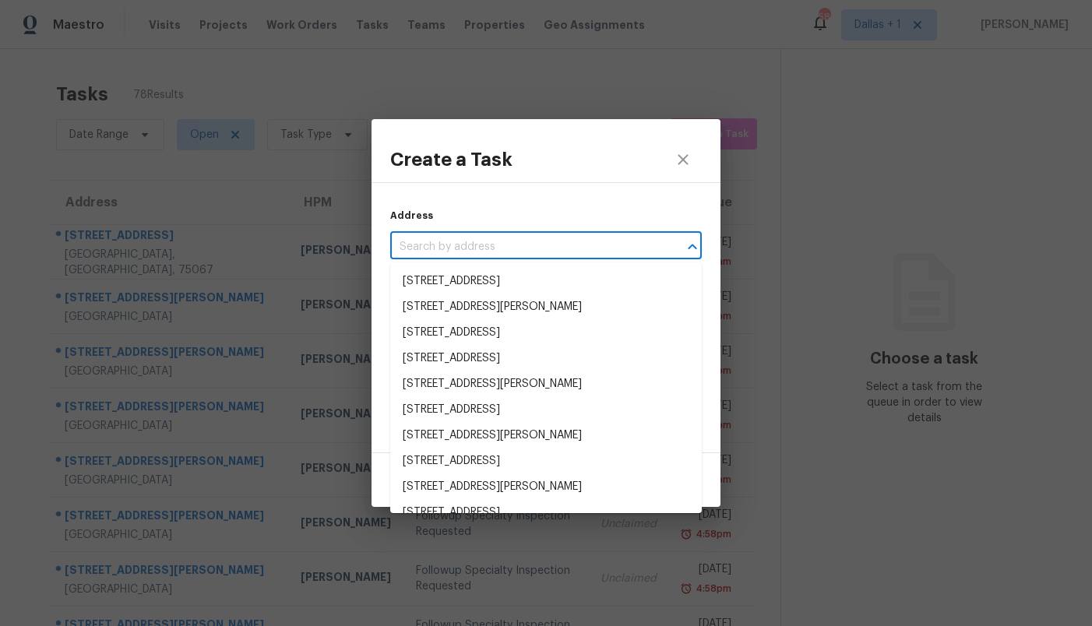
paste input "[STREET_ADDRESS][PERSON_NAME]"
type input "[STREET_ADDRESS][PERSON_NAME]"
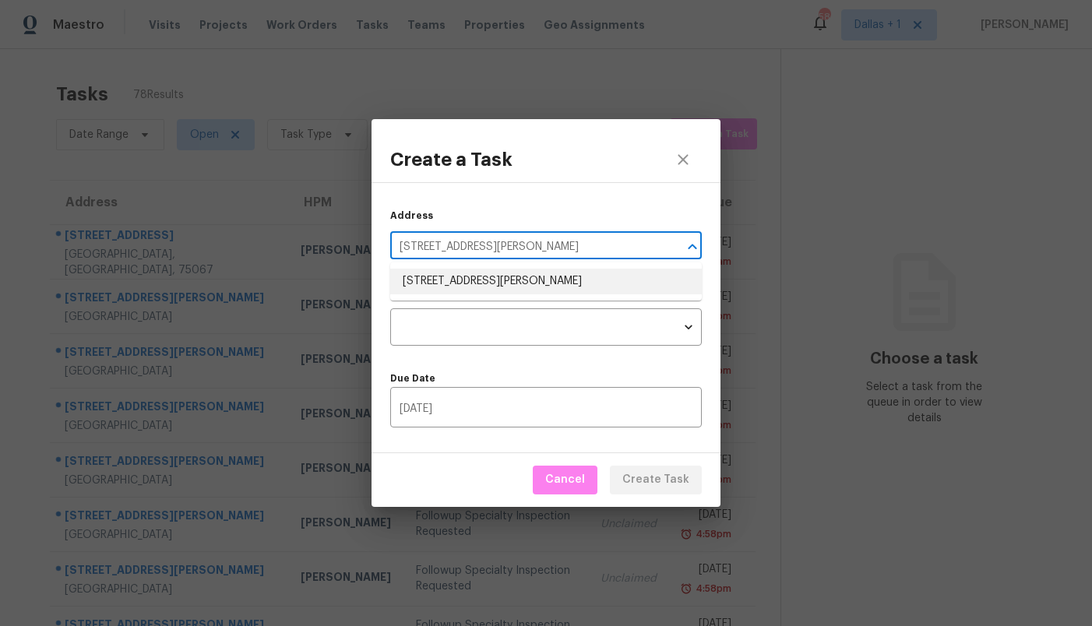
click at [517, 279] on li "[STREET_ADDRESS][PERSON_NAME]" at bounding box center [546, 282] width 312 height 26
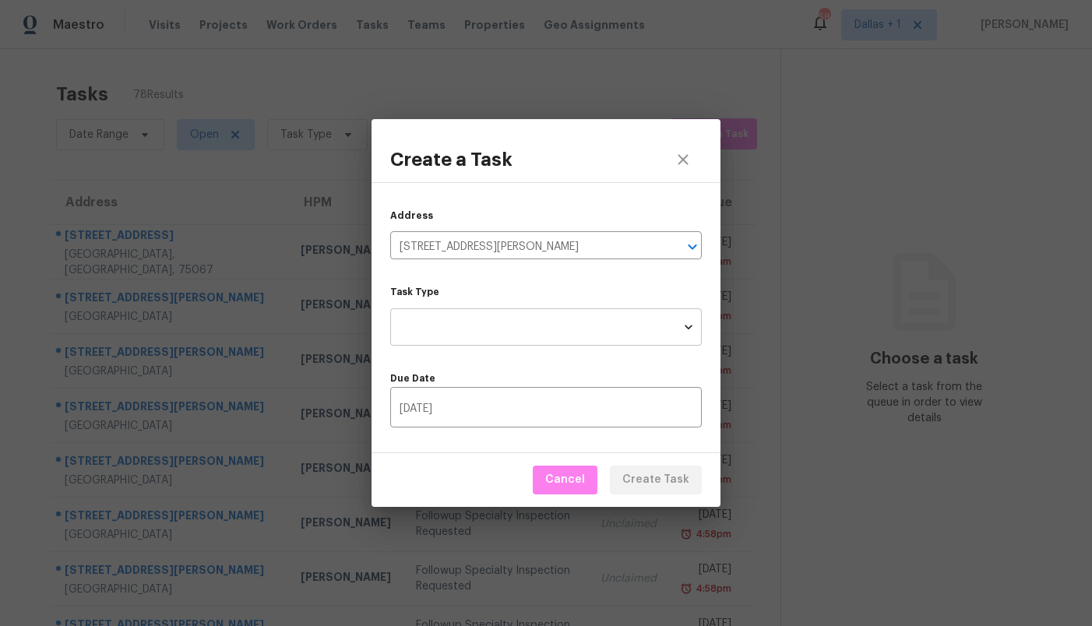
click at [514, 308] on body "Maestro Visits Projects Work Orders Tasks Teams Properties Geo Assignments 58 […" at bounding box center [546, 313] width 1092 height 626
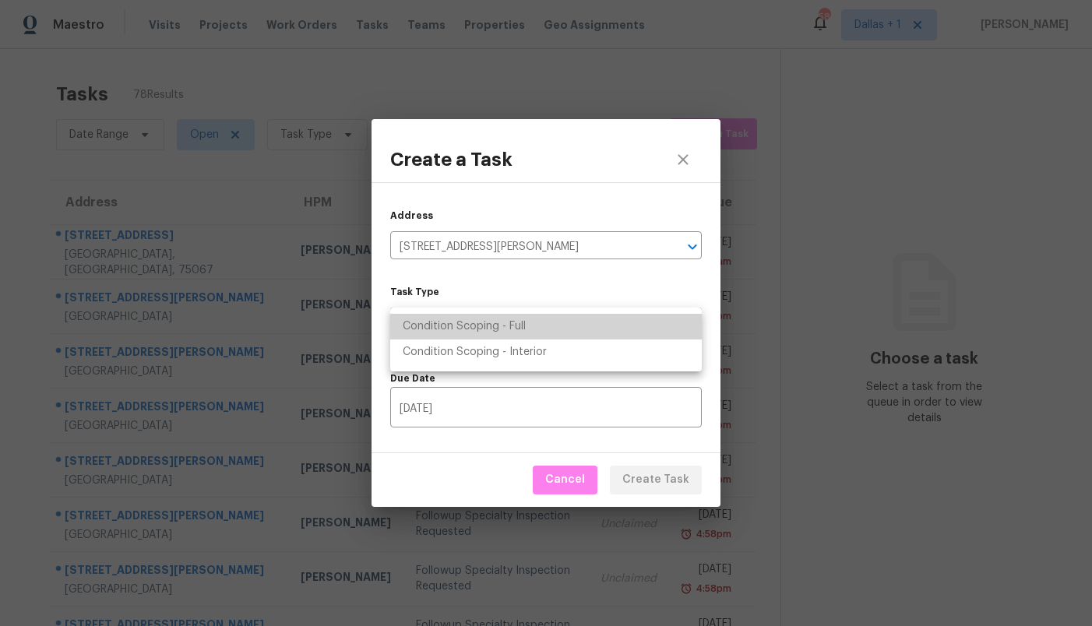
click at [510, 323] on li "Condition Scoping - Full" at bounding box center [546, 327] width 312 height 26
type input "virtual_full_assessment"
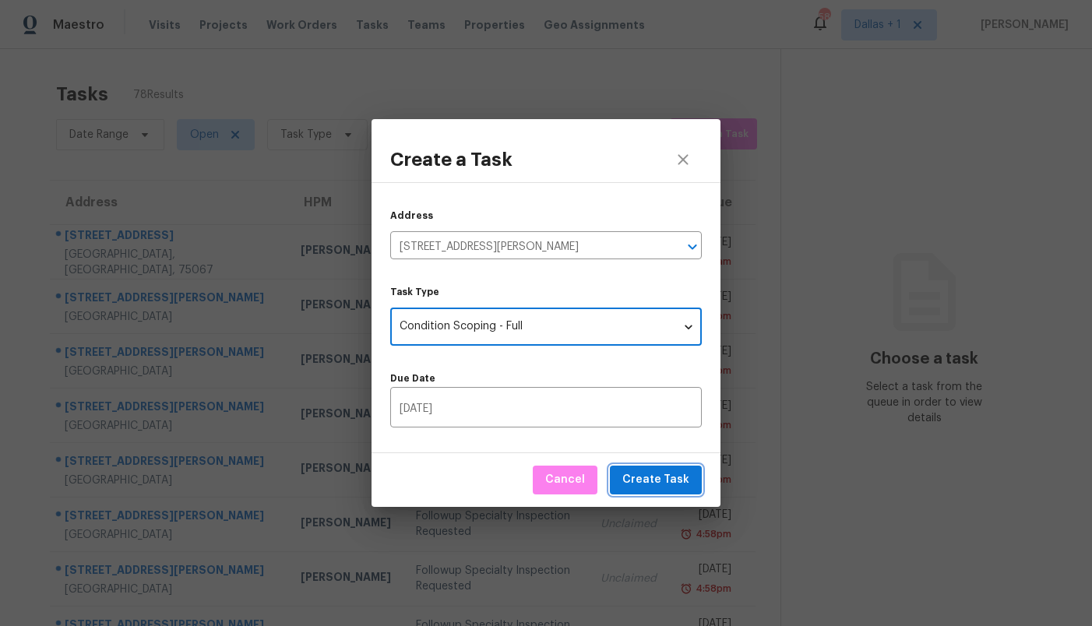
click at [684, 481] on span "Create Task" at bounding box center [655, 479] width 67 height 19
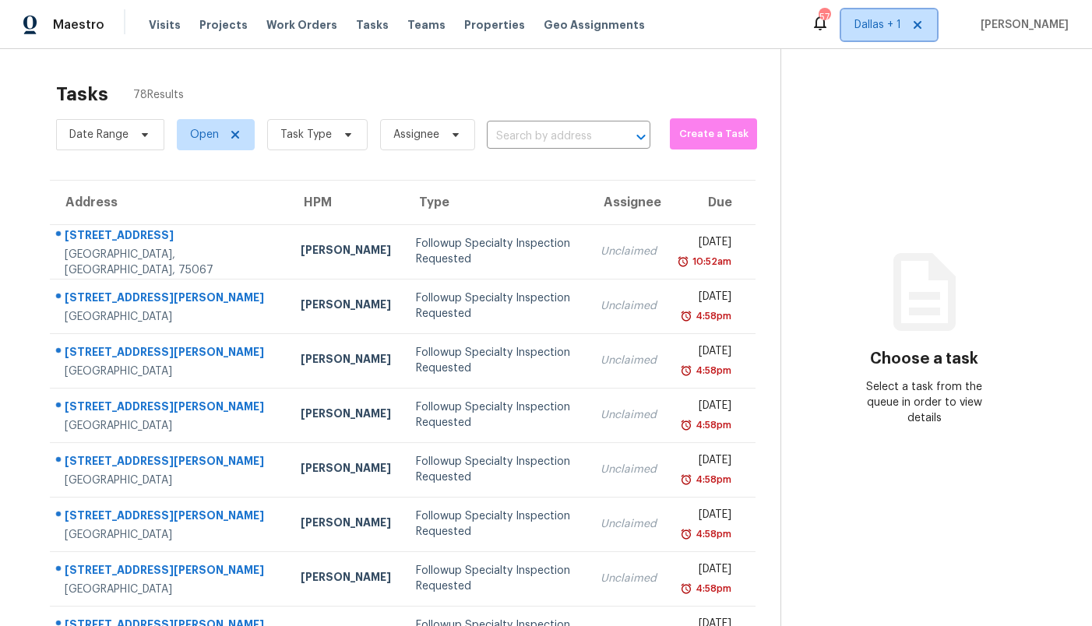
click at [901, 26] on span "Dallas + 1" at bounding box center [877, 25] width 47 height 16
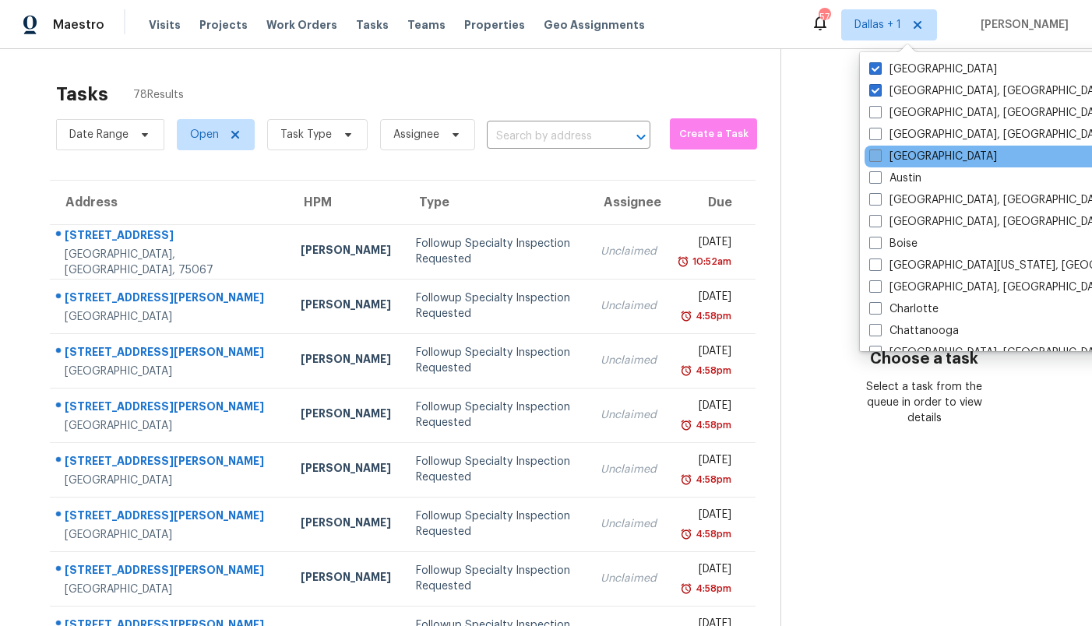
click at [913, 155] on label "[GEOGRAPHIC_DATA]" at bounding box center [933, 157] width 128 height 16
click at [879, 155] on input "[GEOGRAPHIC_DATA]" at bounding box center [874, 154] width 10 height 10
checkbox input "true"
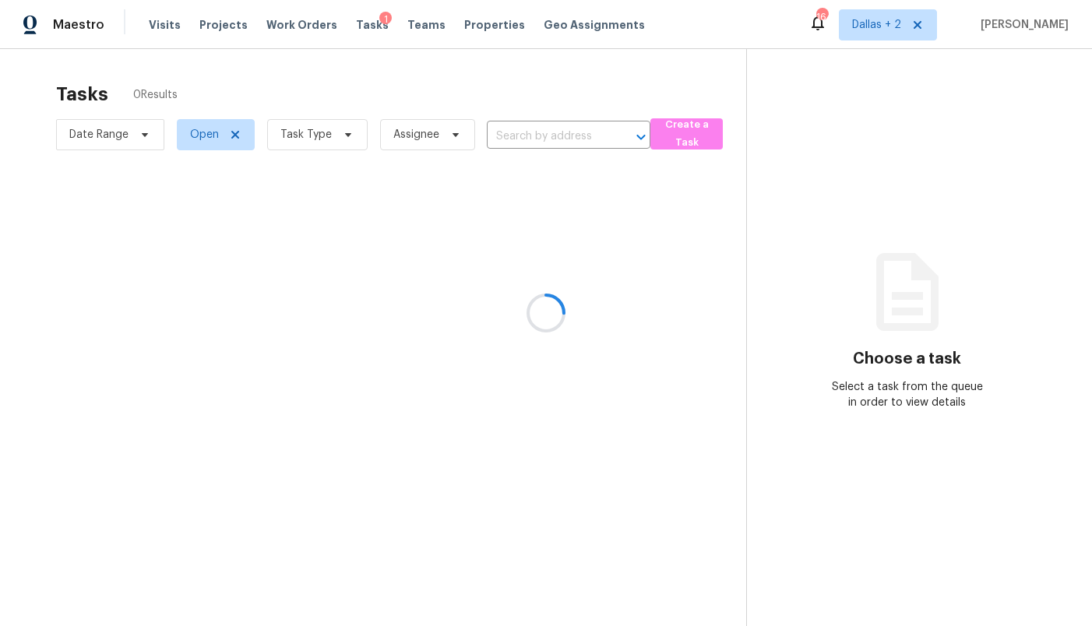
click at [748, 72] on div at bounding box center [546, 313] width 1092 height 626
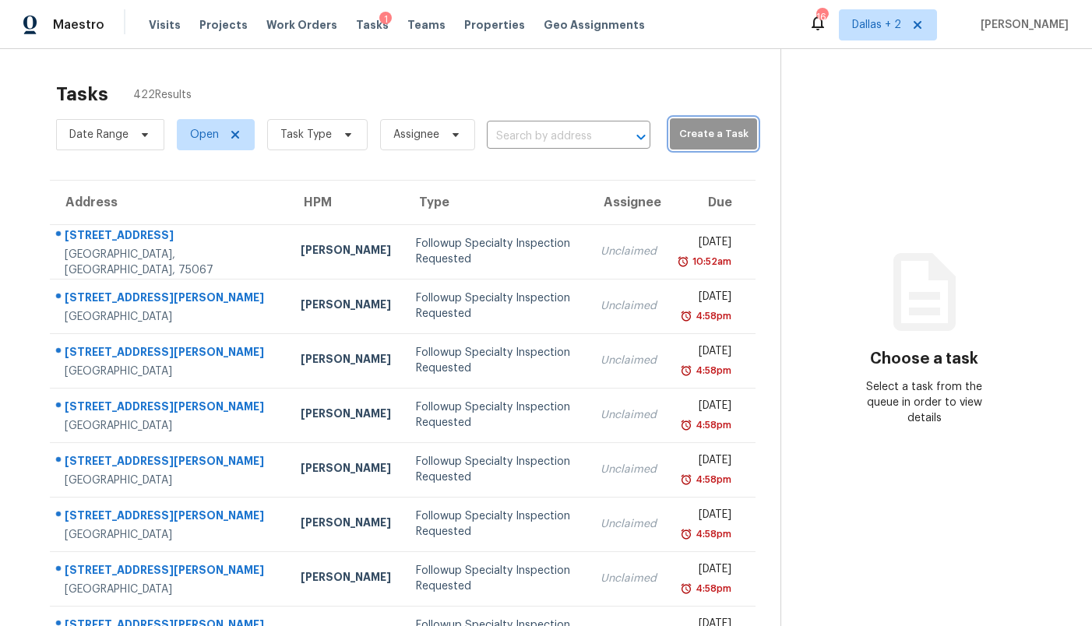
click at [690, 143] on span "Create a Task" at bounding box center [714, 134] width 72 height 18
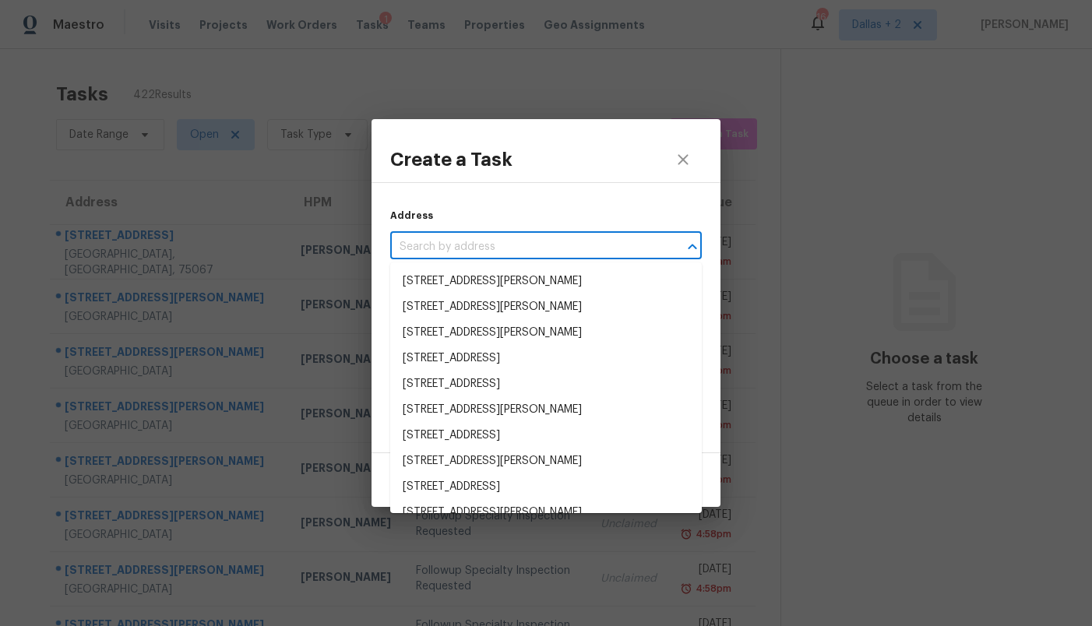
click at [551, 241] on input "text" at bounding box center [524, 247] width 268 height 24
paste input "[STREET_ADDRESS]"
type input "[STREET_ADDRESS]"
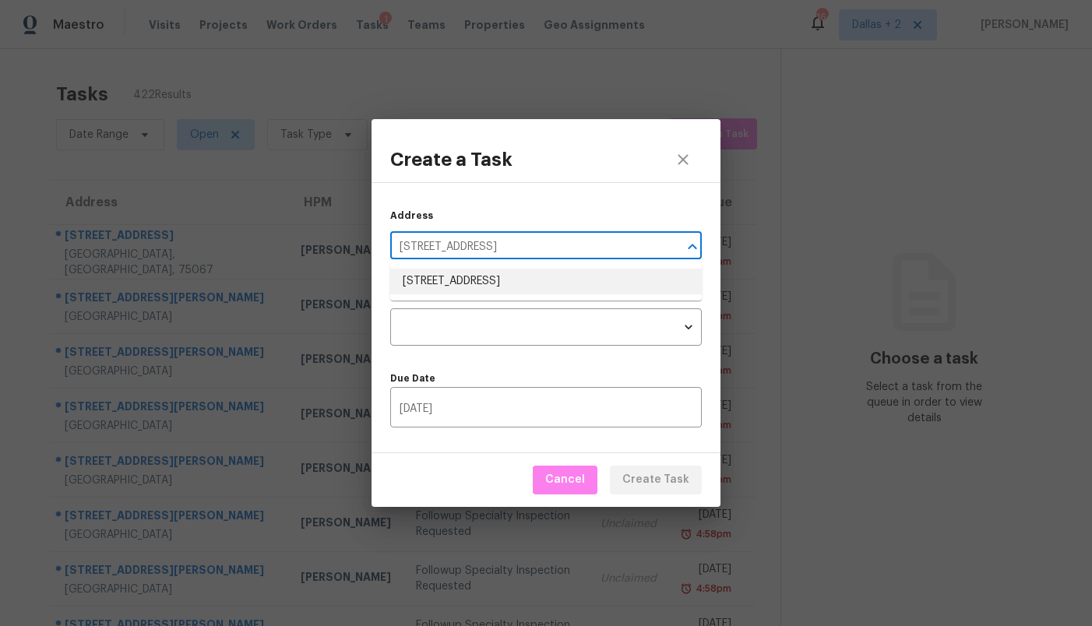
click at [519, 276] on li "[STREET_ADDRESS]" at bounding box center [546, 282] width 312 height 26
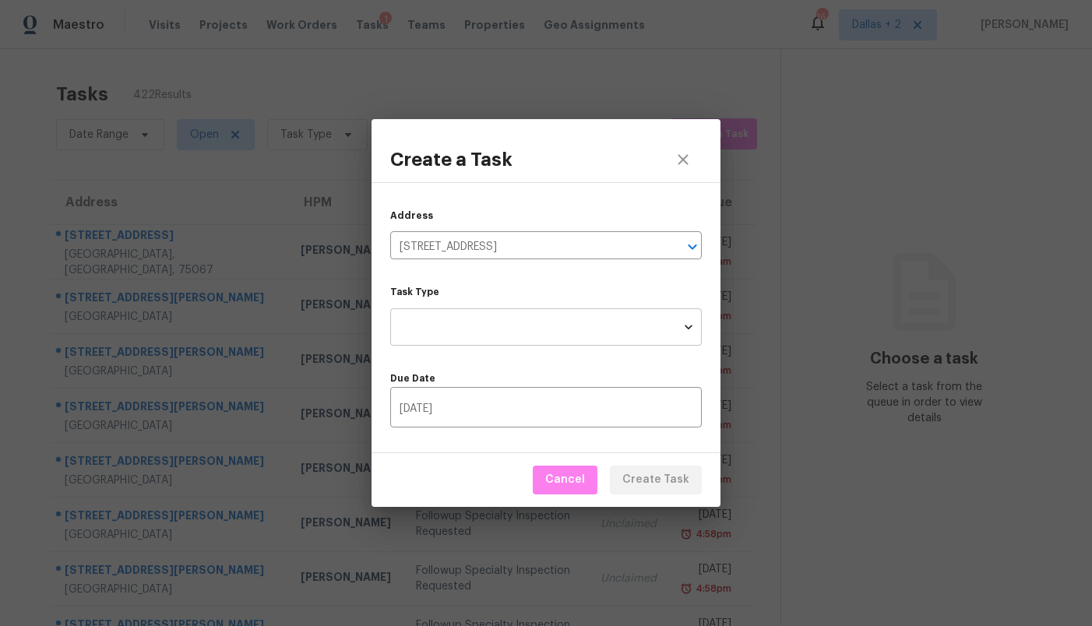
click at [499, 317] on body "Maestro Visits Projects Work Orders Tasks 1 Teams Properties Geo Assignments 16…" at bounding box center [546, 313] width 1092 height 626
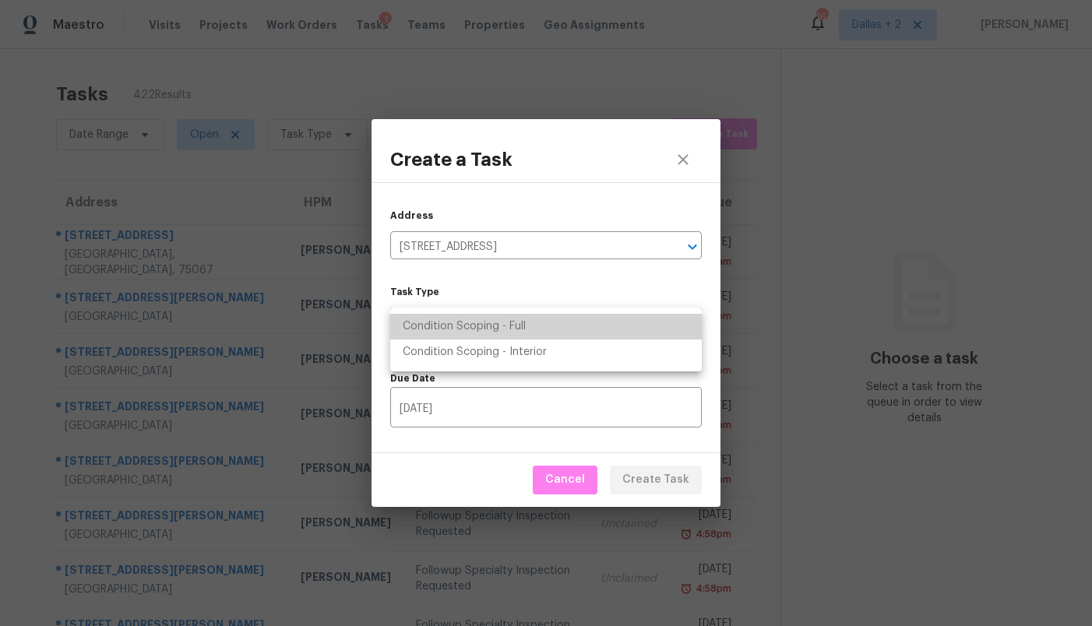
click at [499, 319] on li "Condition Scoping - Full" at bounding box center [546, 327] width 312 height 26
type input "virtual_full_assessment"
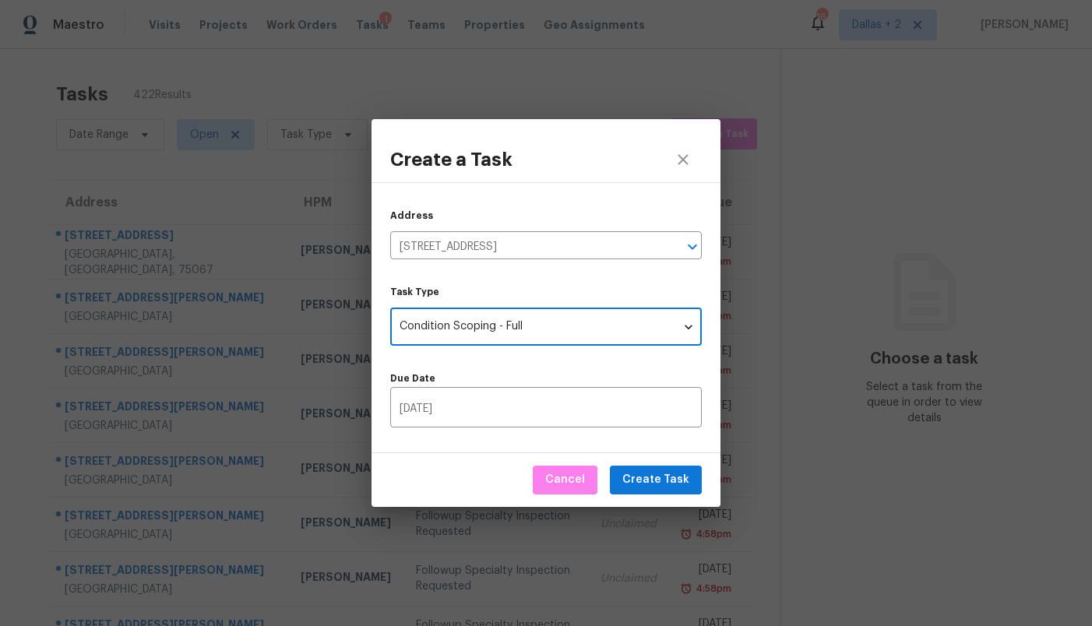
click at [503, 344] on body "Maestro Visits Projects Work Orders Tasks 1 Teams Properties Geo Assignments 16…" at bounding box center [546, 313] width 1092 height 626
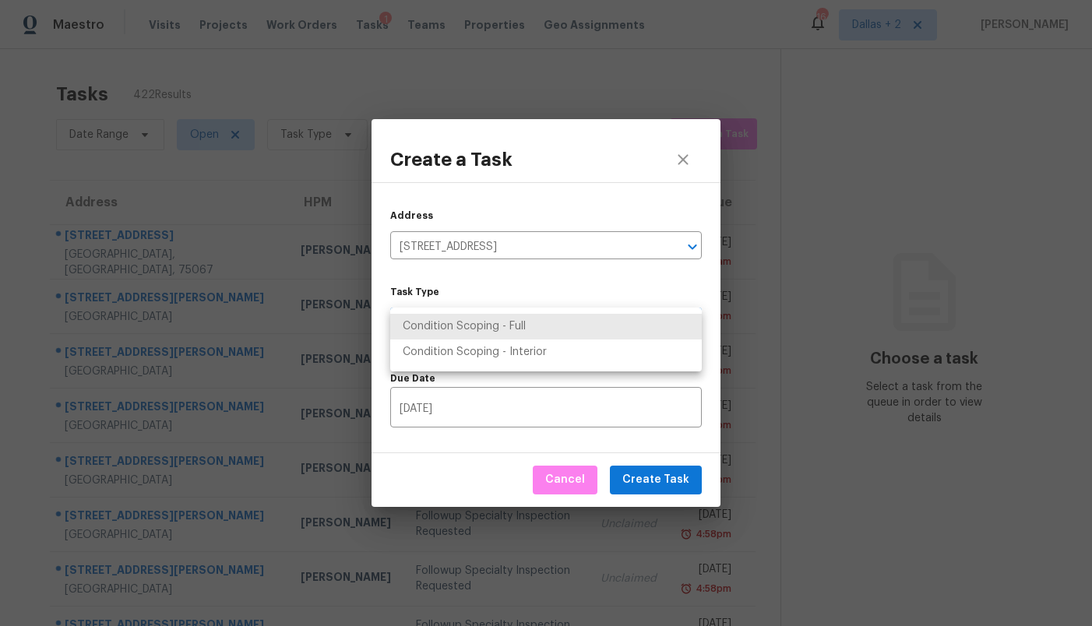
click at [505, 326] on li "Condition Scoping - Full" at bounding box center [546, 327] width 312 height 26
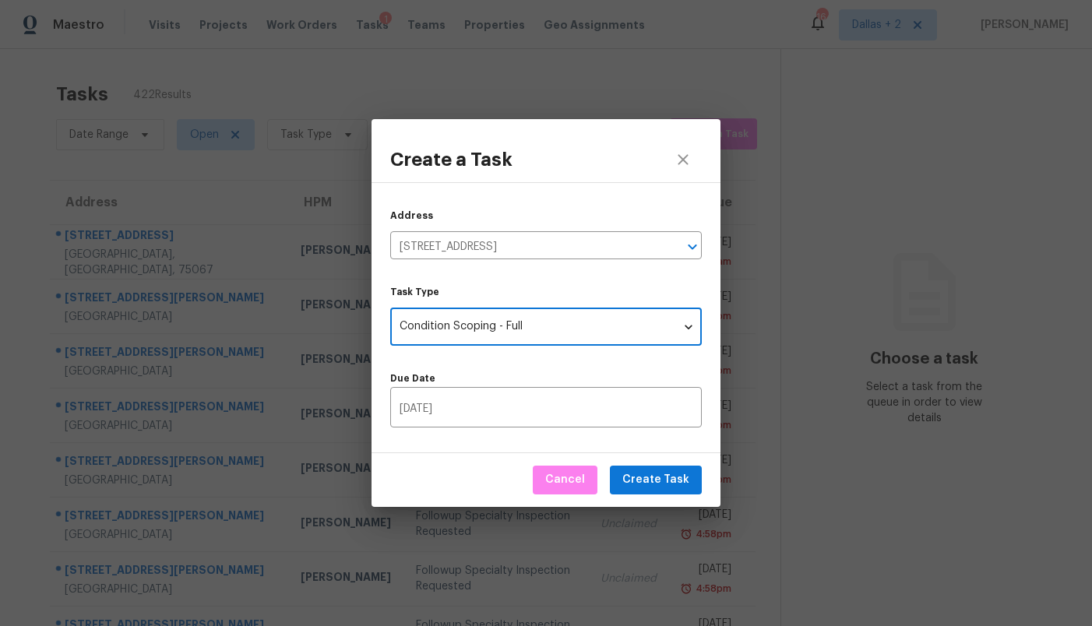
click at [507, 293] on label "Task Type" at bounding box center [546, 291] width 312 height 9
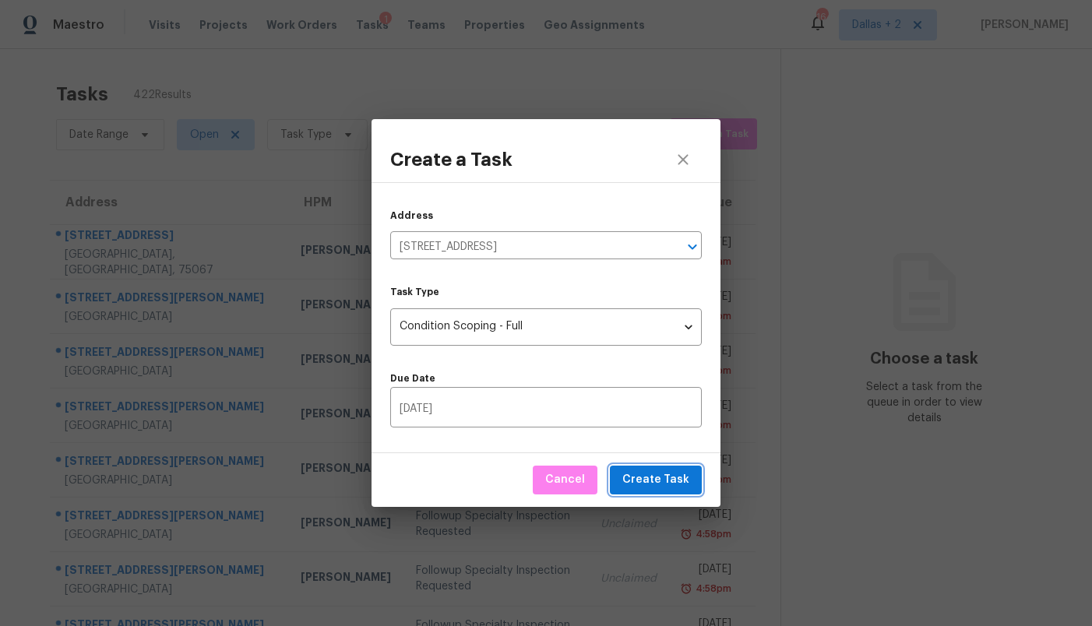
click at [664, 477] on span "Create Task" at bounding box center [655, 479] width 67 height 19
